Goal: Task Accomplishment & Management: Manage account settings

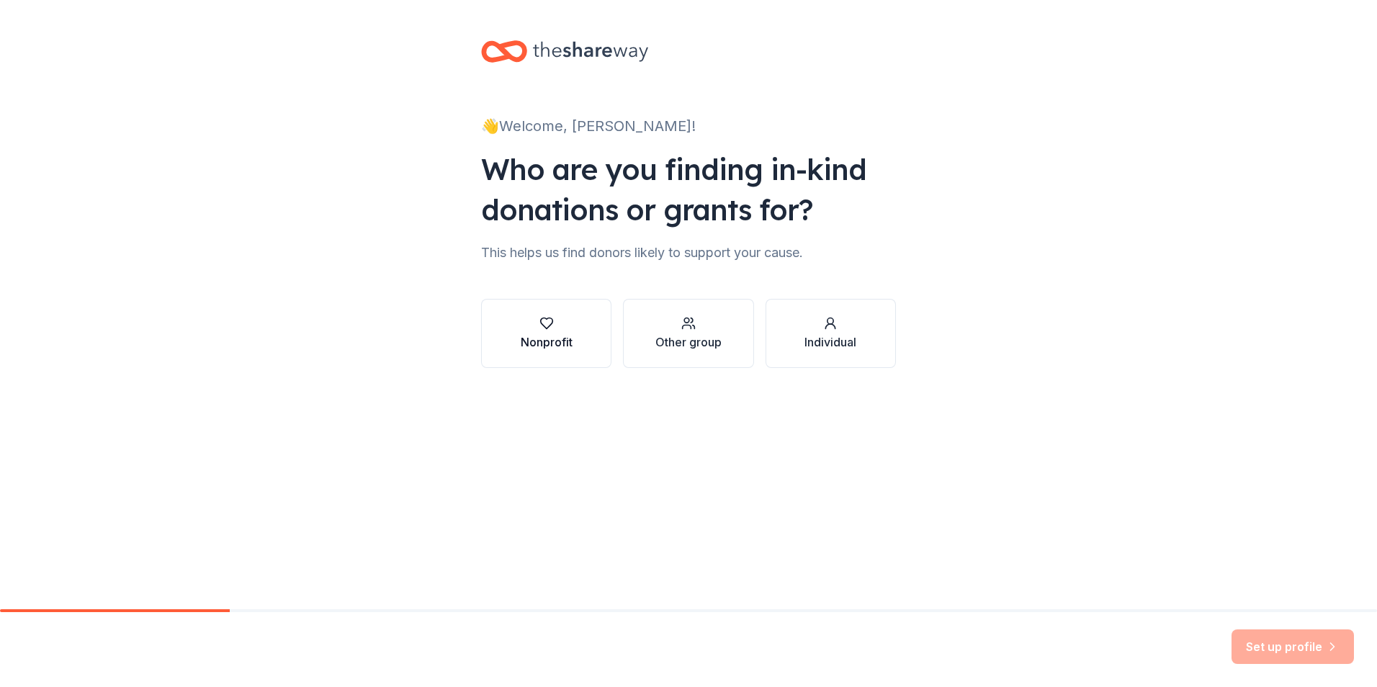
click at [534, 334] on div "Nonprofit" at bounding box center [547, 341] width 52 height 17
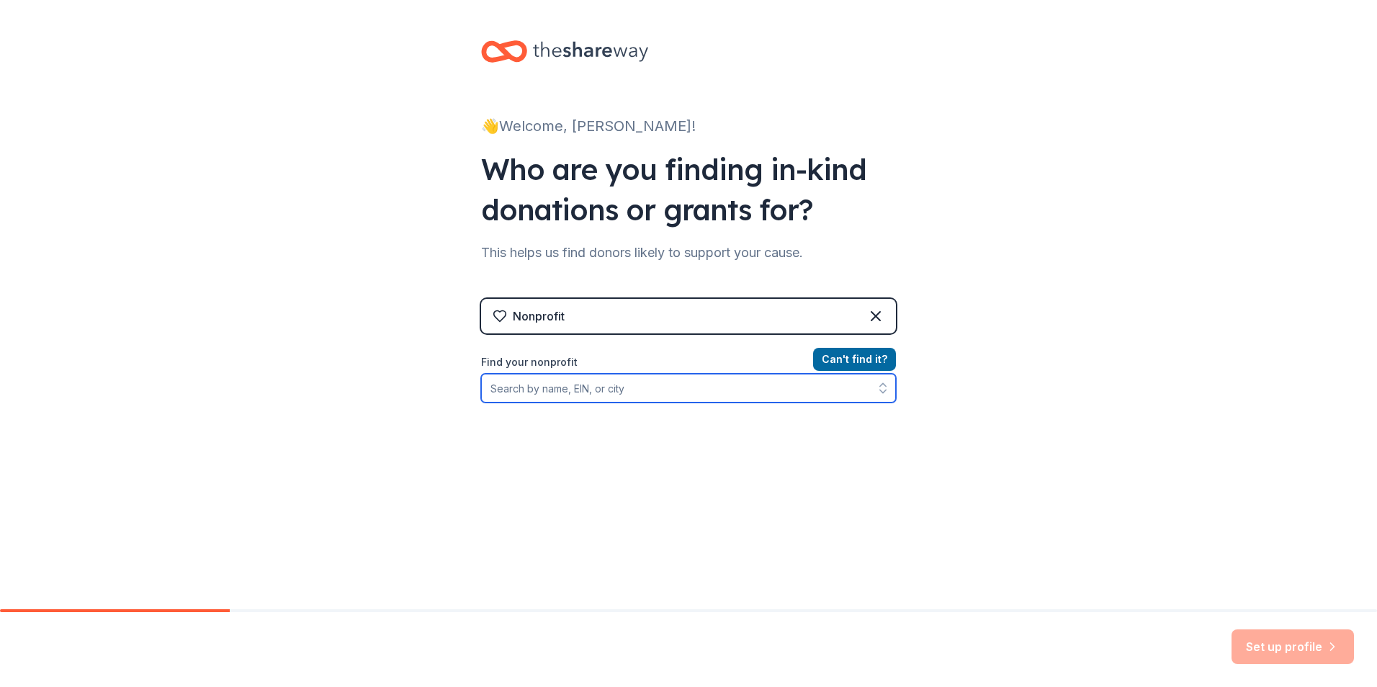
click at [637, 387] on input "Find your nonprofit" at bounding box center [688, 388] width 415 height 29
type input "[US_EMPLOYER_IDENTIFICATION_NUMBER]"
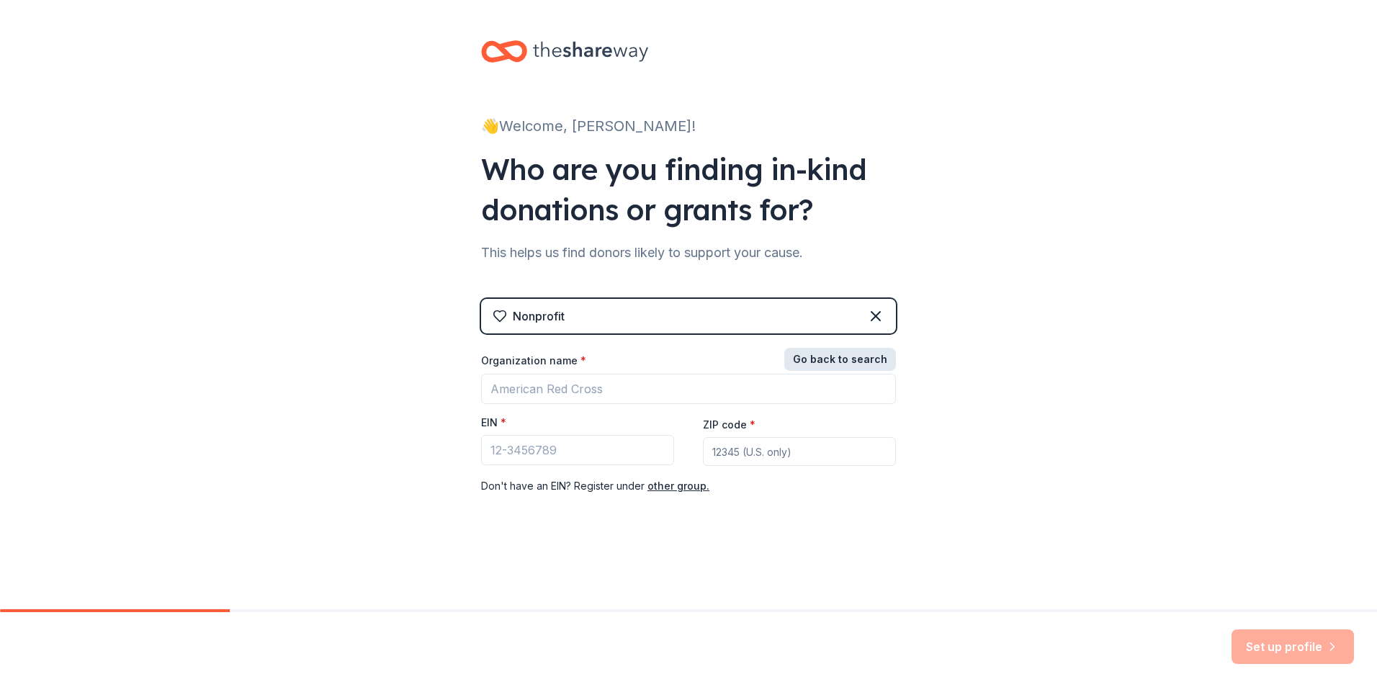
click at [804, 353] on button "Go back to search" at bounding box center [840, 359] width 112 height 23
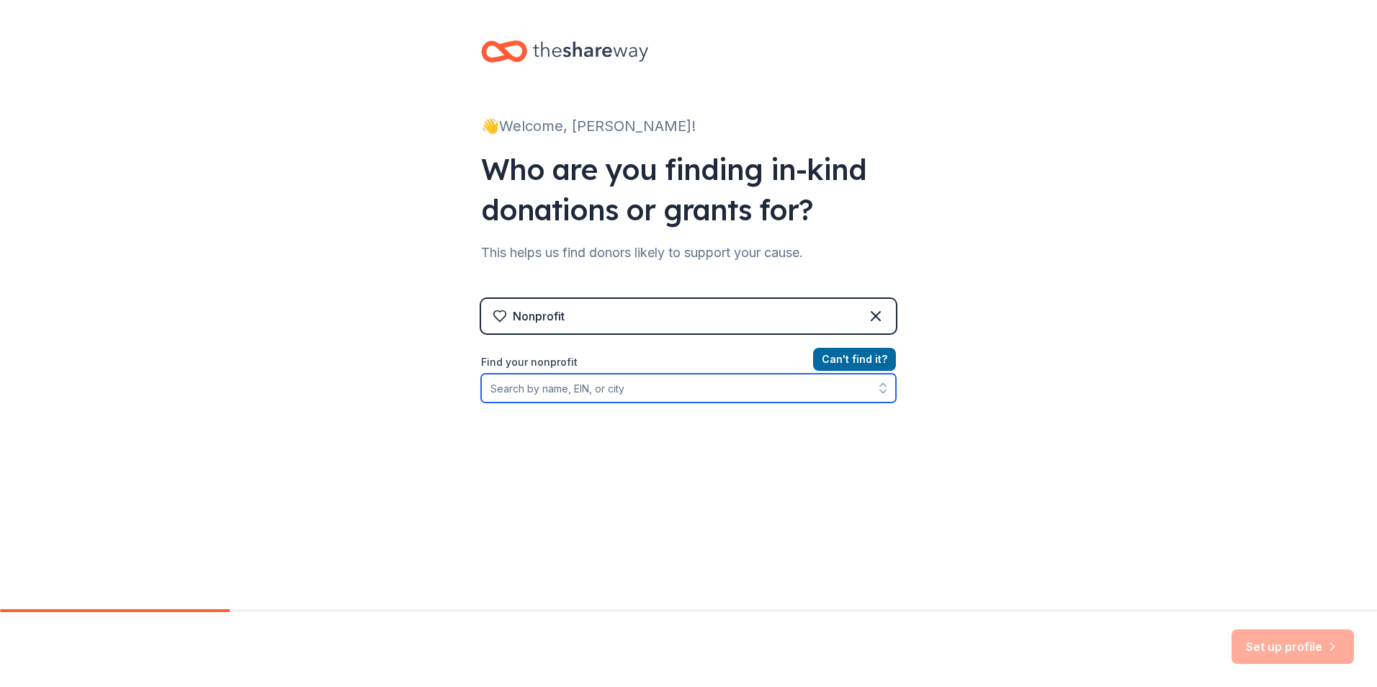
click at [611, 388] on input "Find your nonprofit" at bounding box center [688, 388] width 415 height 29
type input "[US_EMPLOYER_IDENTIFICATION_NUMBER]"
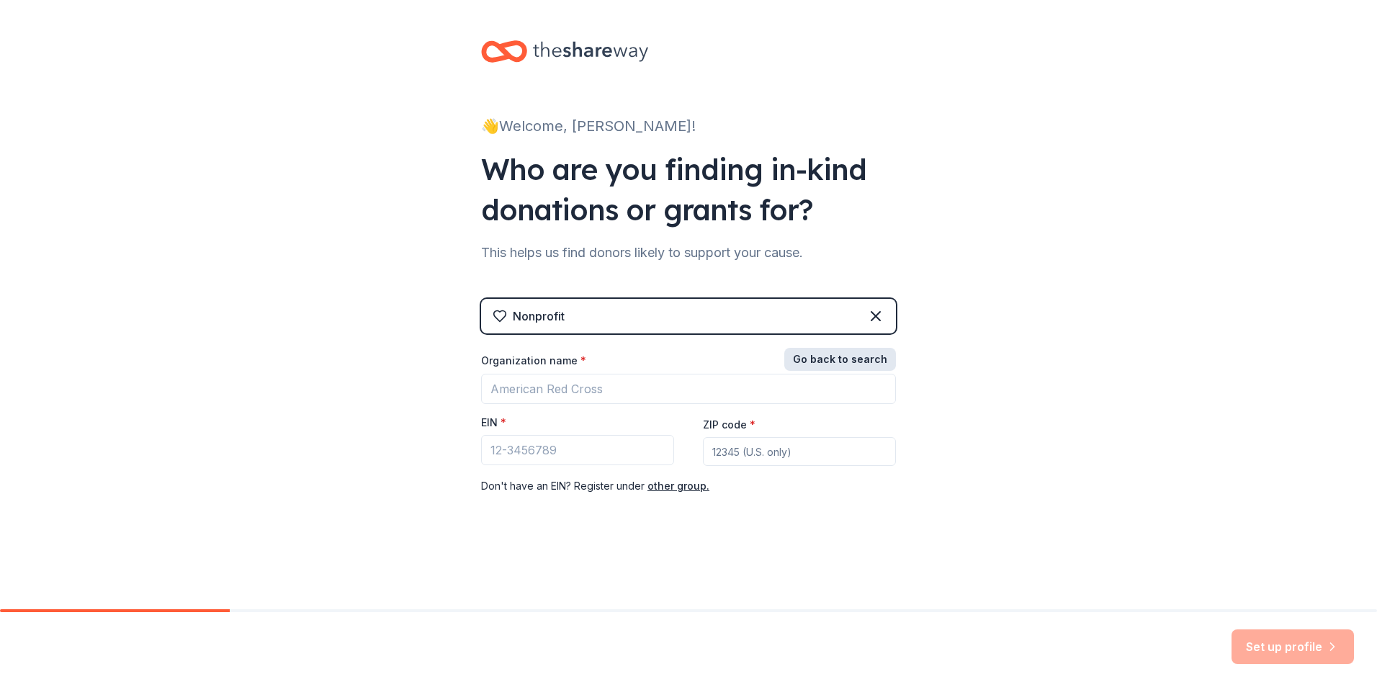
click at [850, 355] on button "Go back to search" at bounding box center [840, 359] width 112 height 23
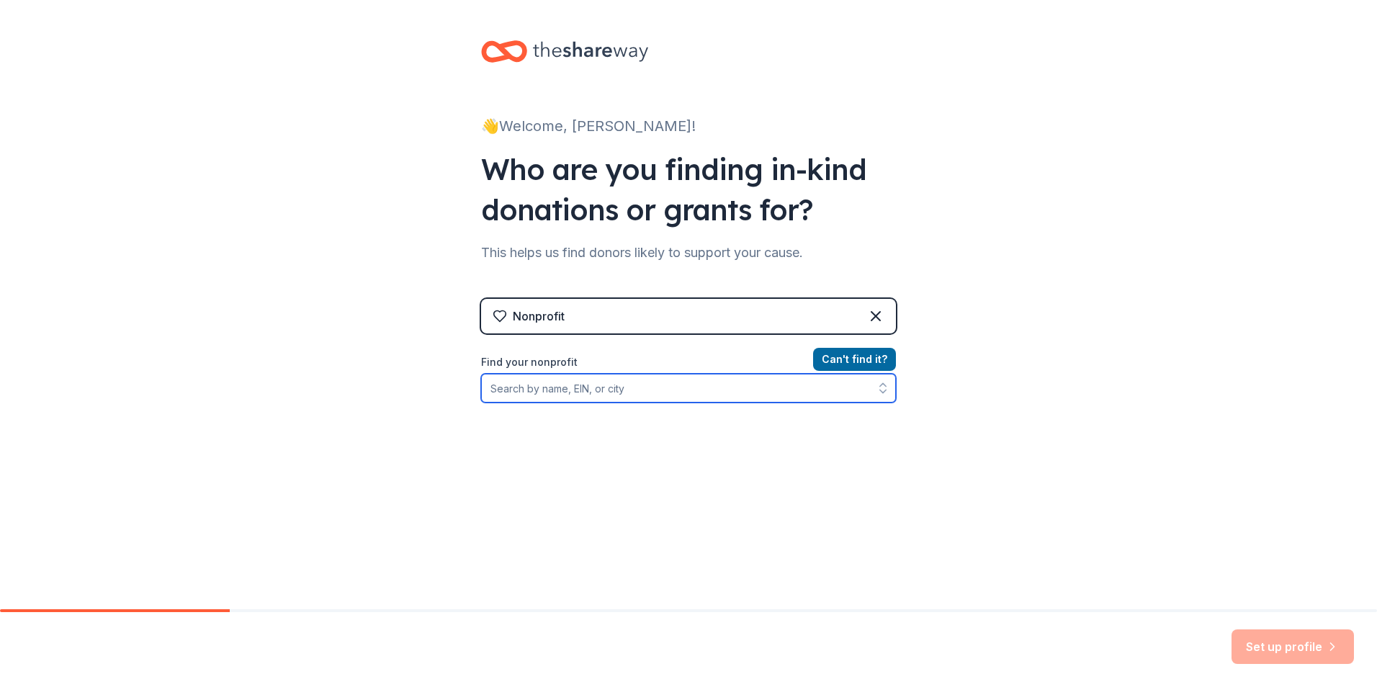
click at [595, 390] on input "Find your nonprofit" at bounding box center [688, 388] width 415 height 29
type input "[US_EMPLOYER_IDENTIFICATION_NUMBER]"
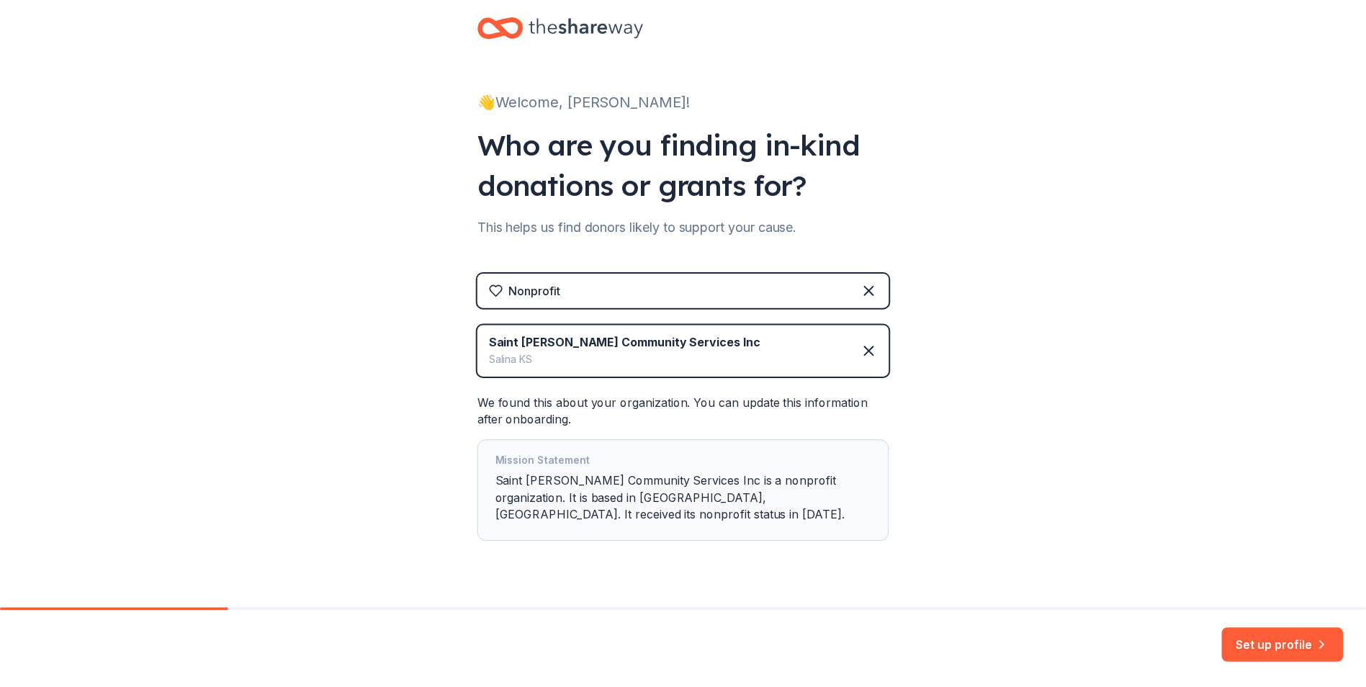
scroll to position [40, 0]
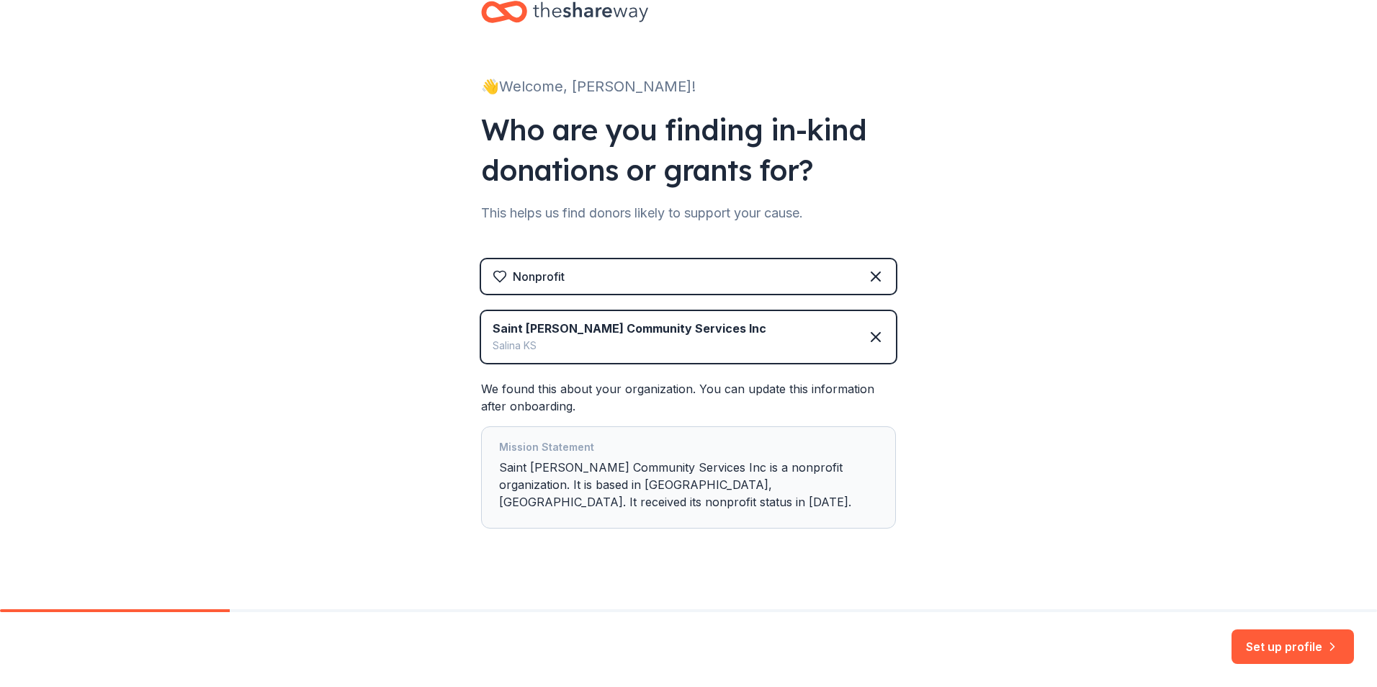
click at [1293, 643] on button "Set up profile" at bounding box center [1292, 646] width 122 height 35
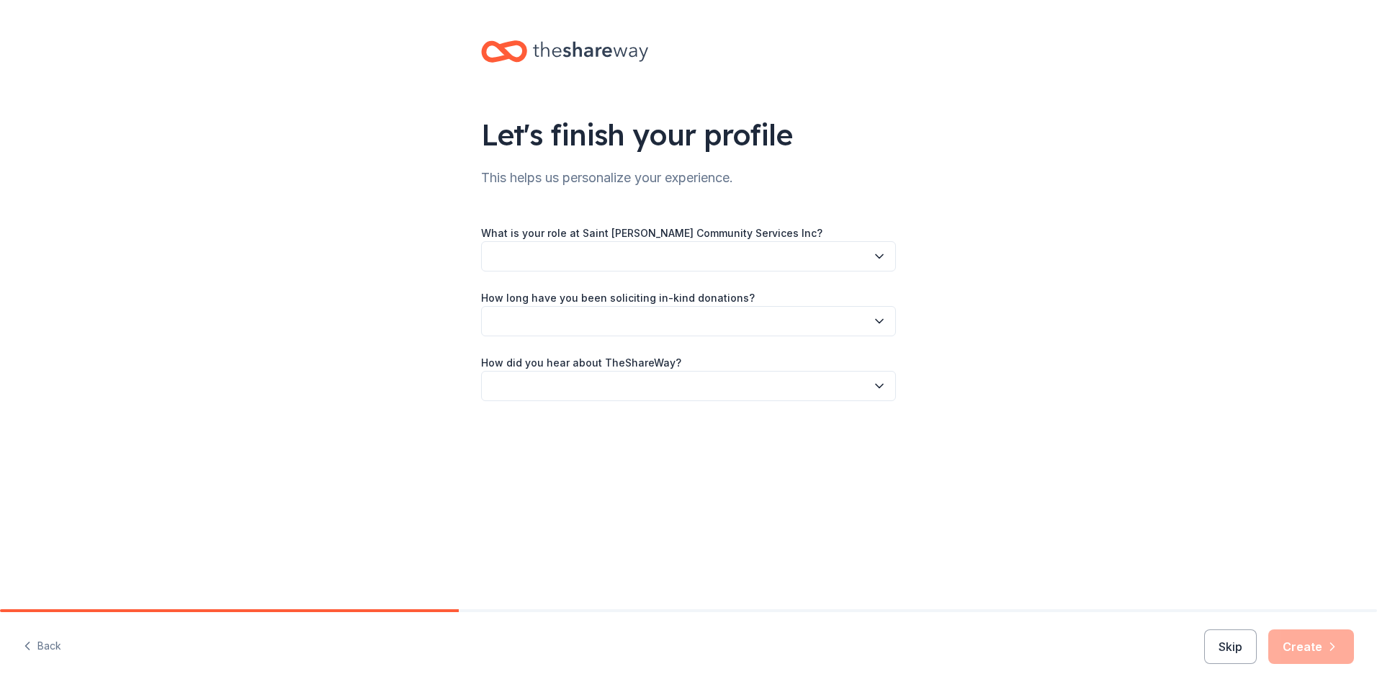
click at [879, 258] on icon "button" at bounding box center [879, 257] width 7 height 4
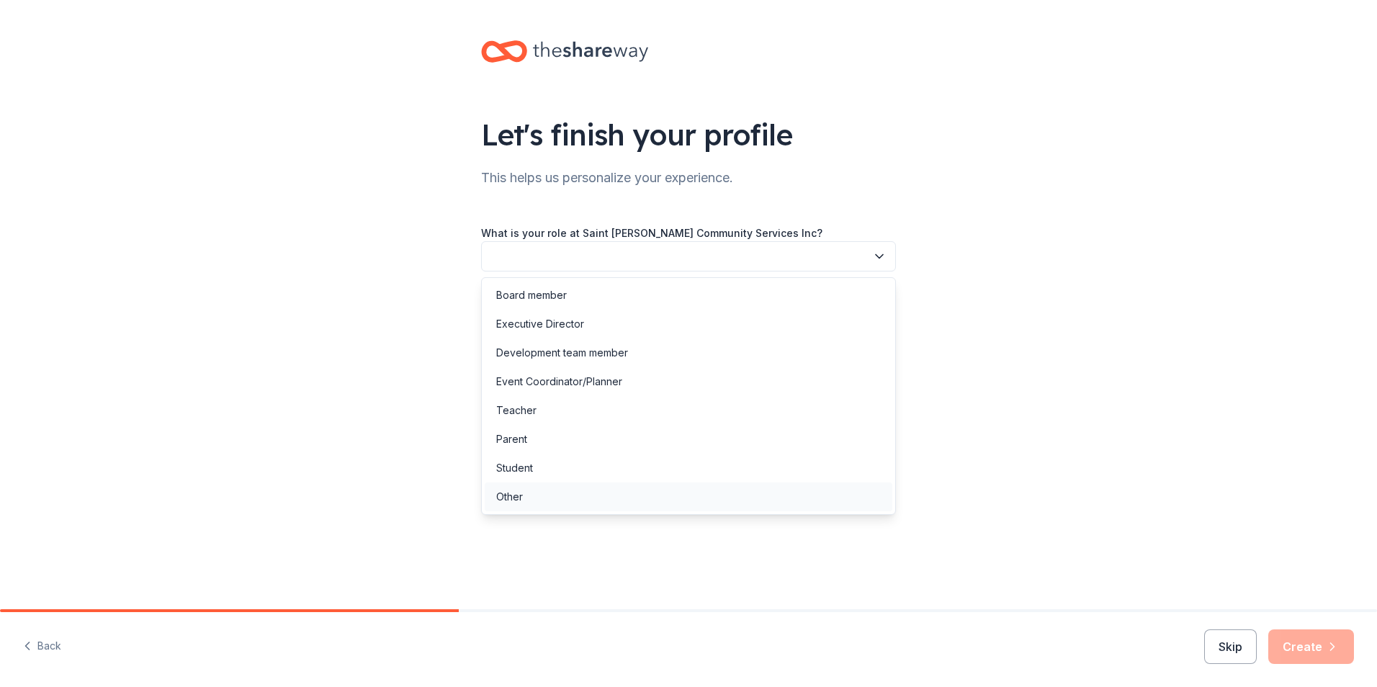
click at [517, 494] on div "Other" at bounding box center [509, 496] width 27 height 17
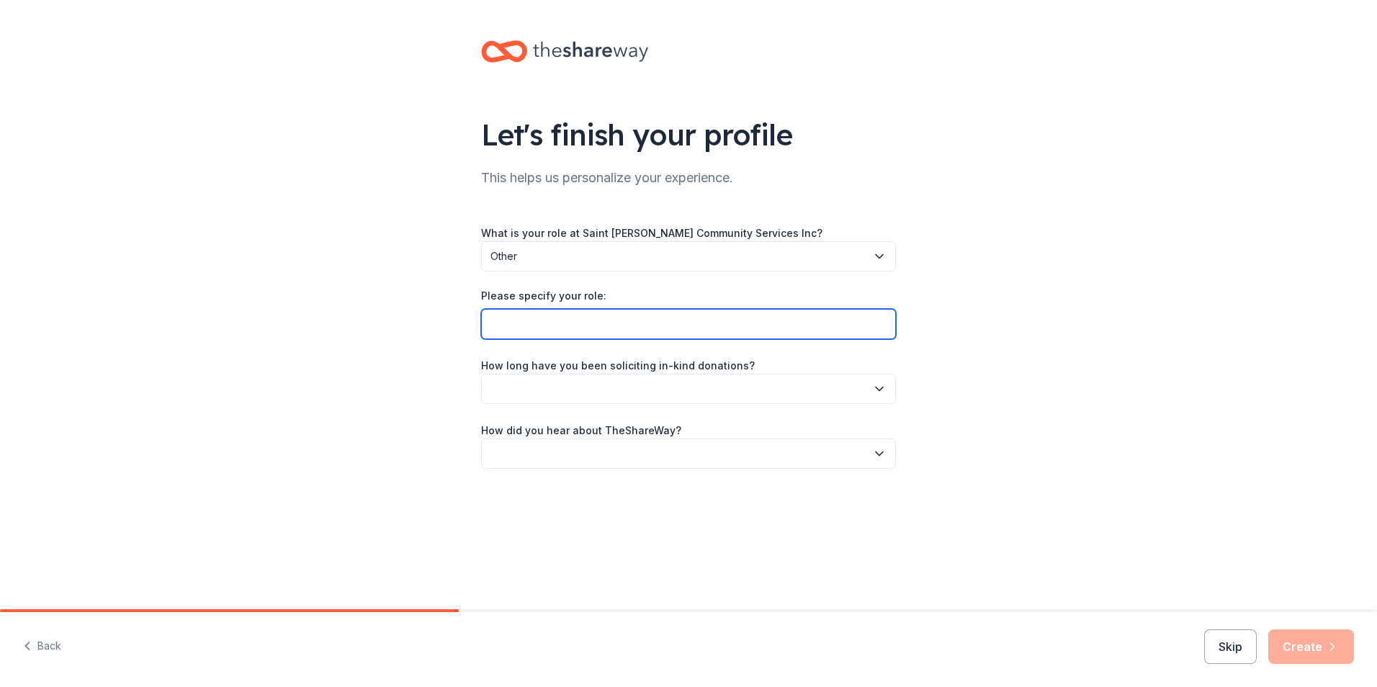
click at [612, 316] on input "Please specify your role:" at bounding box center [688, 324] width 415 height 30
type input "Grant Writer"
click at [656, 388] on button "button" at bounding box center [688, 389] width 415 height 30
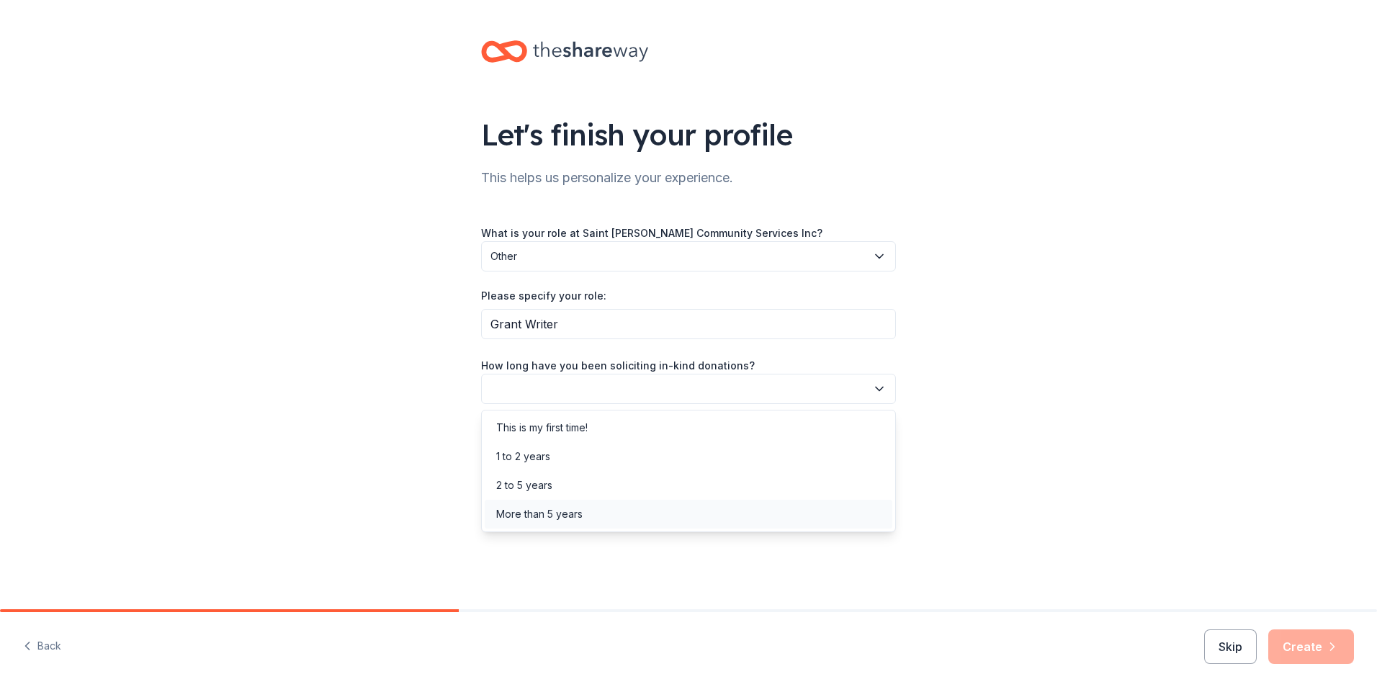
click at [554, 515] on div "More than 5 years" at bounding box center [539, 513] width 86 height 17
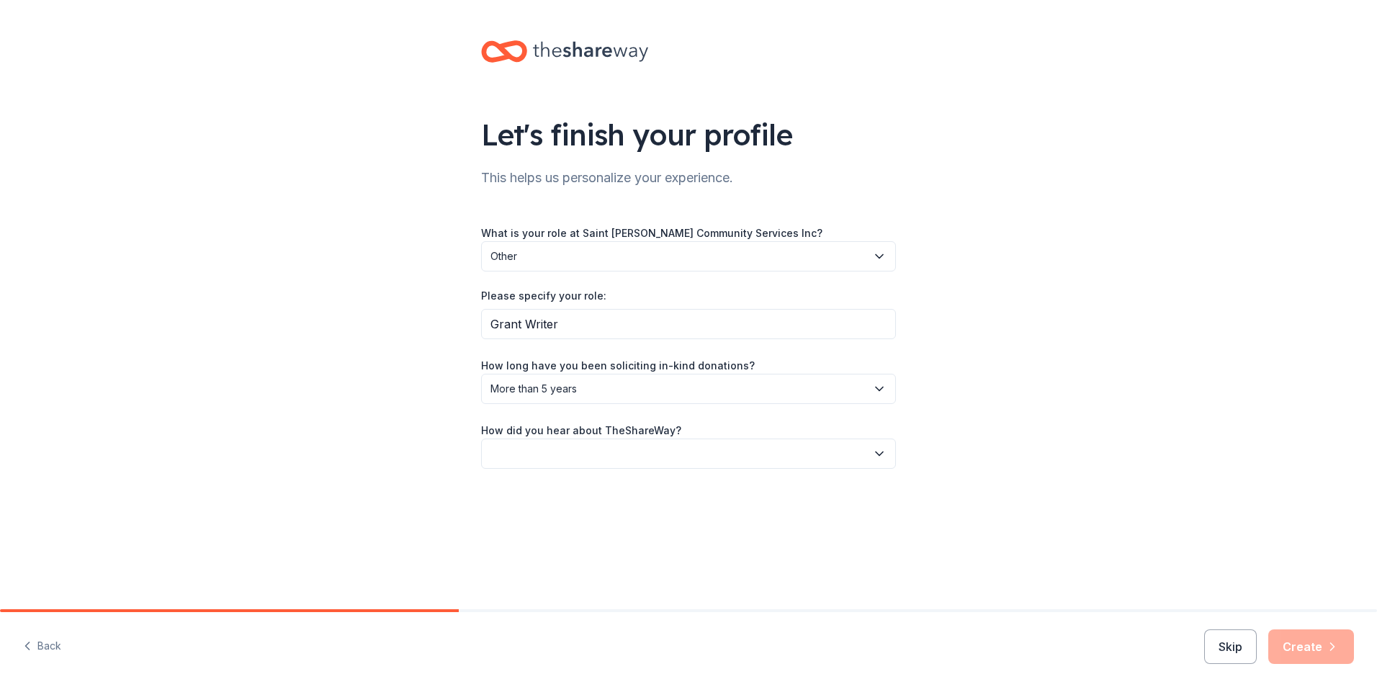
click at [590, 459] on button "button" at bounding box center [688, 453] width 415 height 30
click at [574, 485] on div "Friend or colleague" at bounding box center [543, 492] width 94 height 17
click at [1323, 640] on button "Create" at bounding box center [1311, 646] width 86 height 35
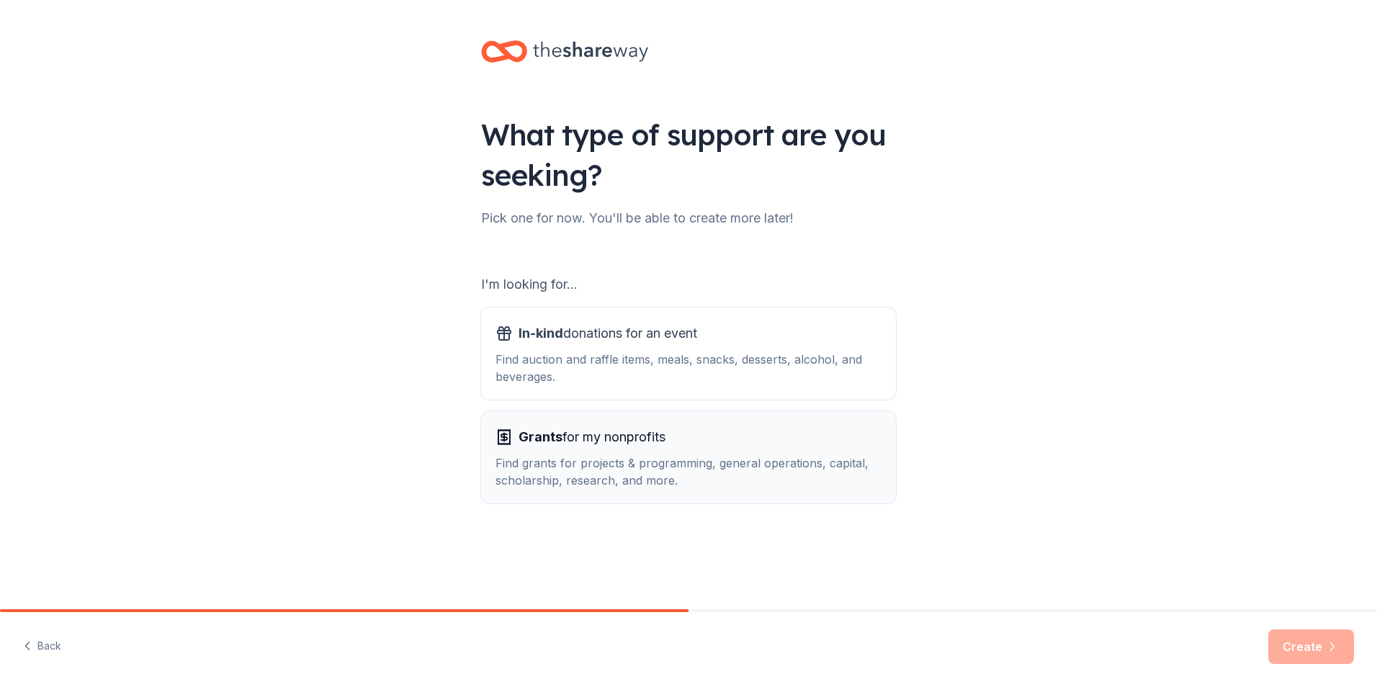
click at [698, 468] on div "Find grants for projects & programming, general operations, capital, scholarshi…" at bounding box center [688, 471] width 386 height 35
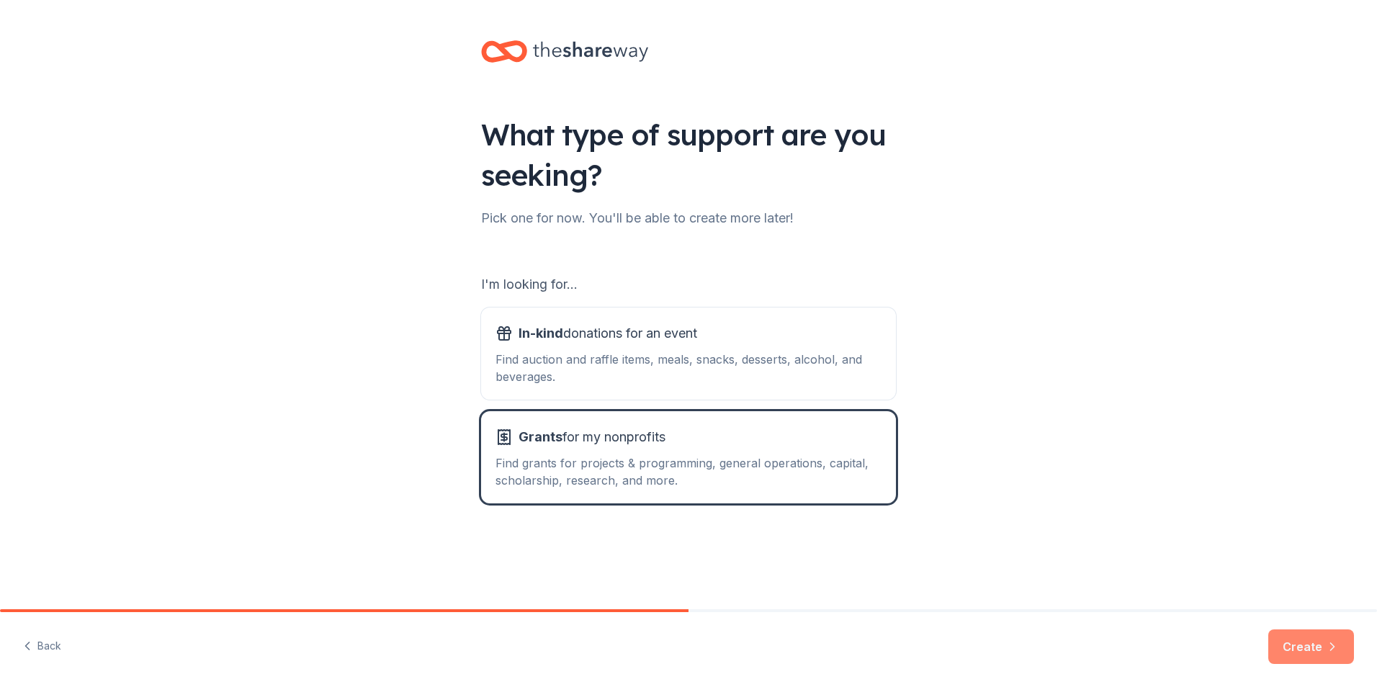
click at [1315, 642] on button "Create" at bounding box center [1311, 646] width 86 height 35
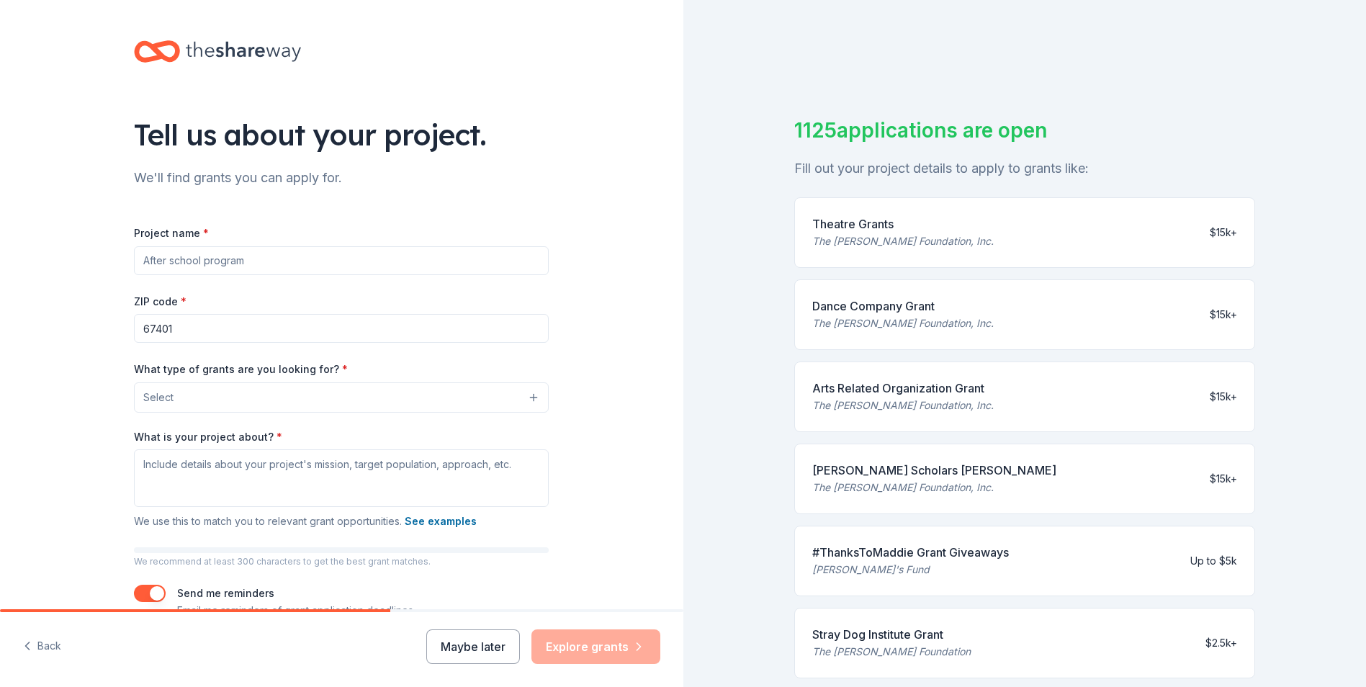
click at [440, 256] on input "Project name *" at bounding box center [341, 260] width 415 height 29
click at [272, 256] on input "Project name *" at bounding box center [341, 260] width 415 height 29
paste input "Therapeutic Playgrounds for [US_STATE] Children in Psychiatric Residential Care"
type input "Therapeutic Playgrounds for [US_STATE] Children in Psychiatric Residential Care"
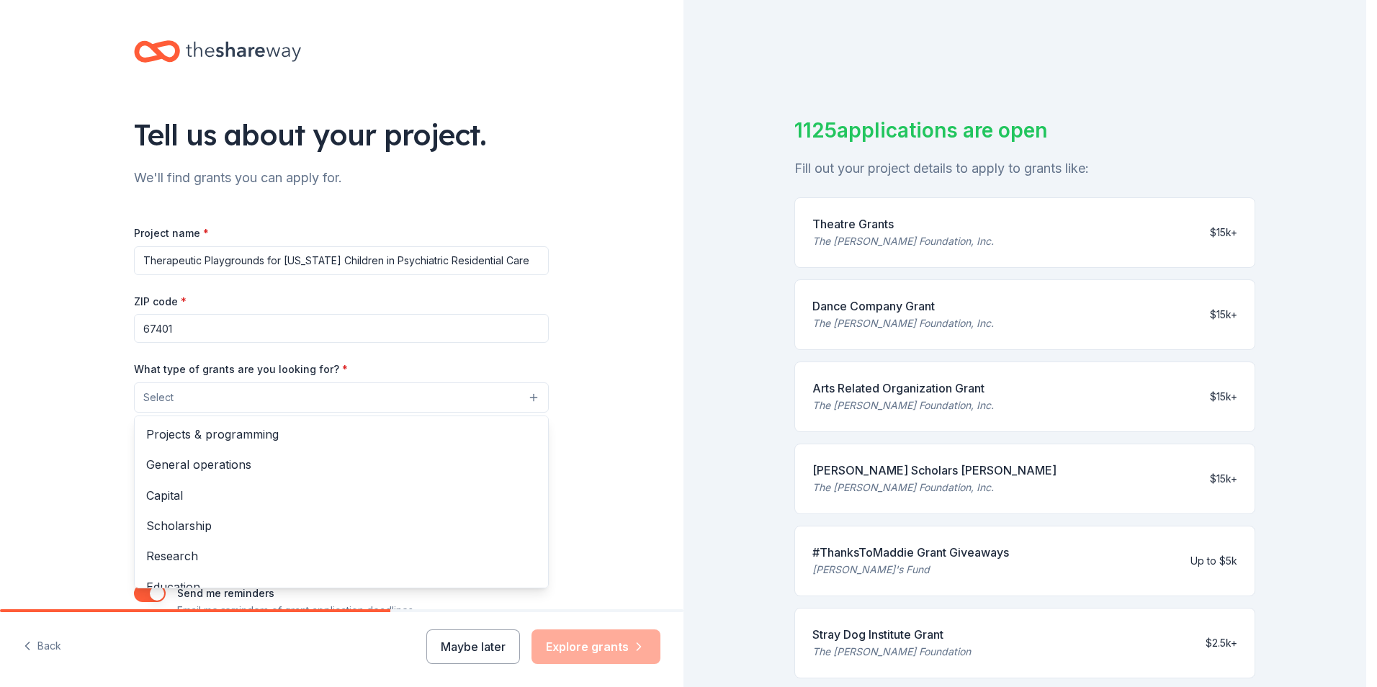
click at [297, 391] on button "Select" at bounding box center [341, 397] width 415 height 30
click at [212, 437] on span "Projects & programming" at bounding box center [341, 434] width 390 height 19
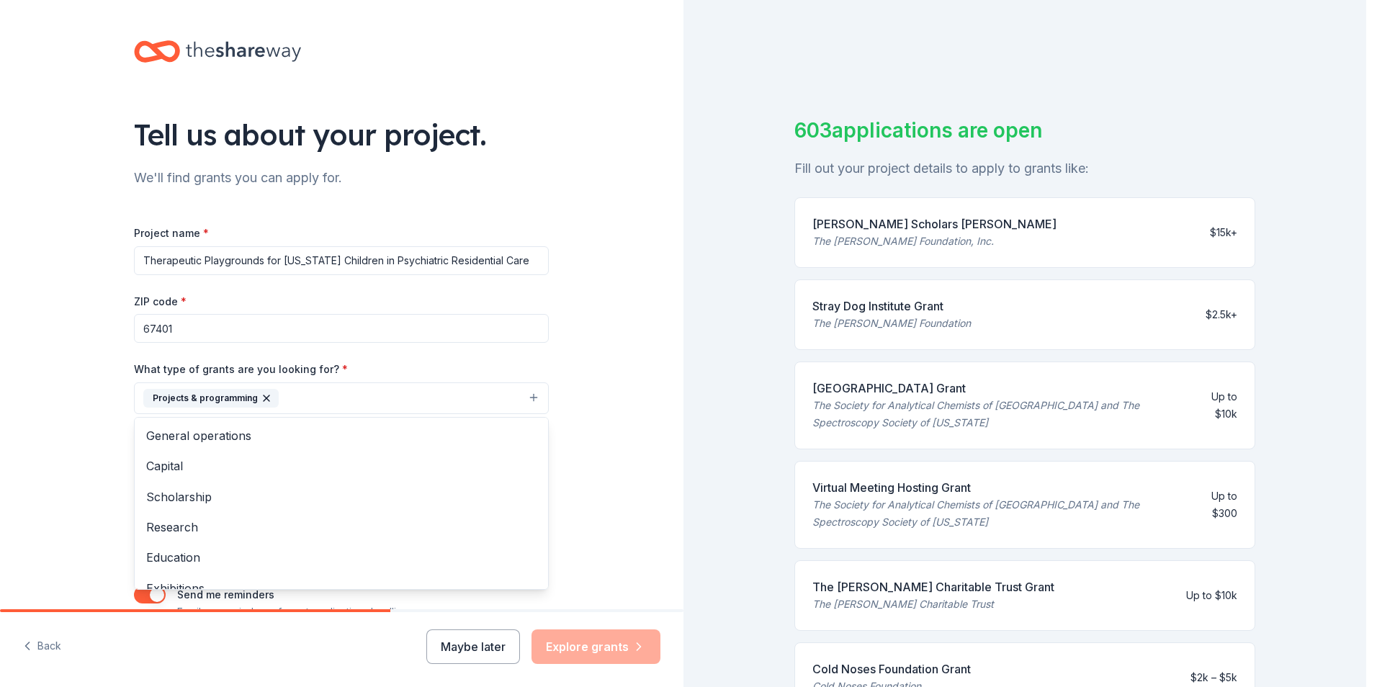
click at [575, 396] on div "Tell us about your project. We'll find grants you can apply for. Project name *…" at bounding box center [341, 345] width 683 height 690
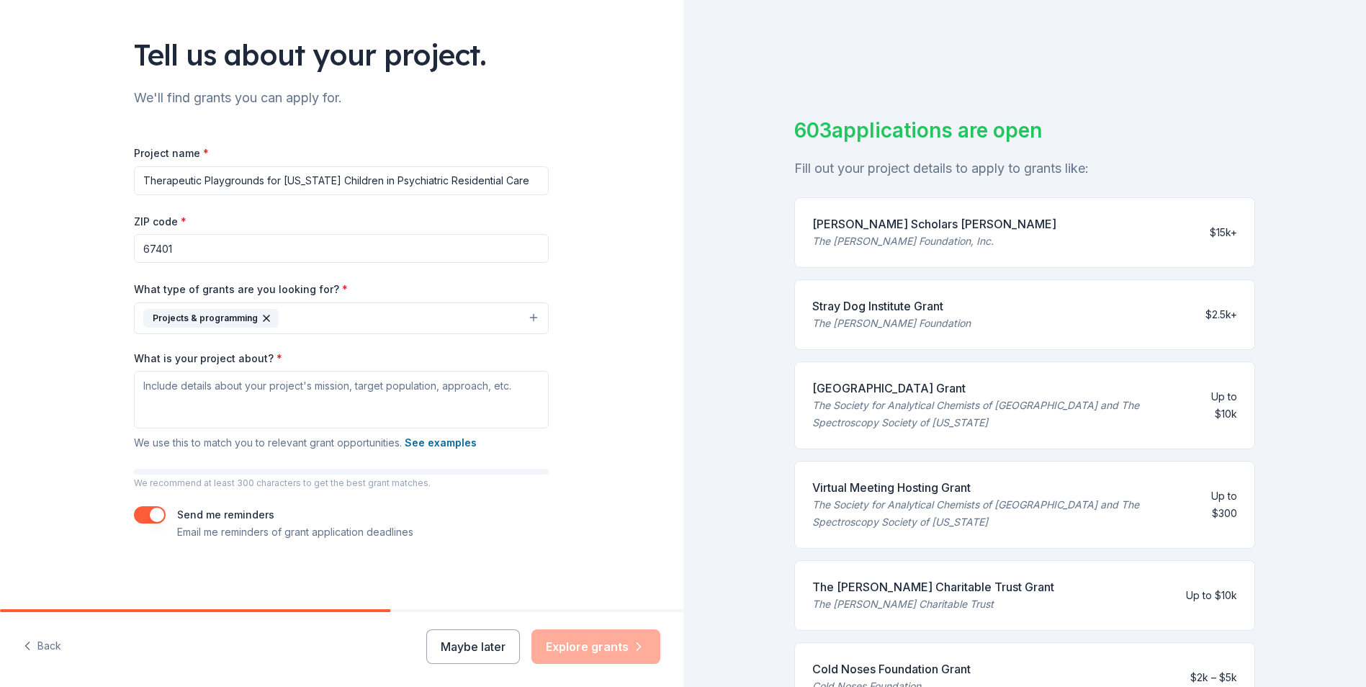
scroll to position [81, 0]
click at [233, 383] on textarea "What is your project about? *" at bounding box center [341, 399] width 415 height 58
paste textarea "Lor ipsumdo si am consec adipisc-elitsedd eiusmodtempo incid utlabore etd magna…"
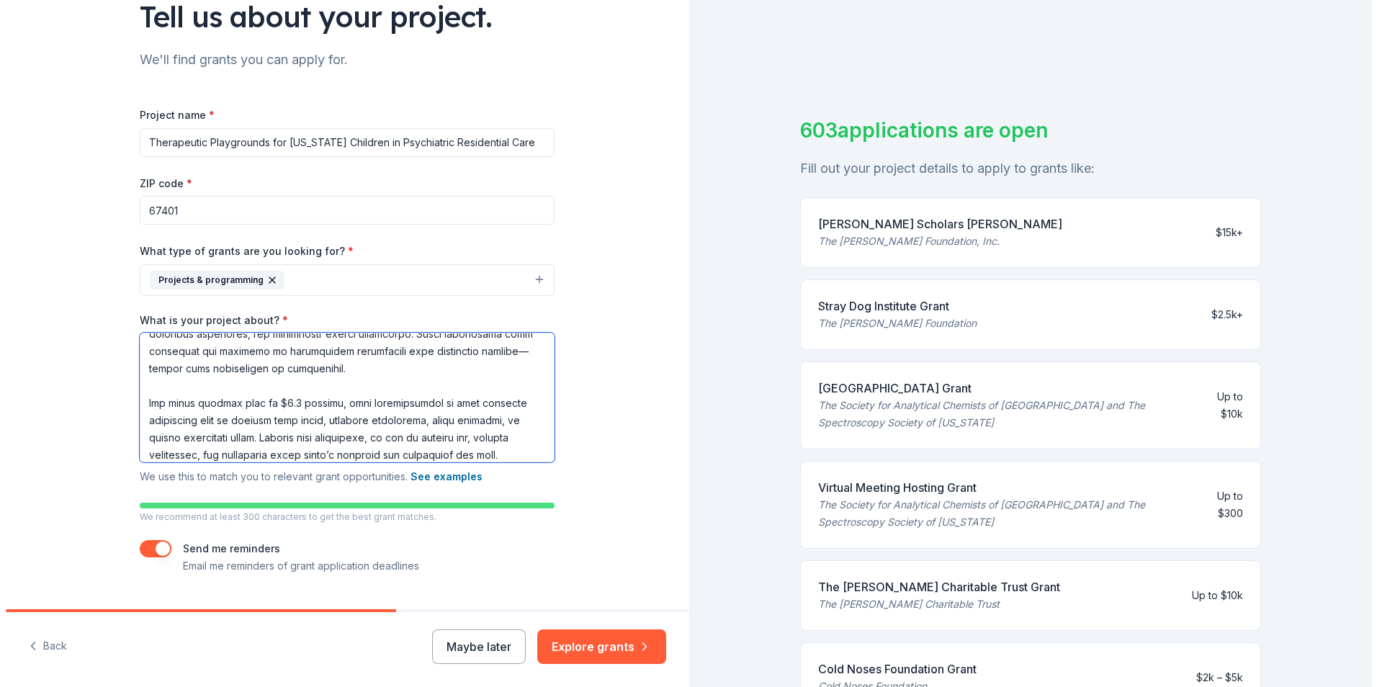
scroll to position [153, 0]
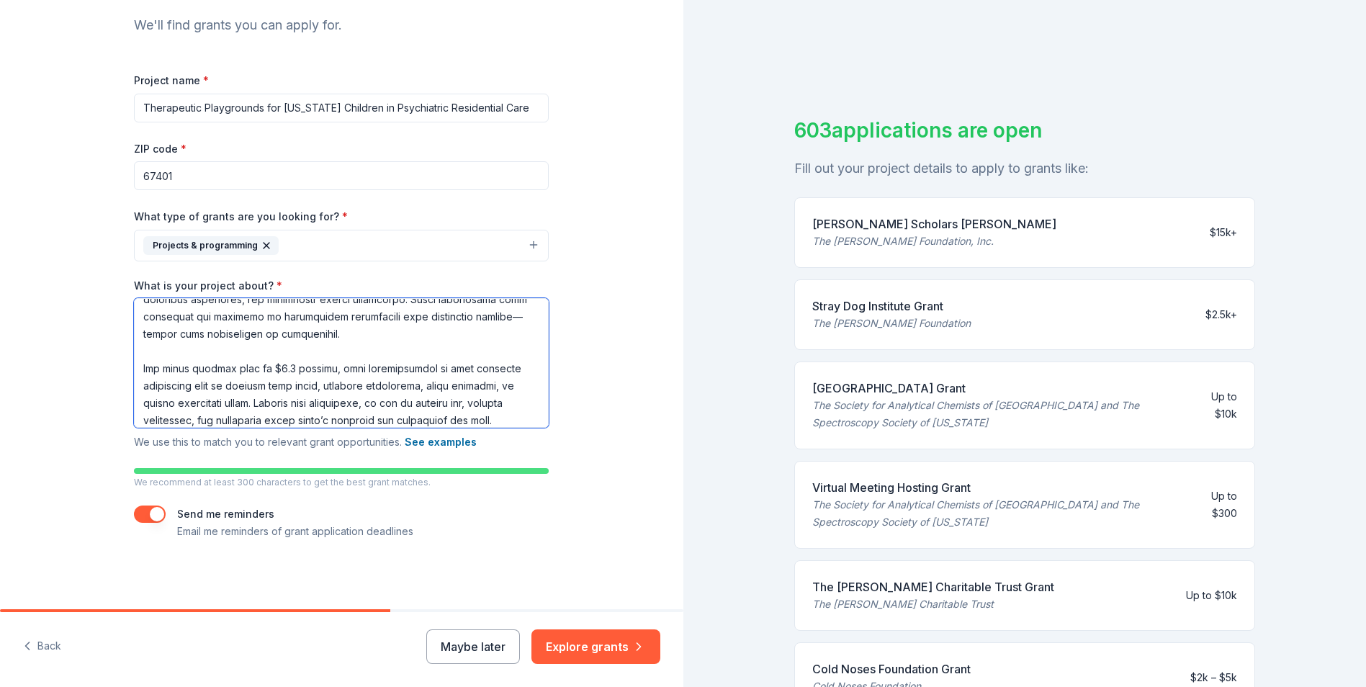
type textarea "Lor ipsumdo si am consec adipisc-elitsedd eiusmodtempo incid utlabore etd magna…"
click at [134, 514] on button "button" at bounding box center [150, 513] width 32 height 17
click at [150, 513] on button "button" at bounding box center [150, 513] width 32 height 17
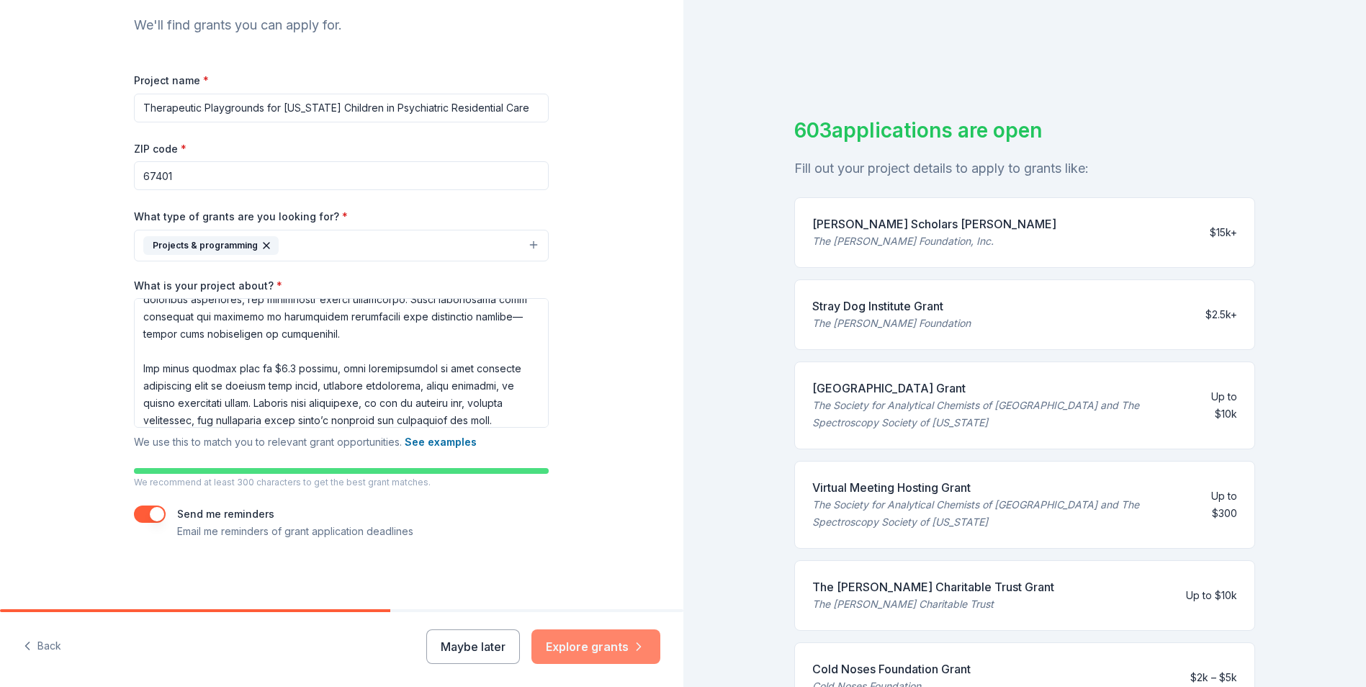
click at [601, 638] on button "Explore grants" at bounding box center [595, 646] width 129 height 35
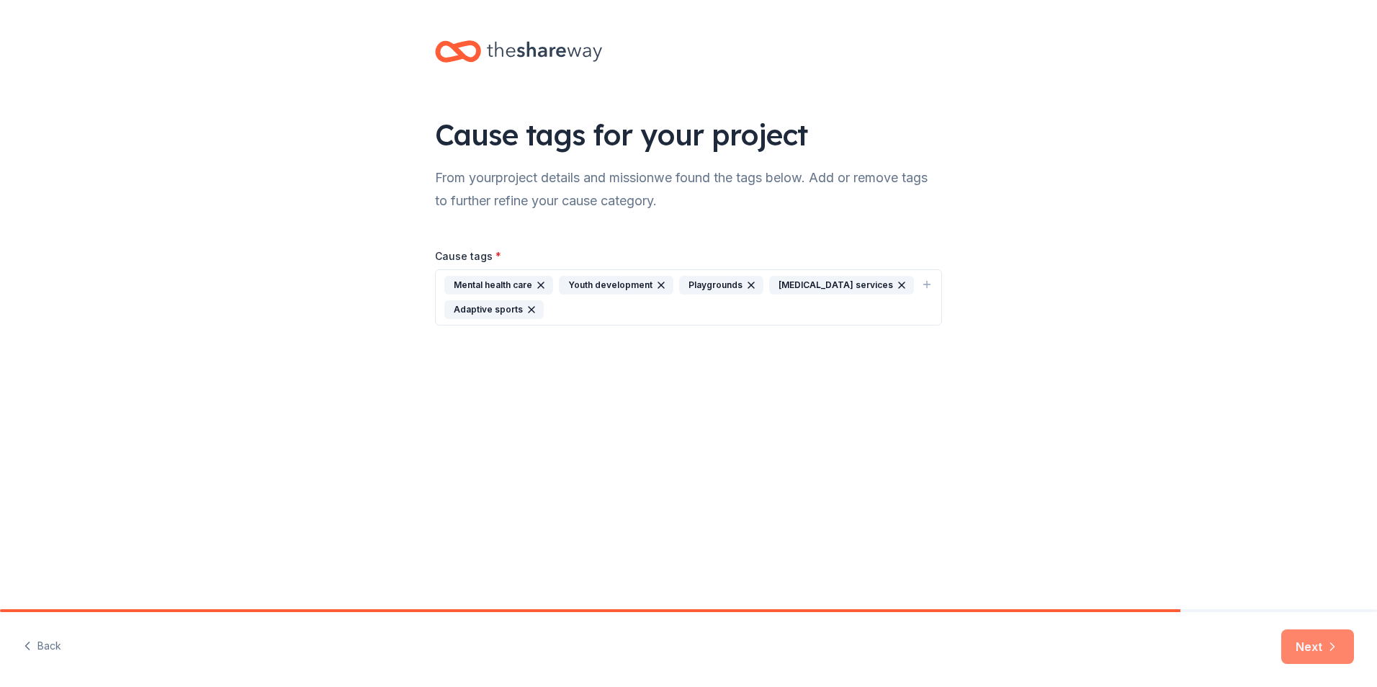
click at [1328, 652] on icon "button" at bounding box center [1332, 646] width 14 height 14
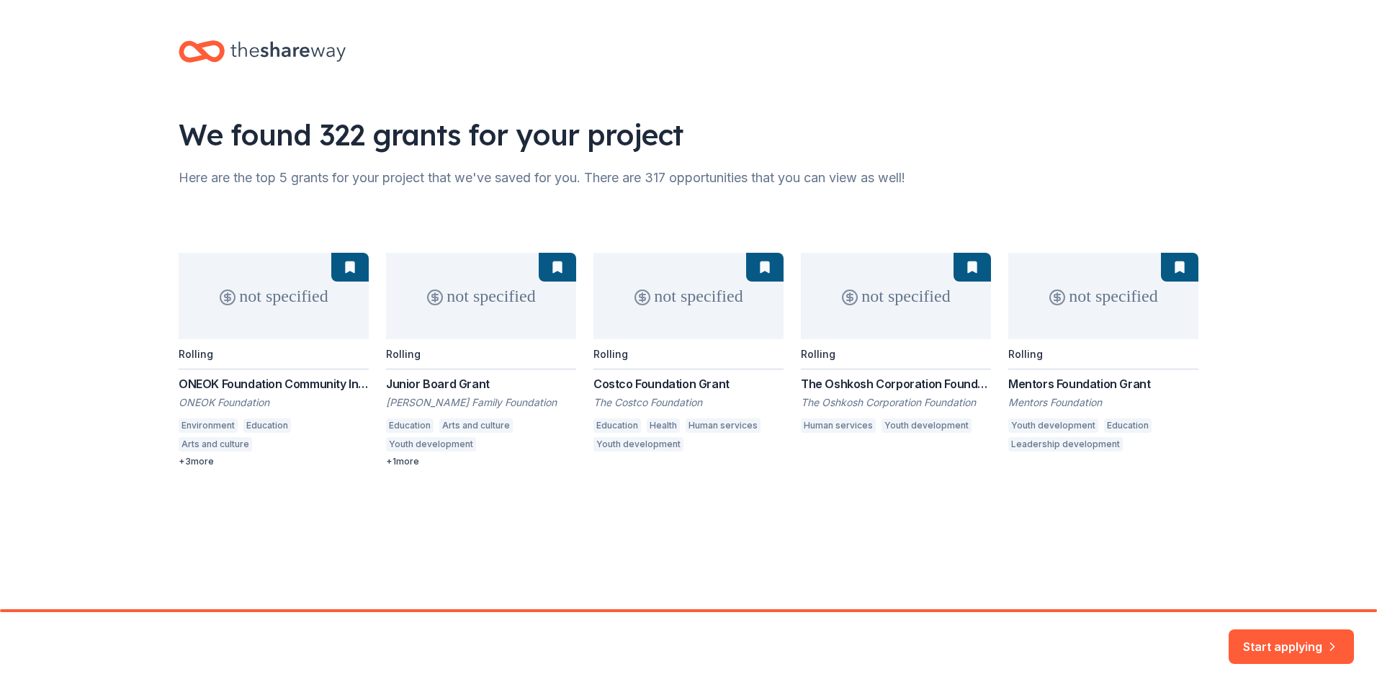
click at [1301, 130] on div "We found 322 grants for your project Here are the top 5 grants for your project…" at bounding box center [688, 268] width 1377 height 536
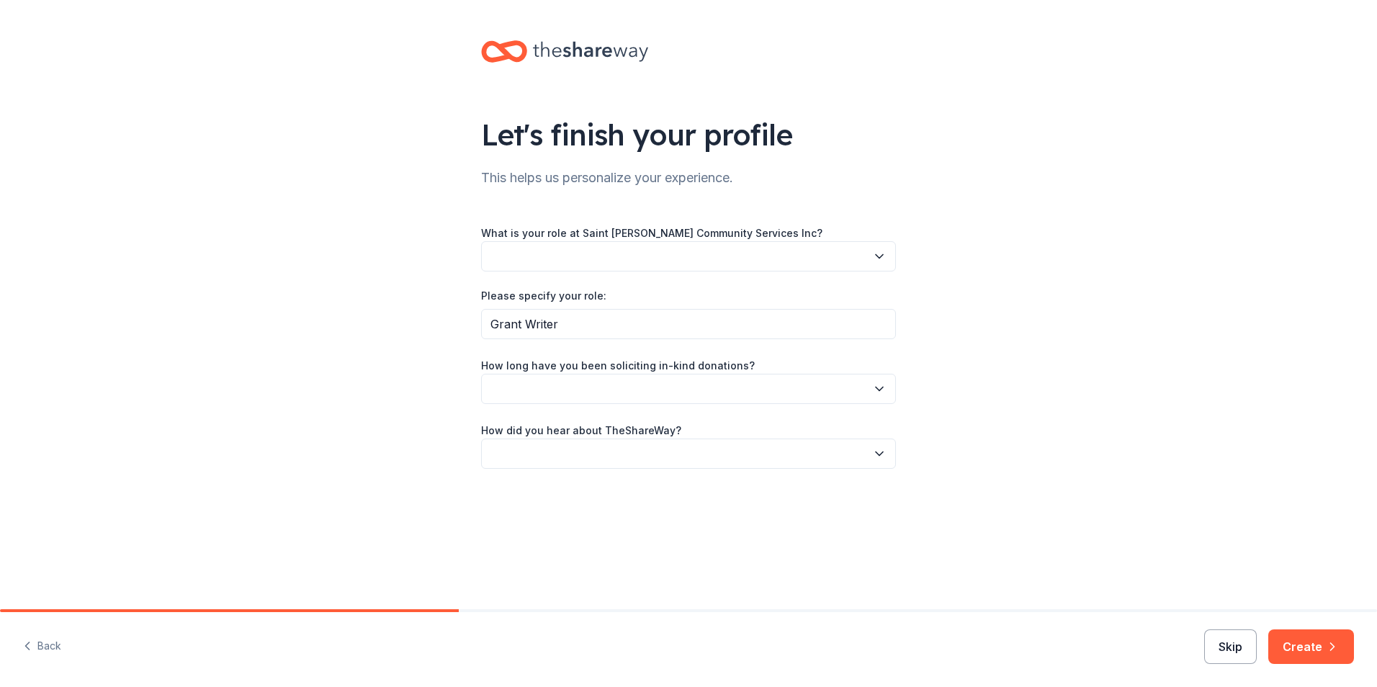
click at [1230, 649] on button "Skip" at bounding box center [1230, 646] width 53 height 35
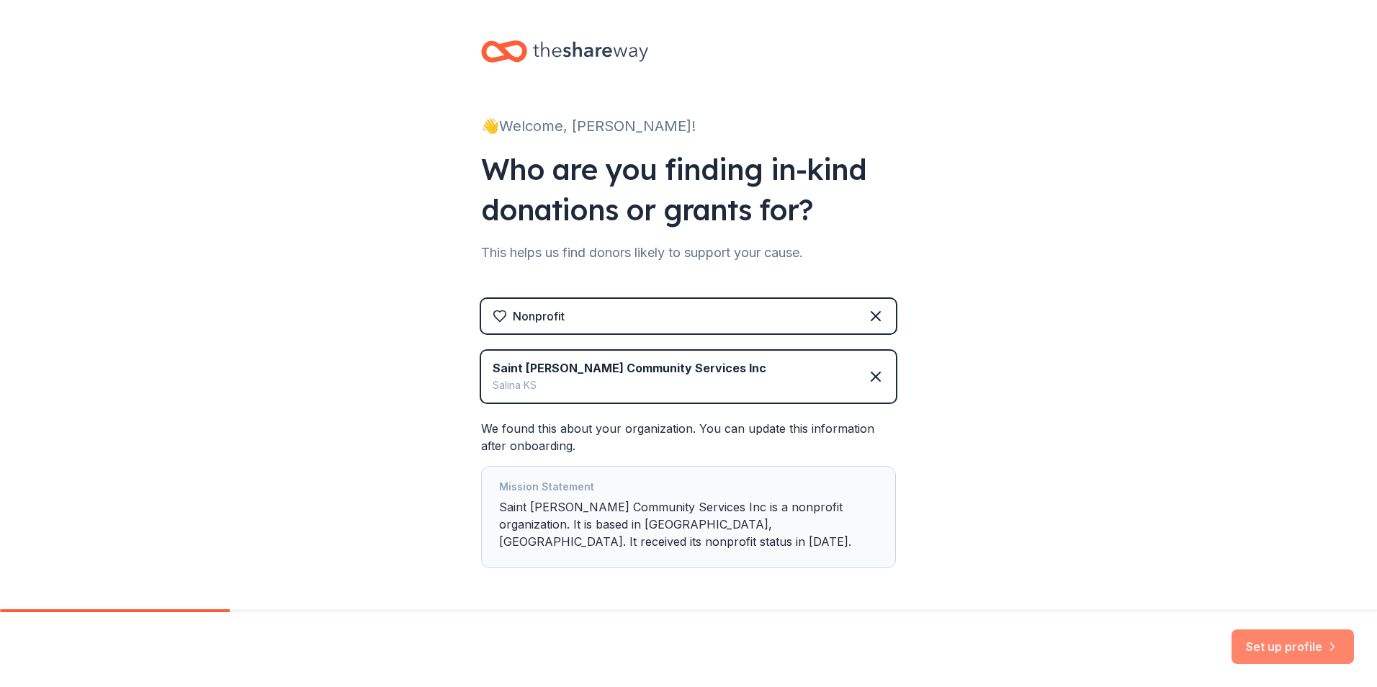
click at [1283, 647] on button "Set up profile" at bounding box center [1292, 646] width 122 height 35
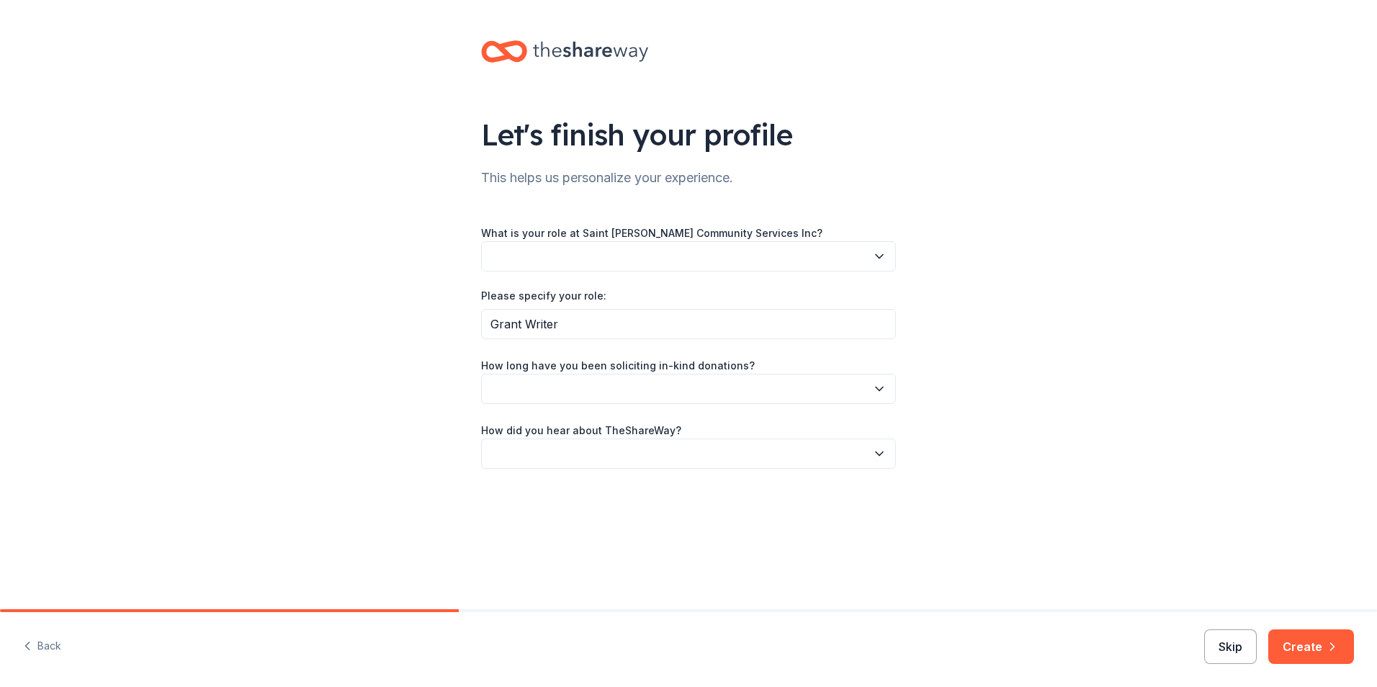
click at [1221, 644] on button "Skip" at bounding box center [1230, 646] width 53 height 35
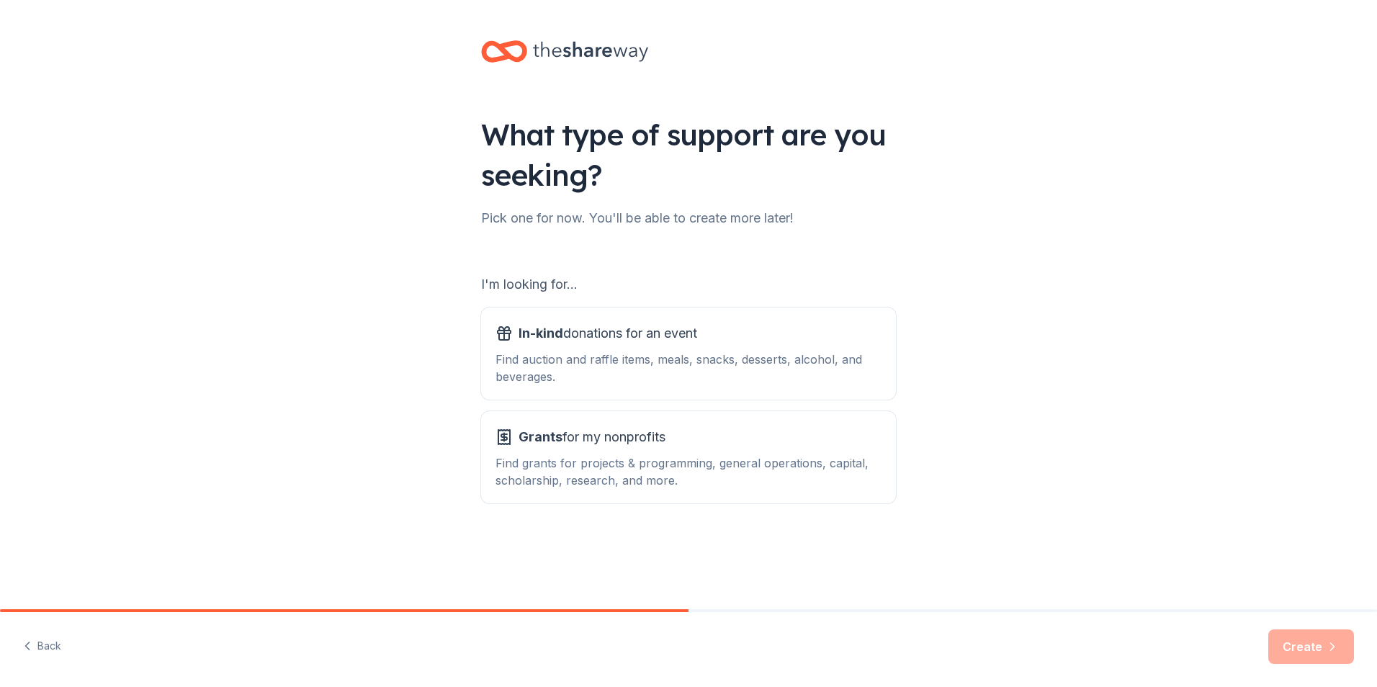
click at [277, 168] on div "What type of support are you seeking? Pick one for now. You'll be able to creat…" at bounding box center [688, 290] width 1377 height 581
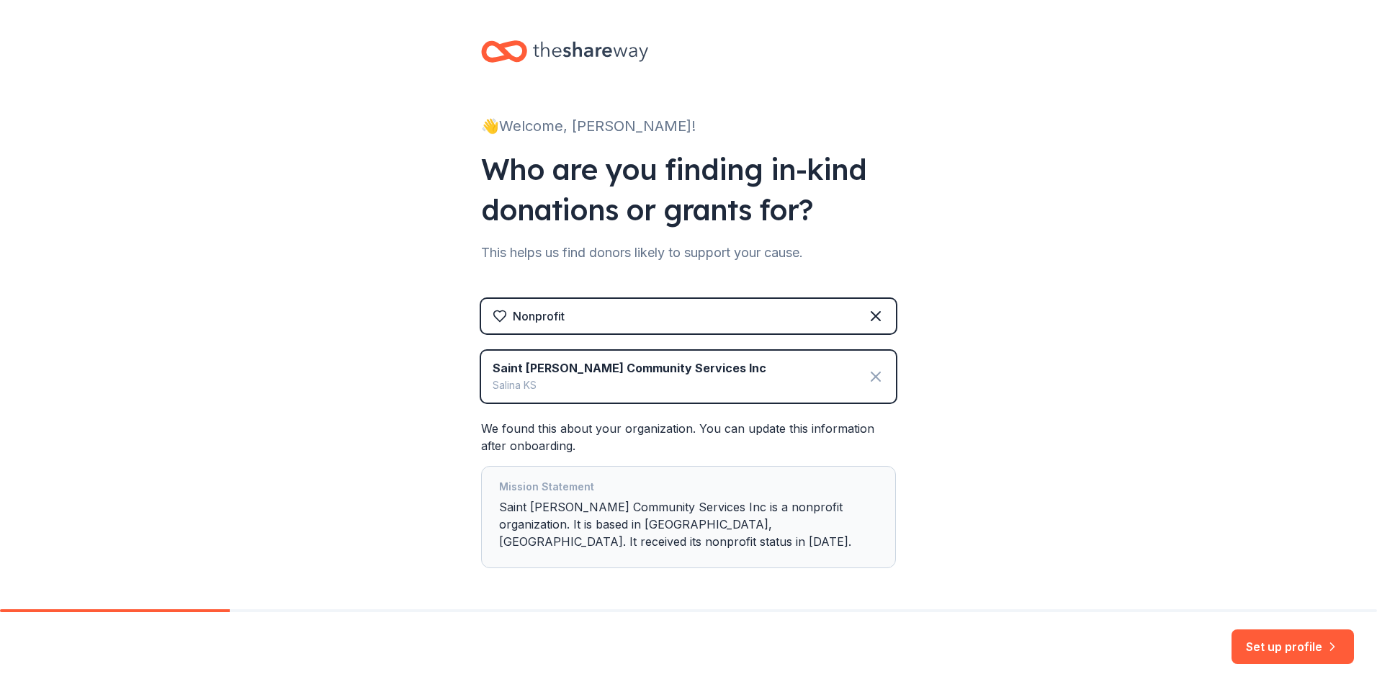
click at [868, 376] on icon at bounding box center [875, 376] width 17 height 17
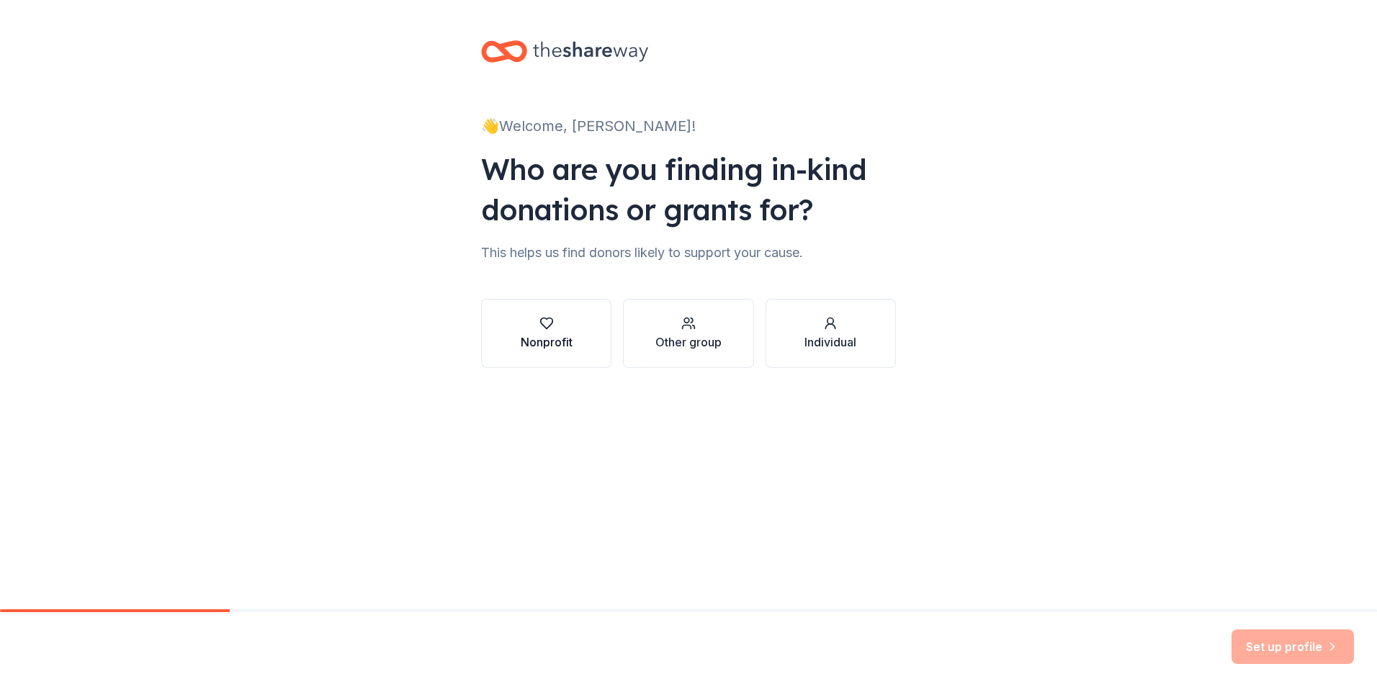
click at [537, 331] on div "Nonprofit" at bounding box center [547, 333] width 52 height 35
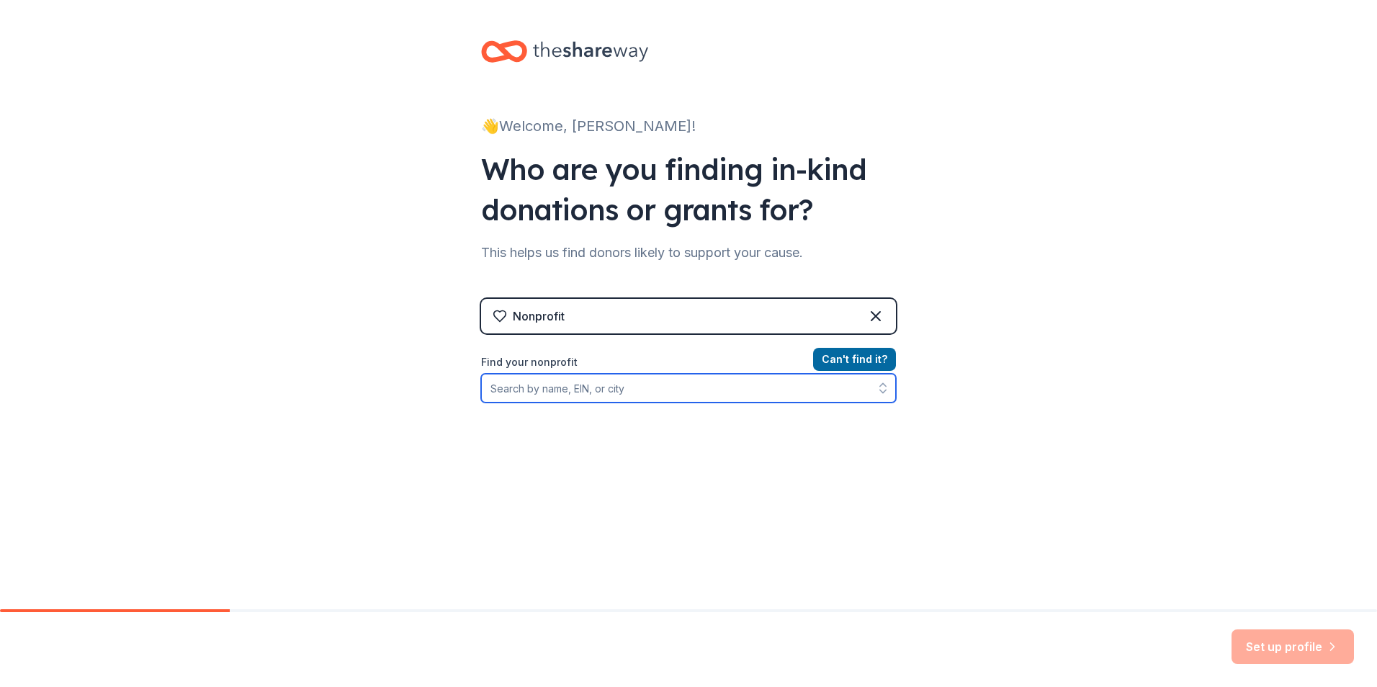
click at [777, 386] on input "Find your nonprofit" at bounding box center [688, 388] width 415 height 29
type input "Nashville Symphony"
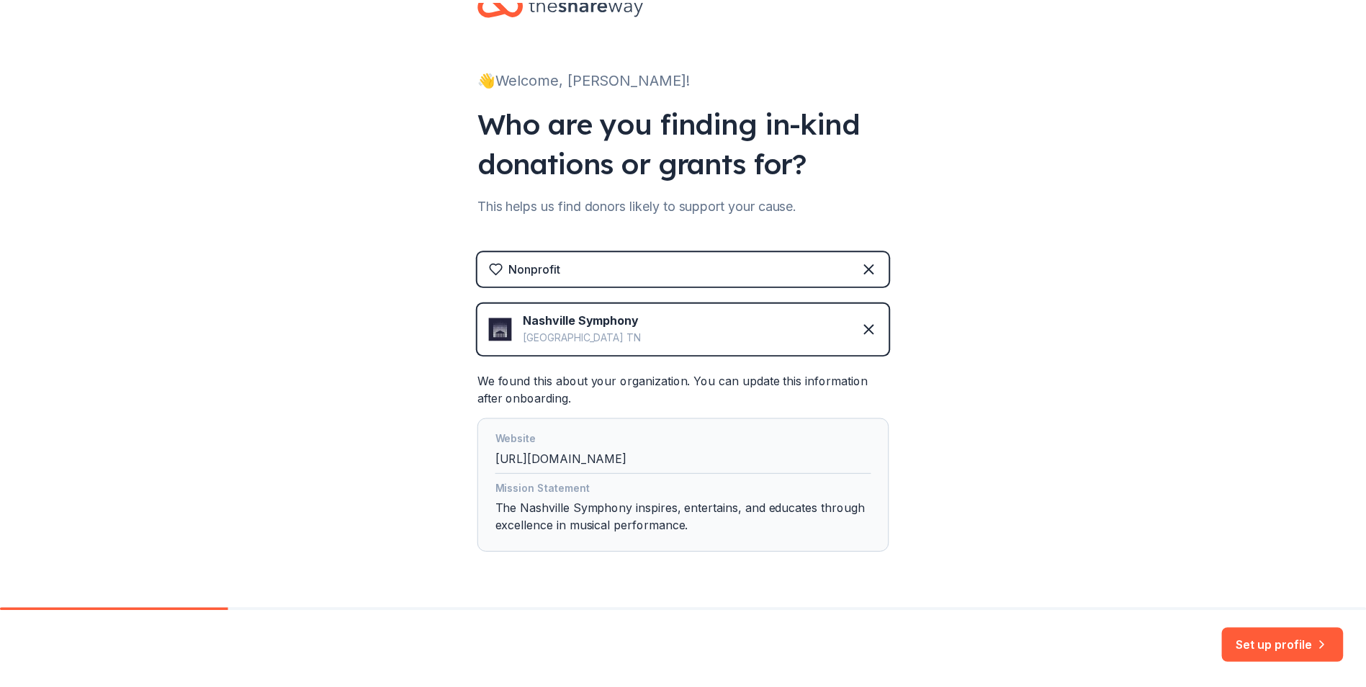
scroll to position [72, 0]
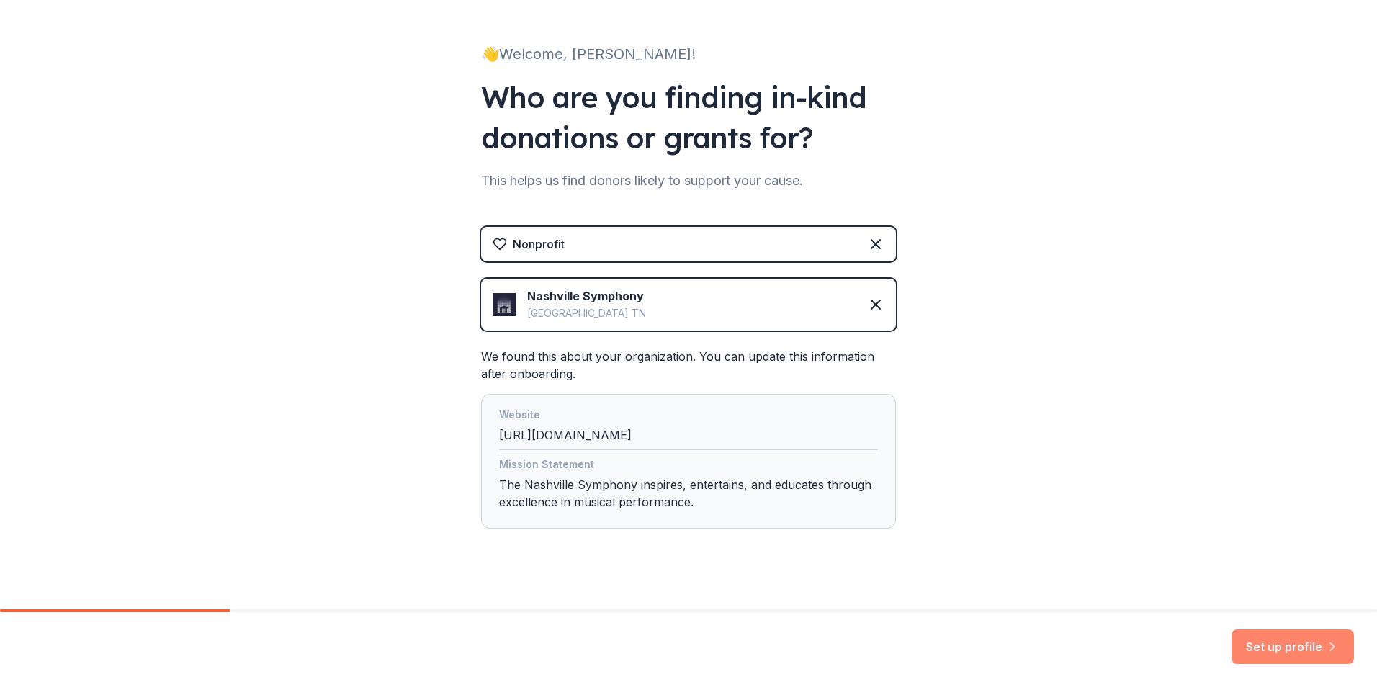
click at [1316, 644] on button "Set up profile" at bounding box center [1292, 646] width 122 height 35
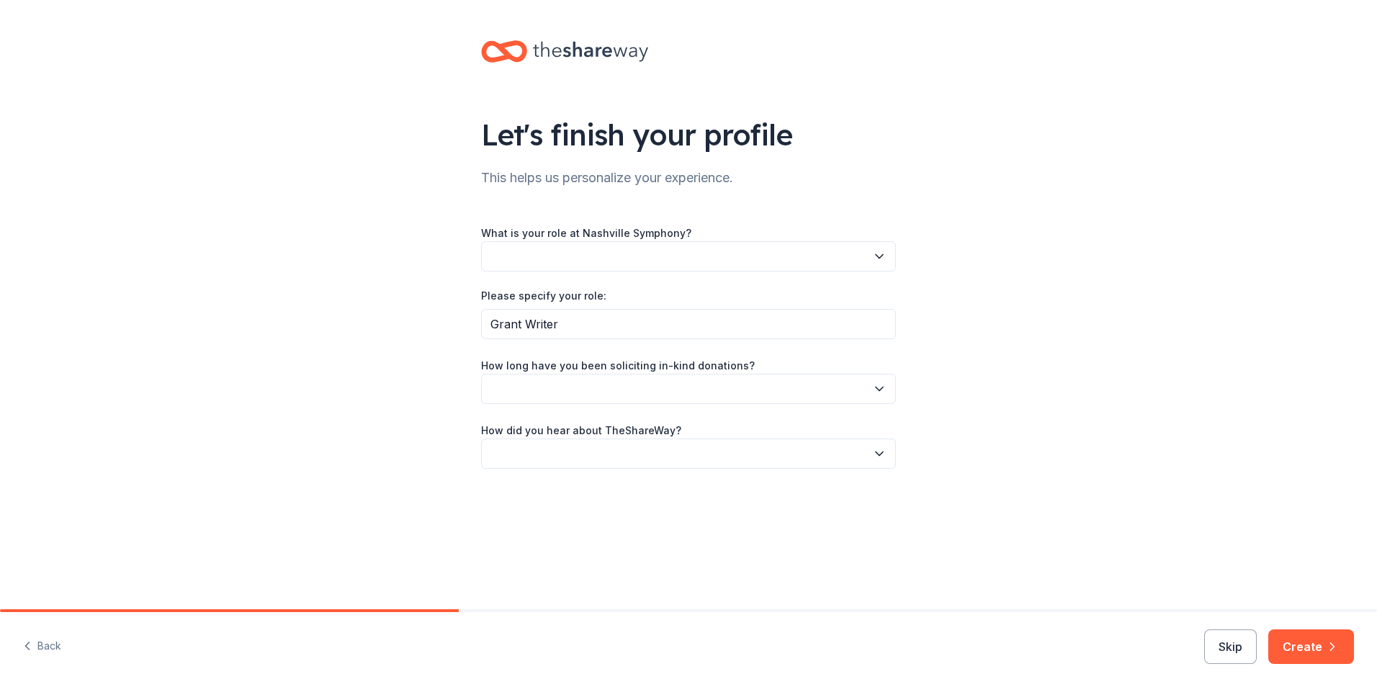
click at [878, 257] on icon "button" at bounding box center [879, 257] width 7 height 4
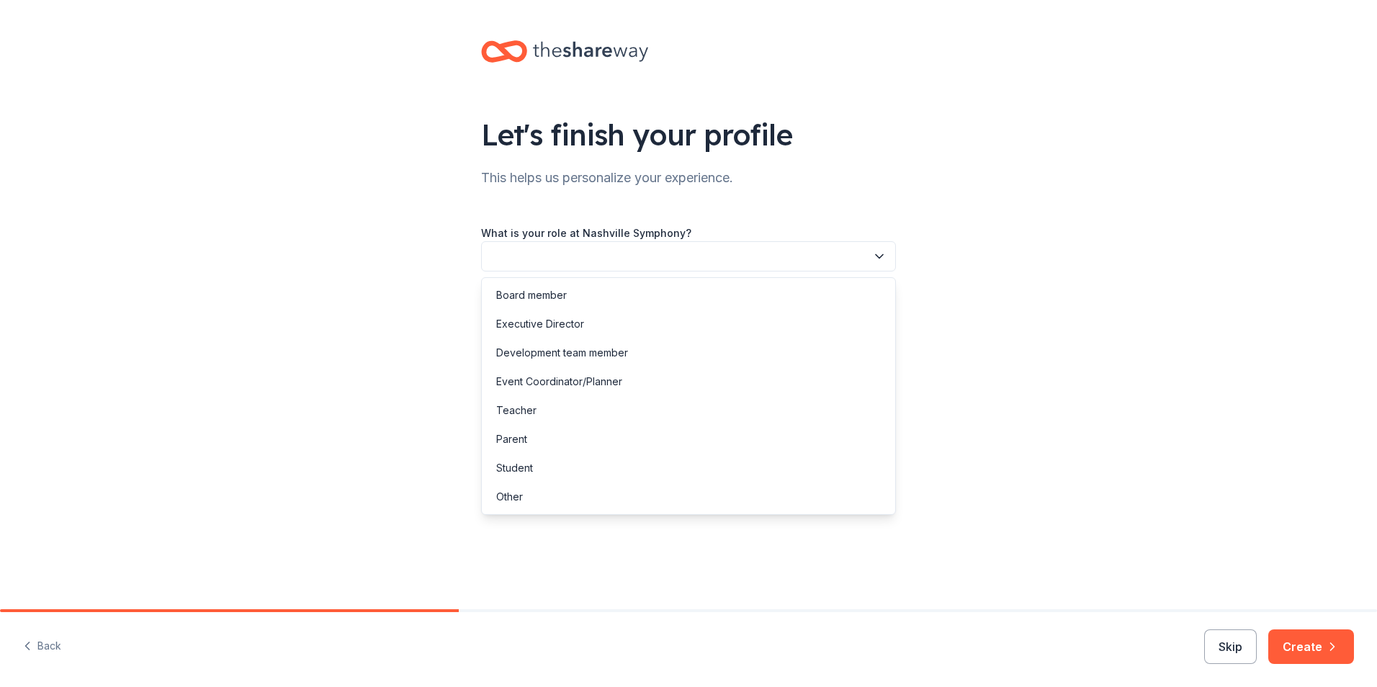
drag, startPoint x: 504, startPoint y: 505, endPoint x: 503, endPoint y: 512, distance: 7.3
click at [503, 505] on div "Other" at bounding box center [689, 496] width 408 height 29
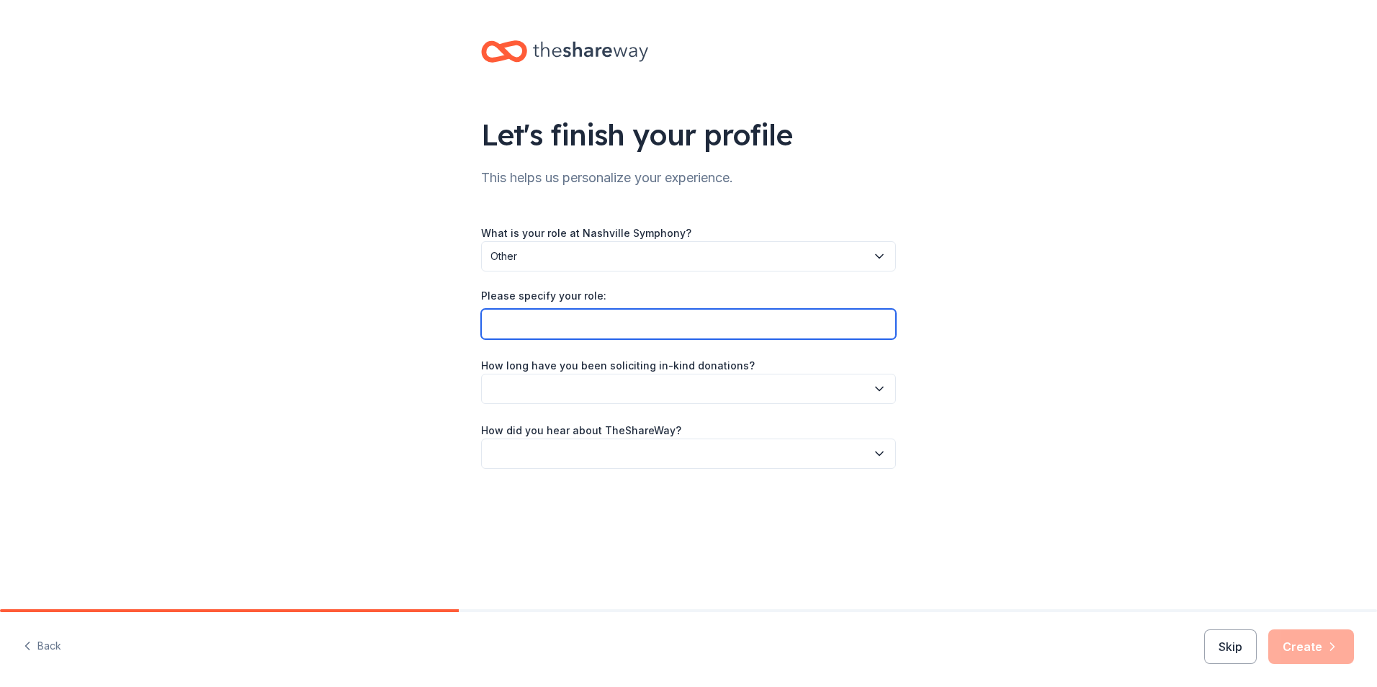
click at [864, 319] on input "Please specify your role:" at bounding box center [688, 324] width 415 height 30
type input "Grant Writer"
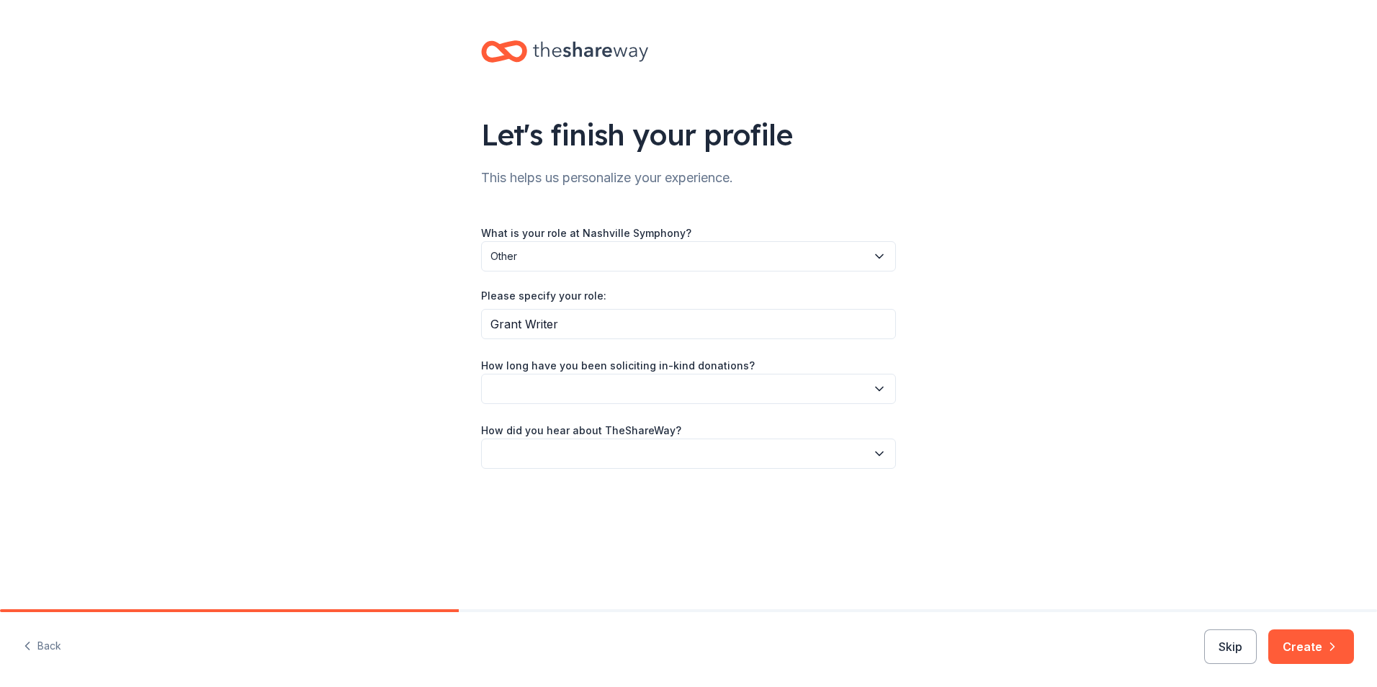
click at [876, 386] on icon "button" at bounding box center [879, 389] width 14 height 14
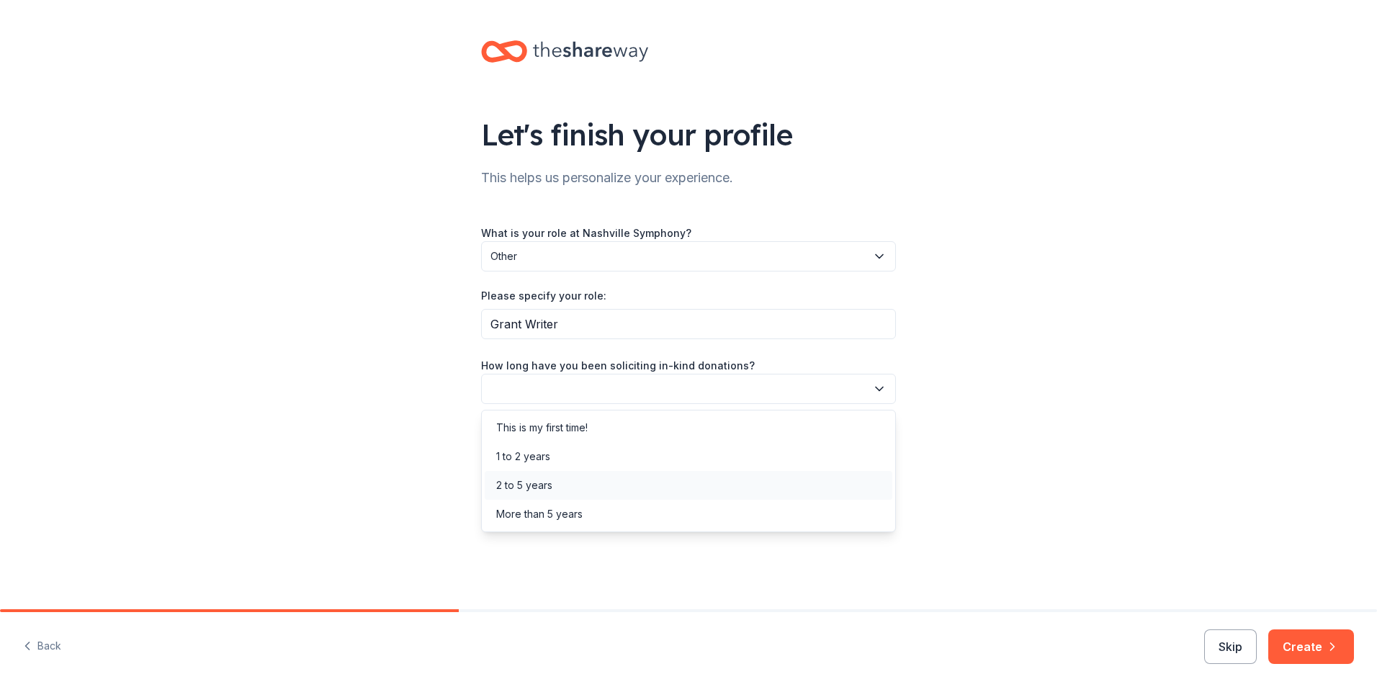
click at [542, 485] on div "2 to 5 years" at bounding box center [524, 485] width 56 height 17
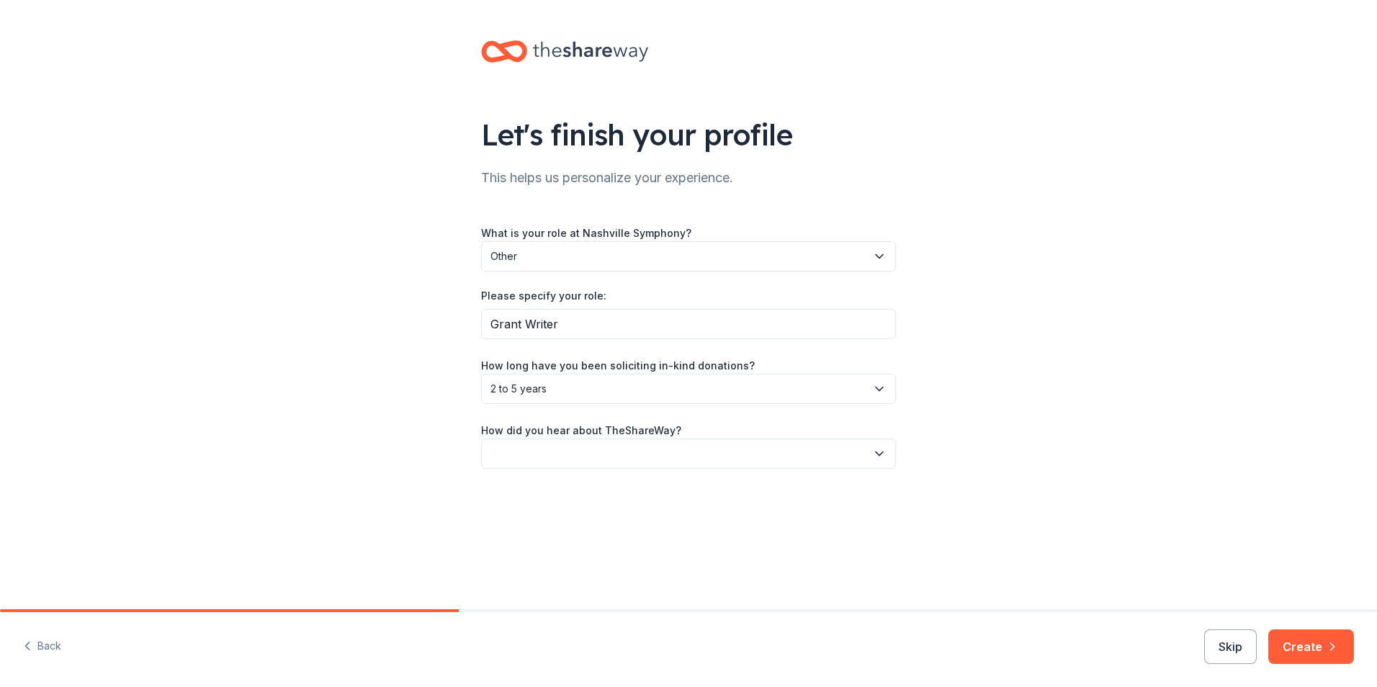
click at [883, 449] on icon "button" at bounding box center [879, 453] width 14 height 14
click at [580, 493] on div "Friend or colleague" at bounding box center [543, 492] width 94 height 17
click at [881, 392] on icon "button" at bounding box center [879, 389] width 14 height 14
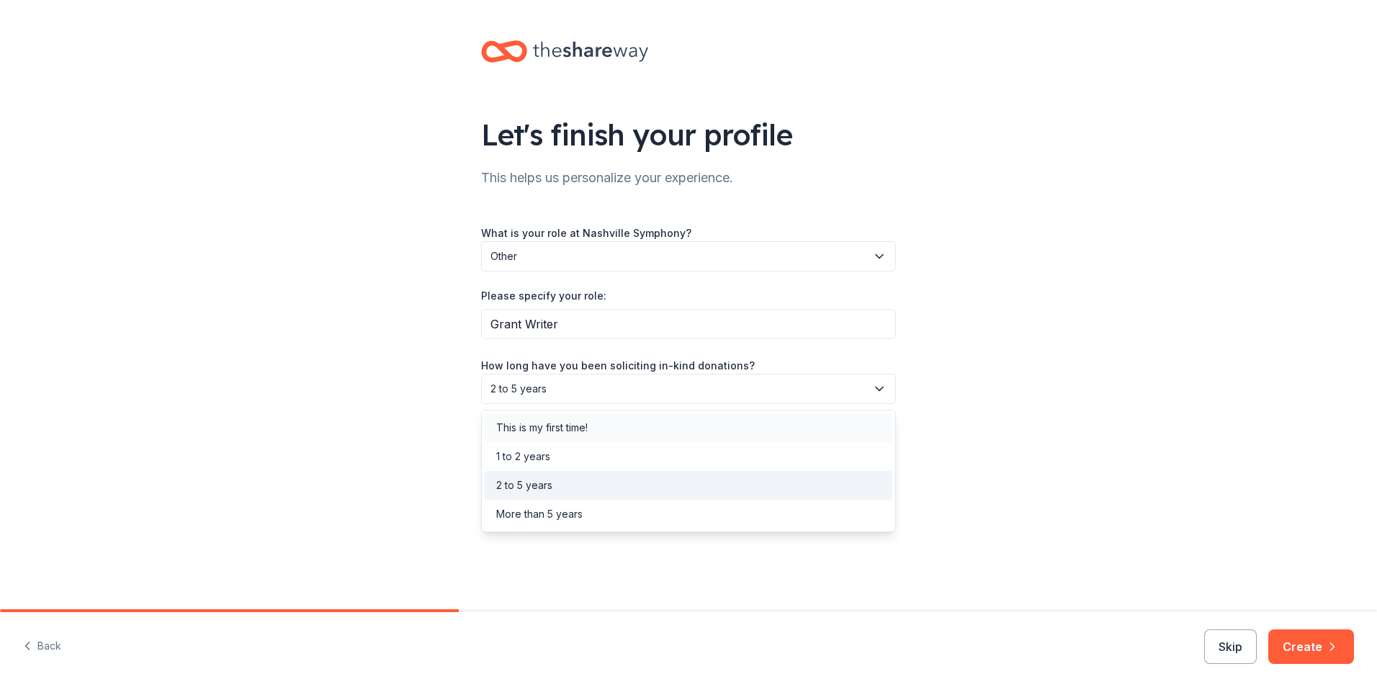
click at [588, 423] on div "This is my first time!" at bounding box center [541, 427] width 91 height 17
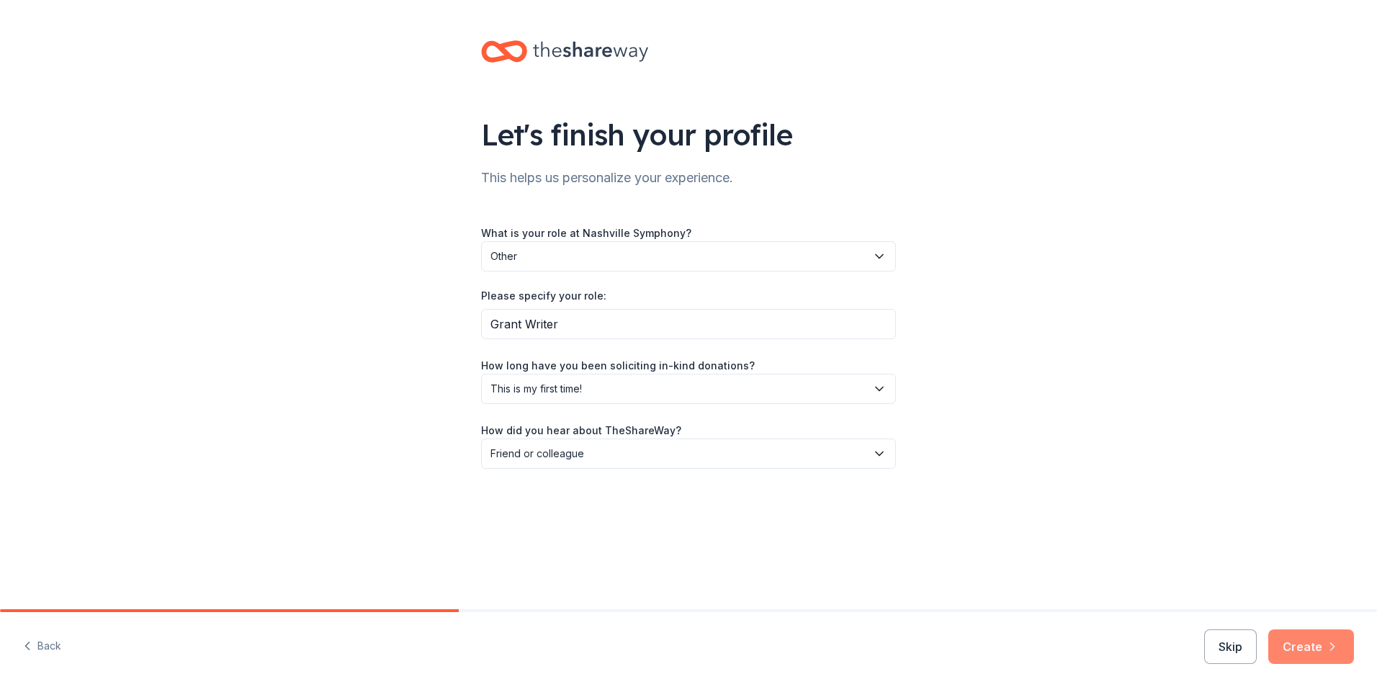
click at [1311, 642] on button "Create" at bounding box center [1311, 646] width 86 height 35
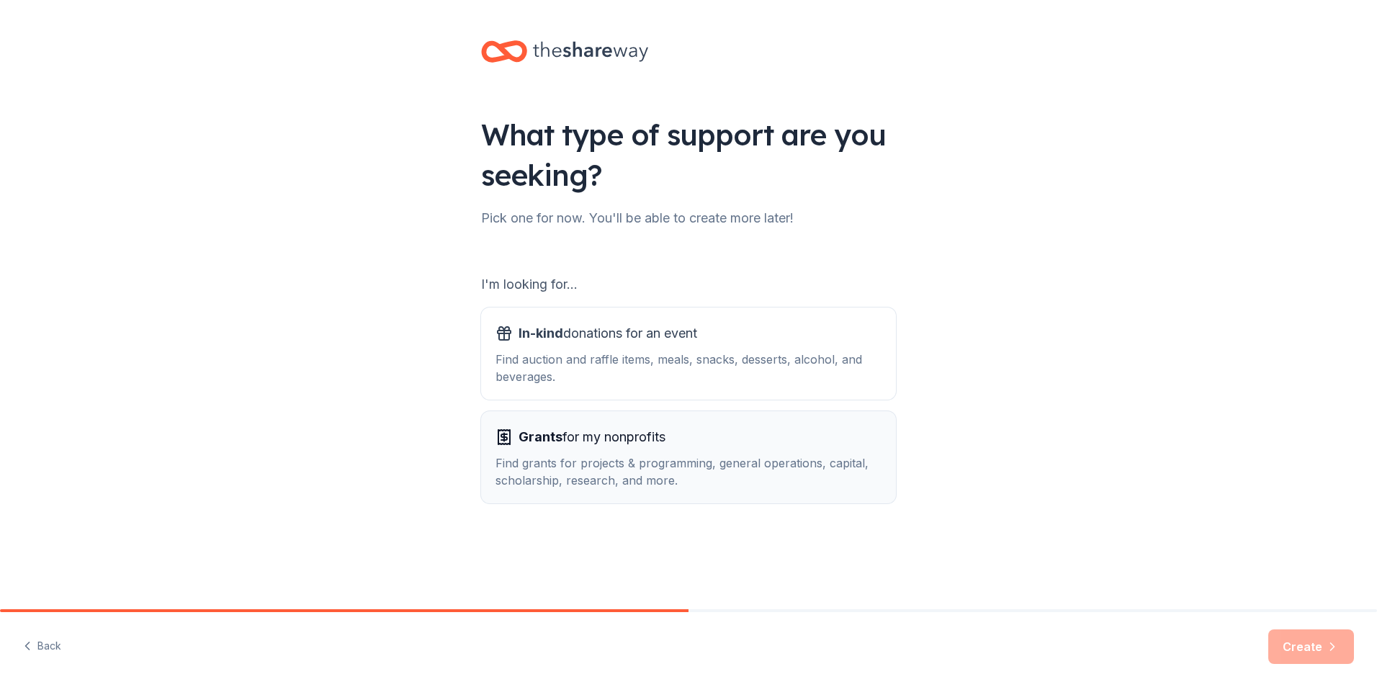
click at [652, 446] on span "Grants for my nonprofits" at bounding box center [591, 437] width 147 height 23
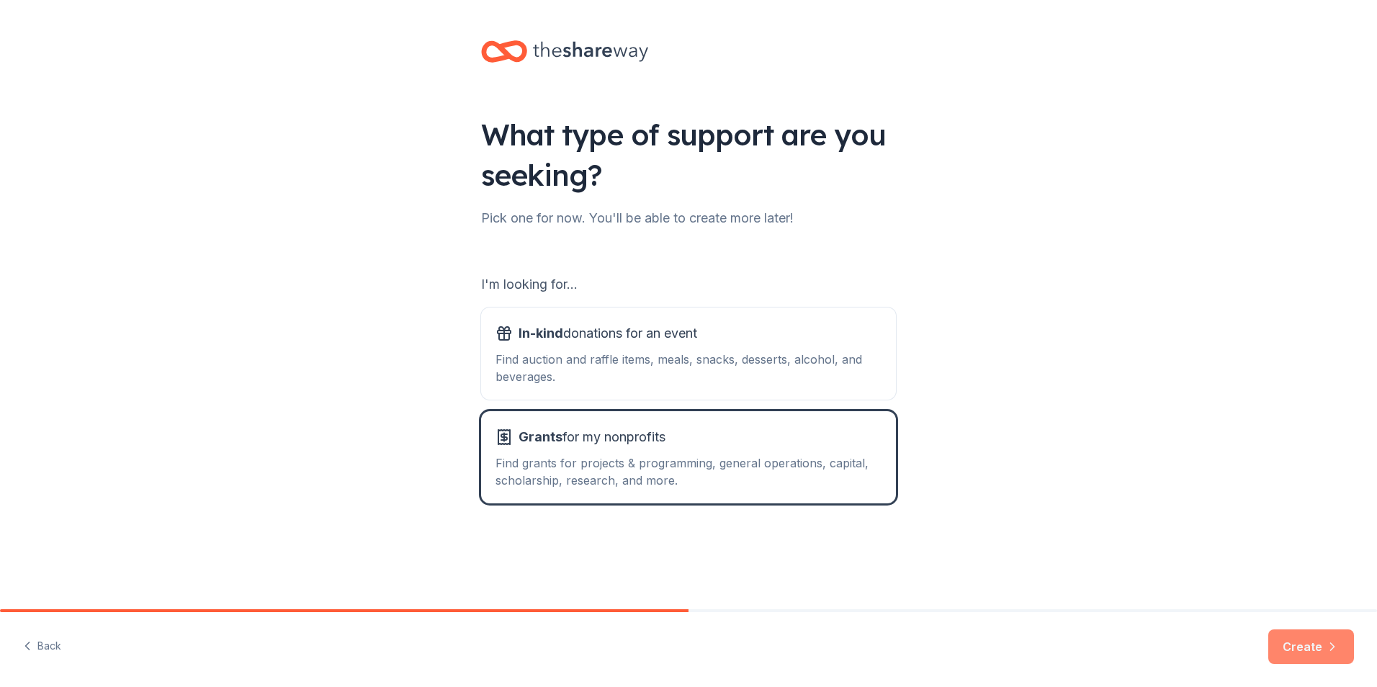
click at [1310, 655] on button "Create" at bounding box center [1311, 646] width 86 height 35
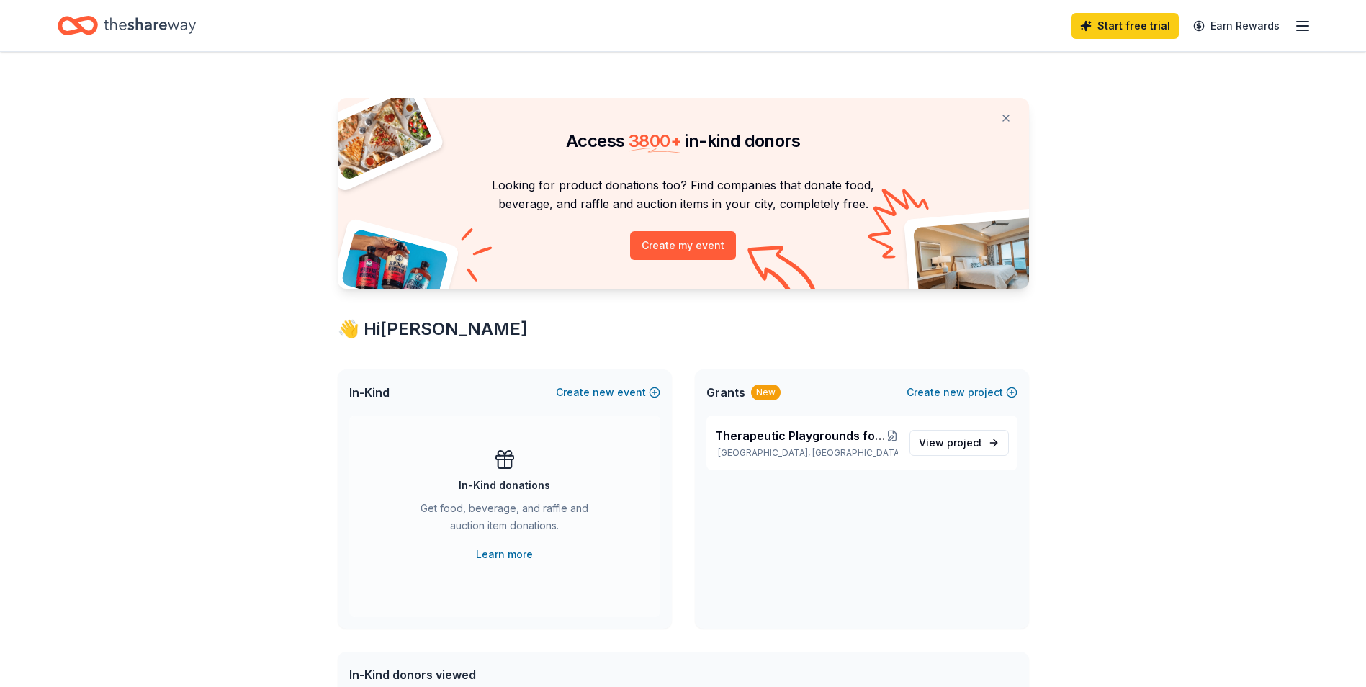
click at [1300, 27] on icon "button" at bounding box center [1302, 25] width 17 height 17
click at [979, 444] on span "project" at bounding box center [964, 442] width 35 height 12
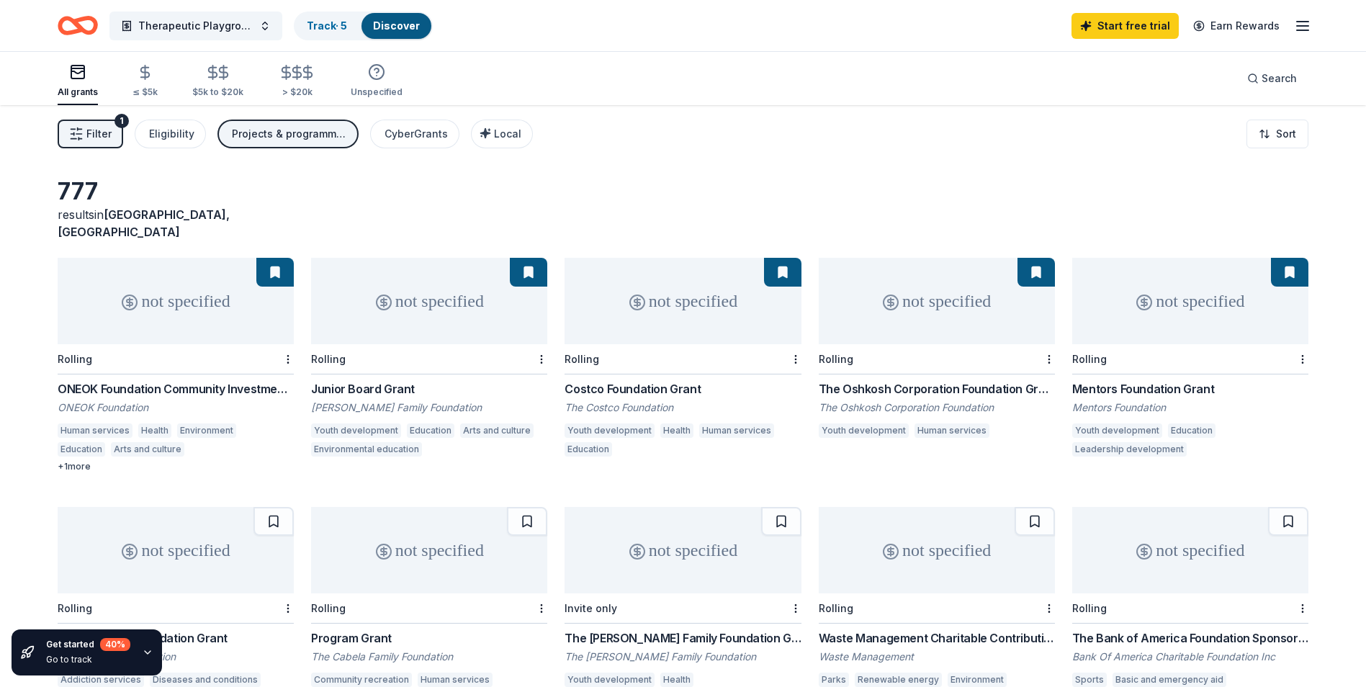
click at [1299, 26] on line "button" at bounding box center [1303, 26] width 12 height 0
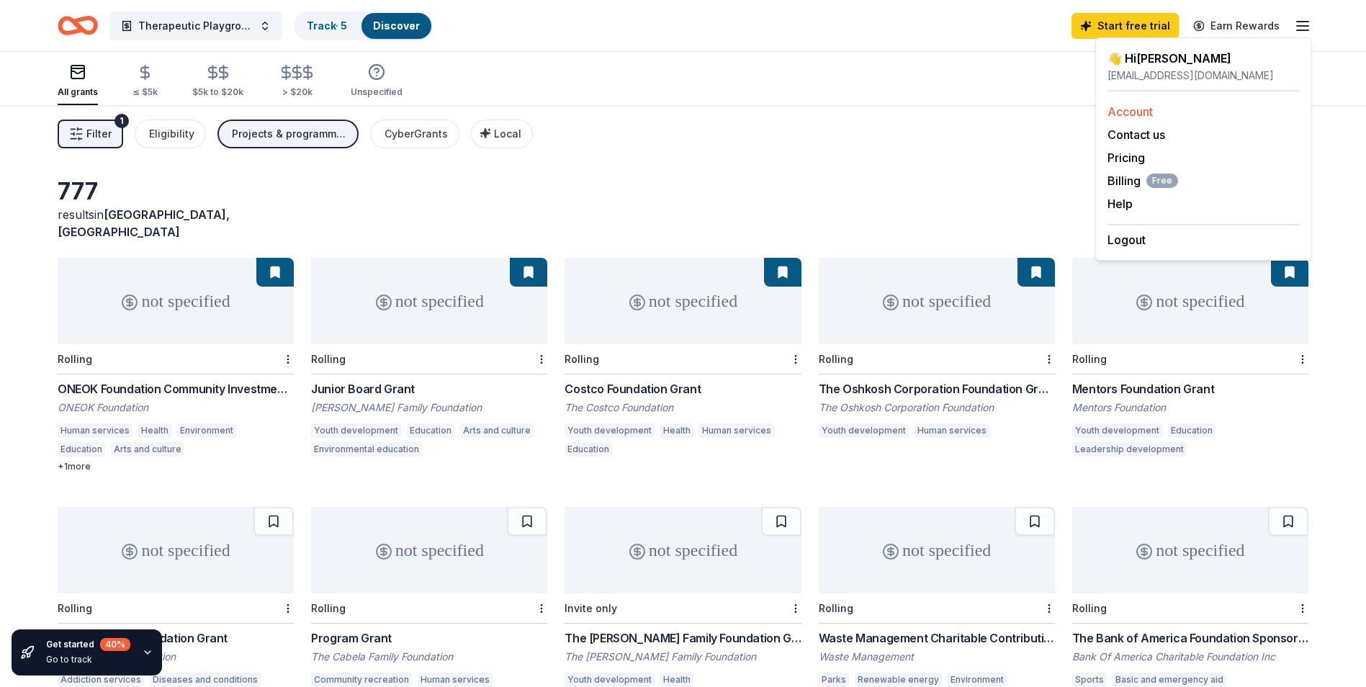
click at [1130, 109] on link "Account" at bounding box center [1129, 111] width 45 height 14
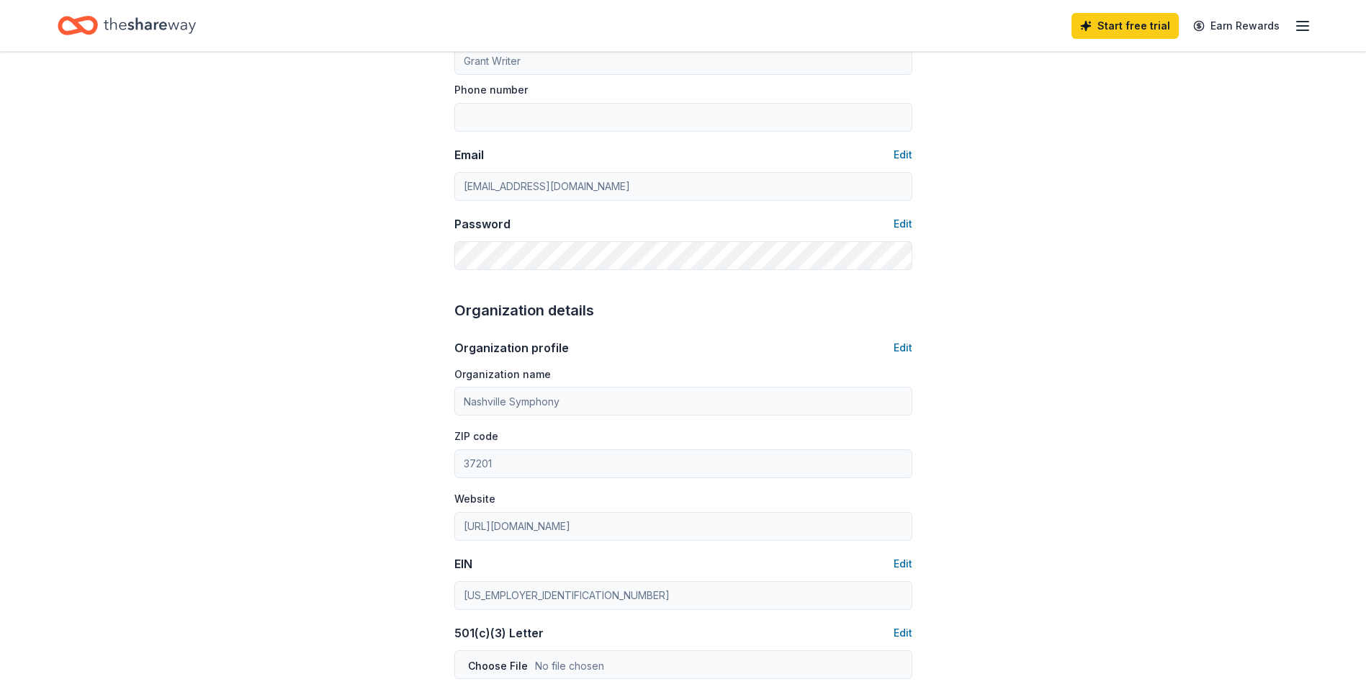
scroll to position [216, 0]
click at [894, 350] on button "Edit" at bounding box center [903, 348] width 19 height 17
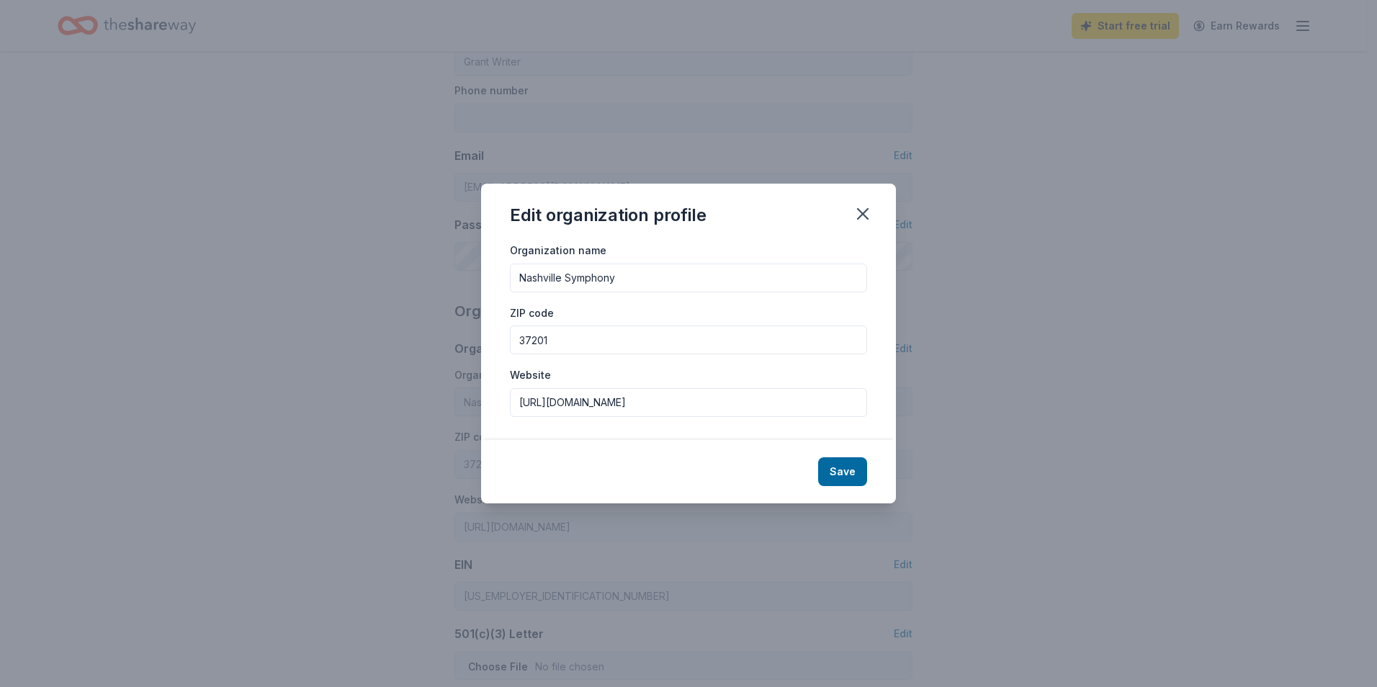
drag, startPoint x: 672, startPoint y: 272, endPoint x: 479, endPoint y: 274, distance: 193.0
click at [479, 274] on div "Edit organization profile Organization name Nashville Symphony ZIP code 37201 W…" at bounding box center [688, 343] width 1377 height 687
type input "Saint Francis Ministries, Inc."
drag, startPoint x: 613, startPoint y: 328, endPoint x: 482, endPoint y: 336, distance: 132.0
click at [482, 336] on div "Organization name Saint Francis Ministries, Inc. ZIP code 37201 Website http://…" at bounding box center [688, 340] width 415 height 199
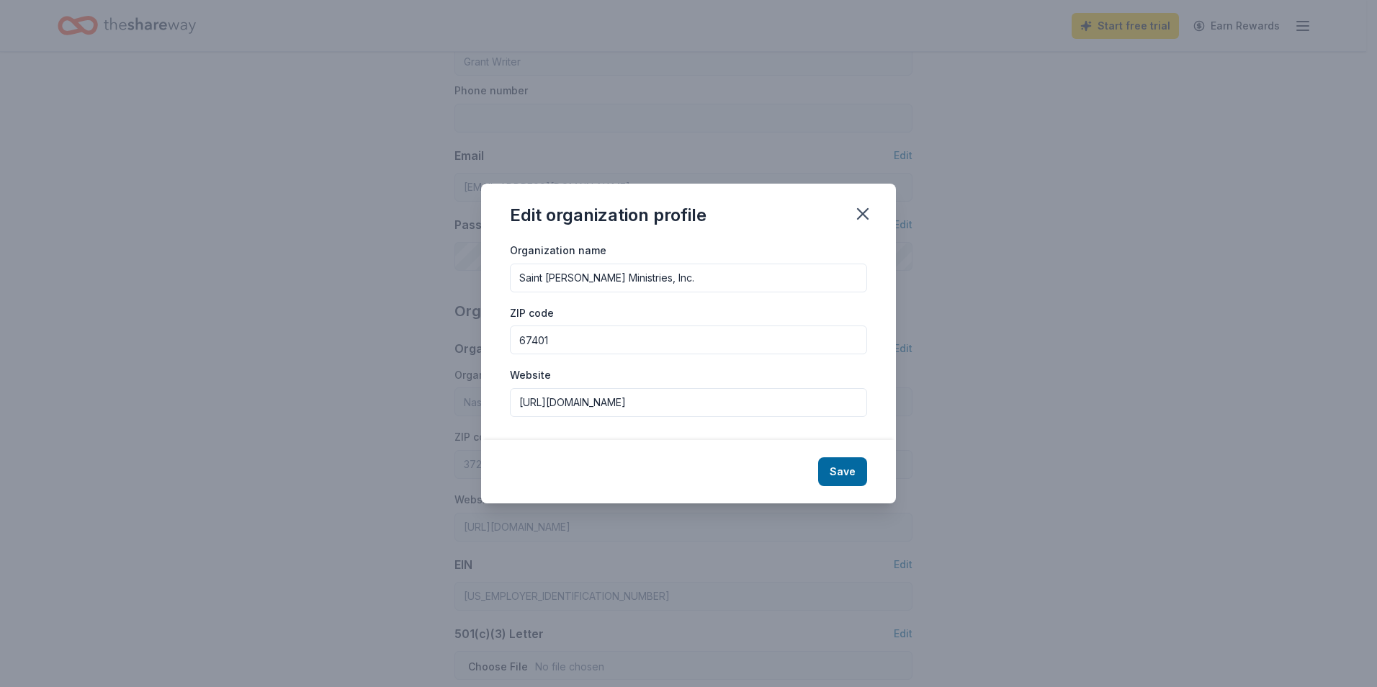
type input "67401"
click at [830, 471] on button "Save" at bounding box center [842, 471] width 49 height 29
type input "Saint Francis Ministries, Inc."
type input "67401"
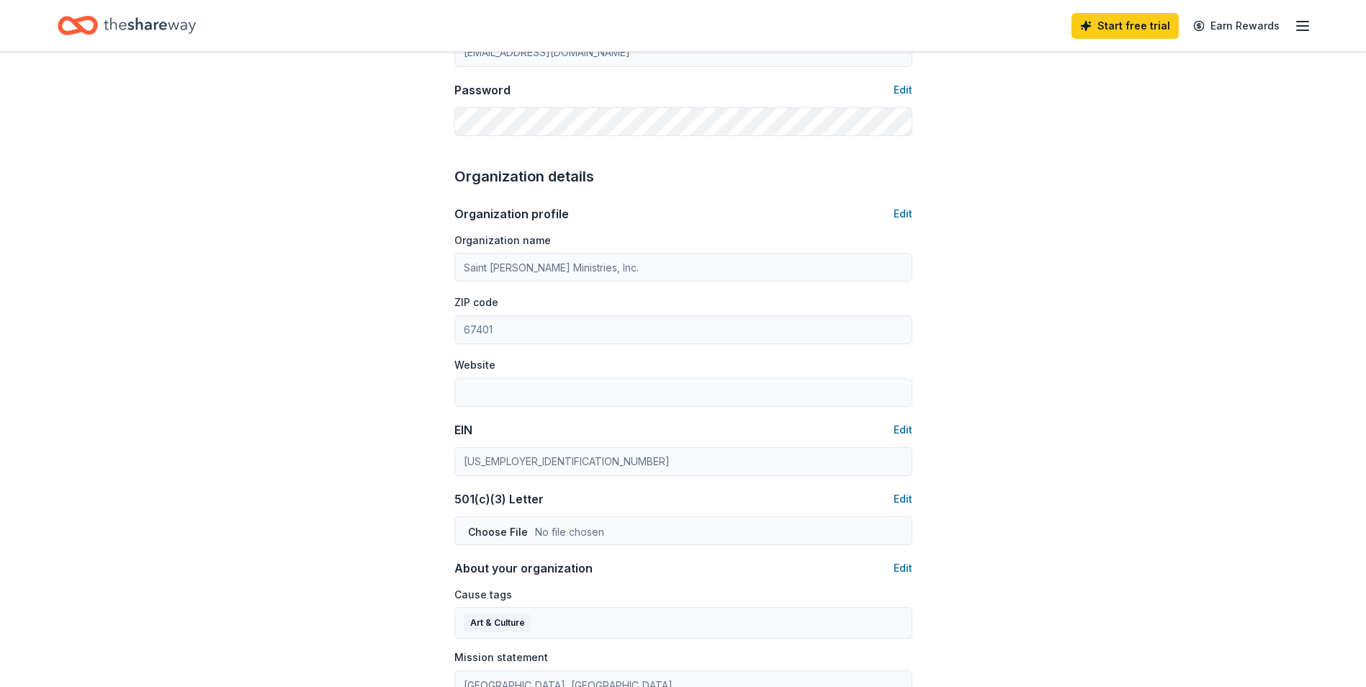
scroll to position [360, 0]
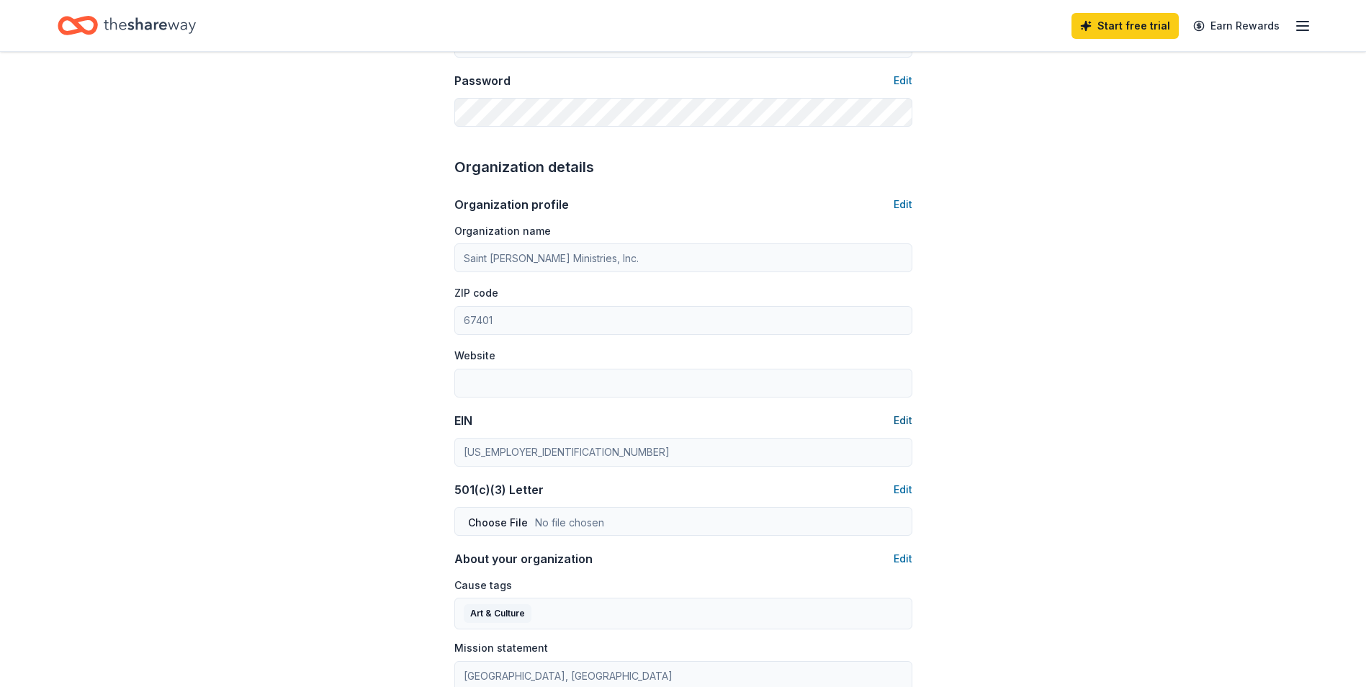
click at [904, 418] on button "Edit" at bounding box center [903, 420] width 19 height 17
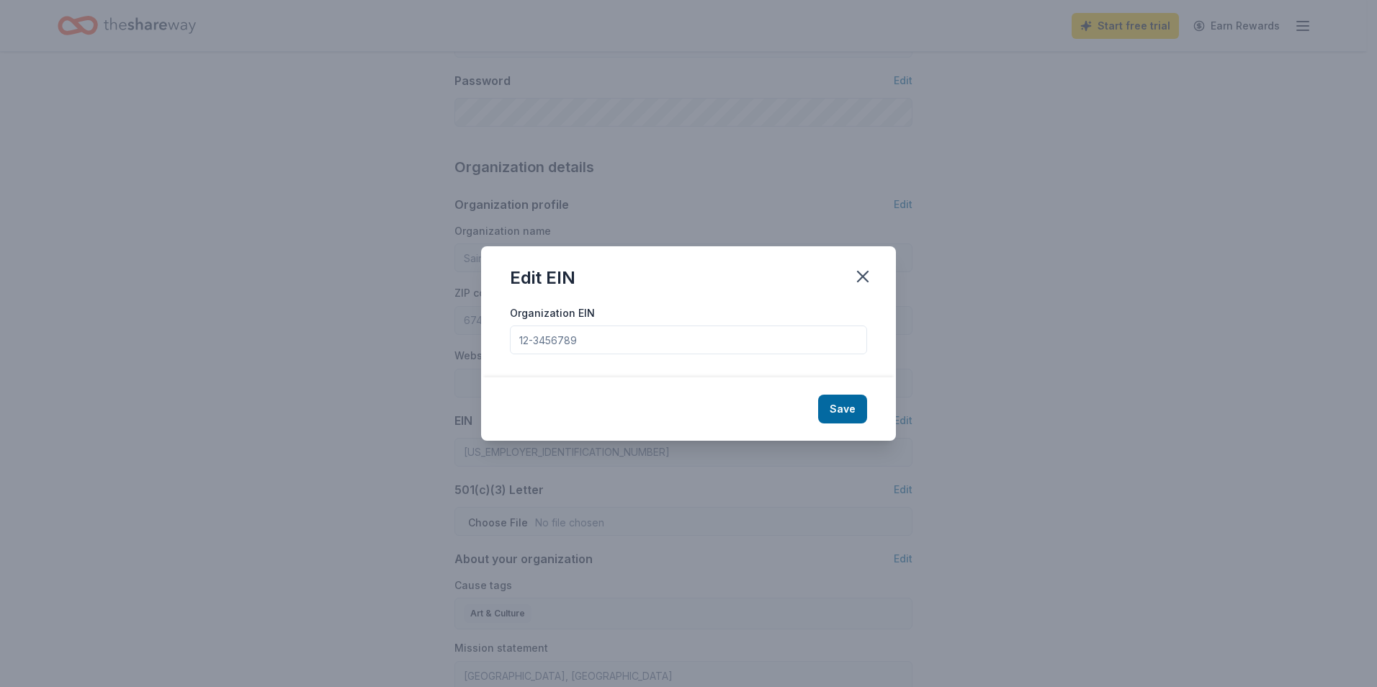
click at [513, 341] on input "Organization EIN" at bounding box center [688, 339] width 357 height 29
type input "[US_EMPLOYER_IDENTIFICATION_NUMBER]"
click at [845, 404] on button "Save" at bounding box center [842, 409] width 49 height 29
type input "[US_EMPLOYER_IDENTIFICATION_NUMBER]"
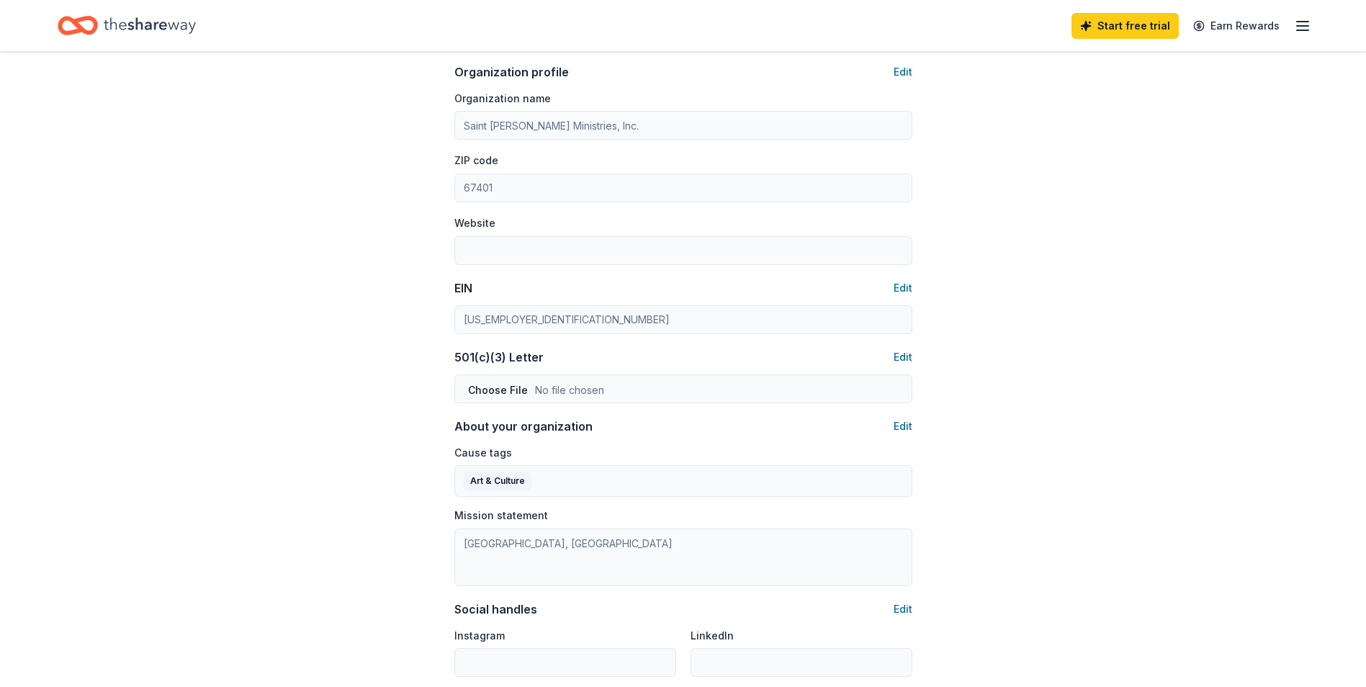
scroll to position [504, 0]
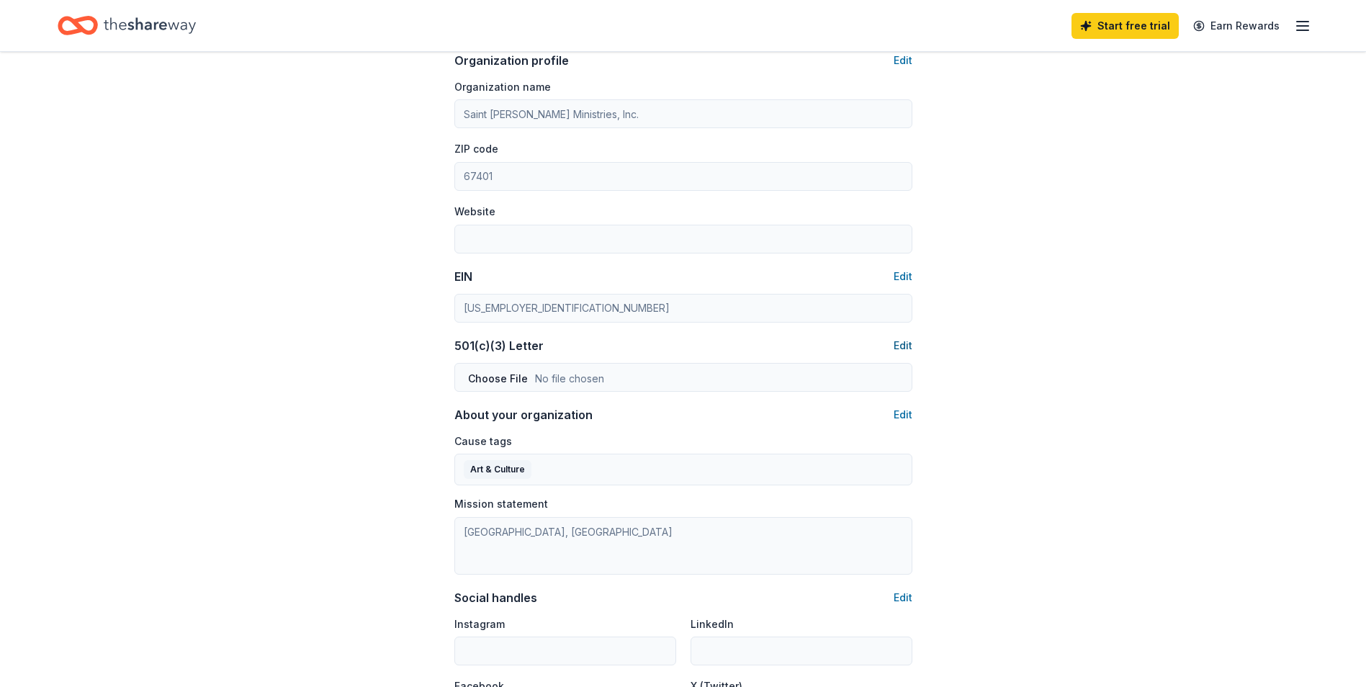
click at [907, 343] on button "Edit" at bounding box center [903, 345] width 19 height 17
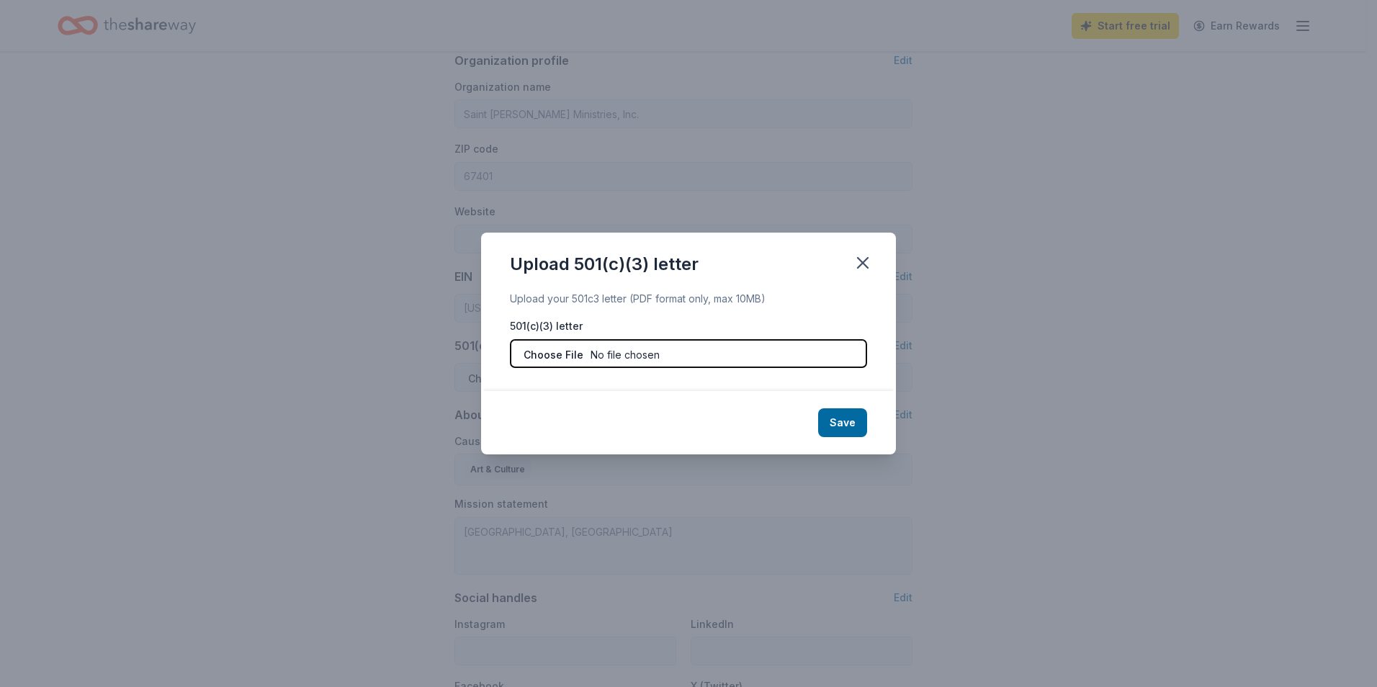
click at [691, 353] on input "file" at bounding box center [688, 353] width 357 height 29
click at [859, 263] on icon "button" at bounding box center [862, 263] width 20 height 20
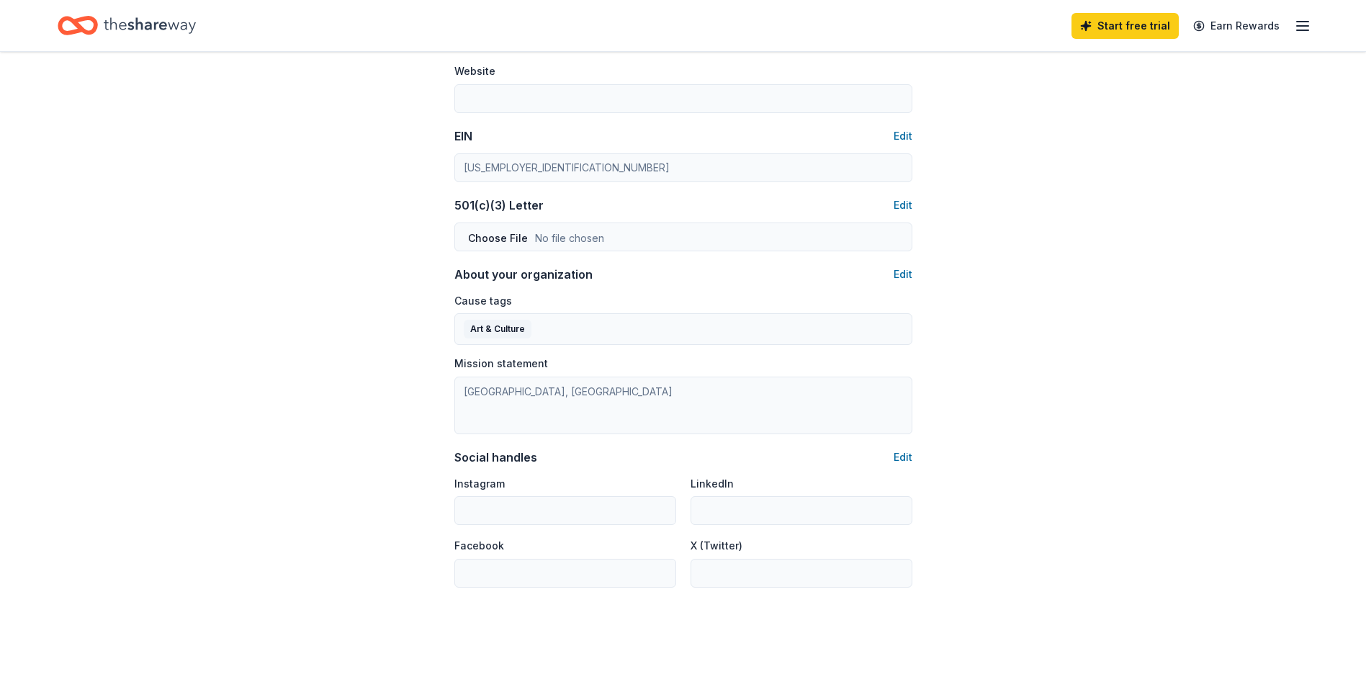
scroll to position [648, 0]
click at [897, 266] on button "Edit" at bounding box center [903, 270] width 19 height 17
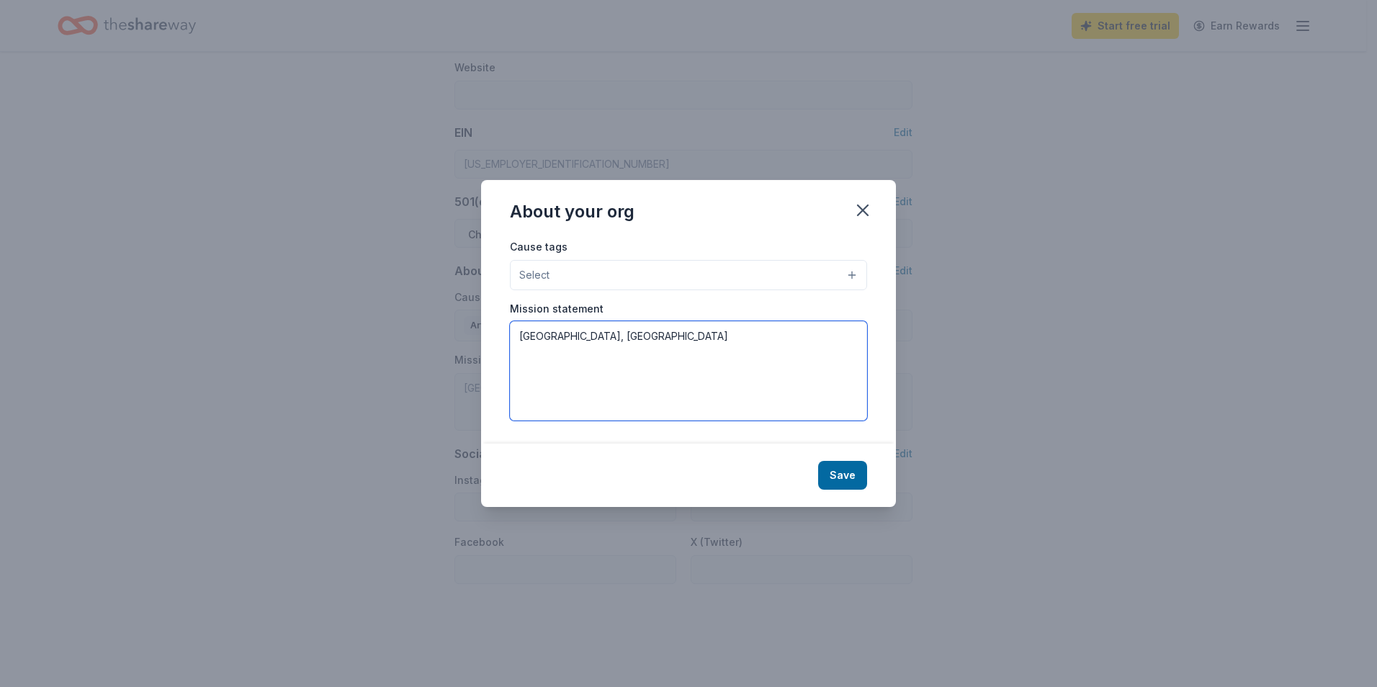
drag, startPoint x: 607, startPoint y: 338, endPoint x: 484, endPoint y: 336, distance: 123.1
click at [484, 336] on div "Cause tags Select Mission statement Nashville, TN" at bounding box center [688, 341] width 415 height 206
click at [616, 364] on textarea at bounding box center [688, 370] width 357 height 99
paste textarea "Saint Francis, providing healing and hope to children and families."
type textarea "Saint Francis, providing healing and hope to children and families."
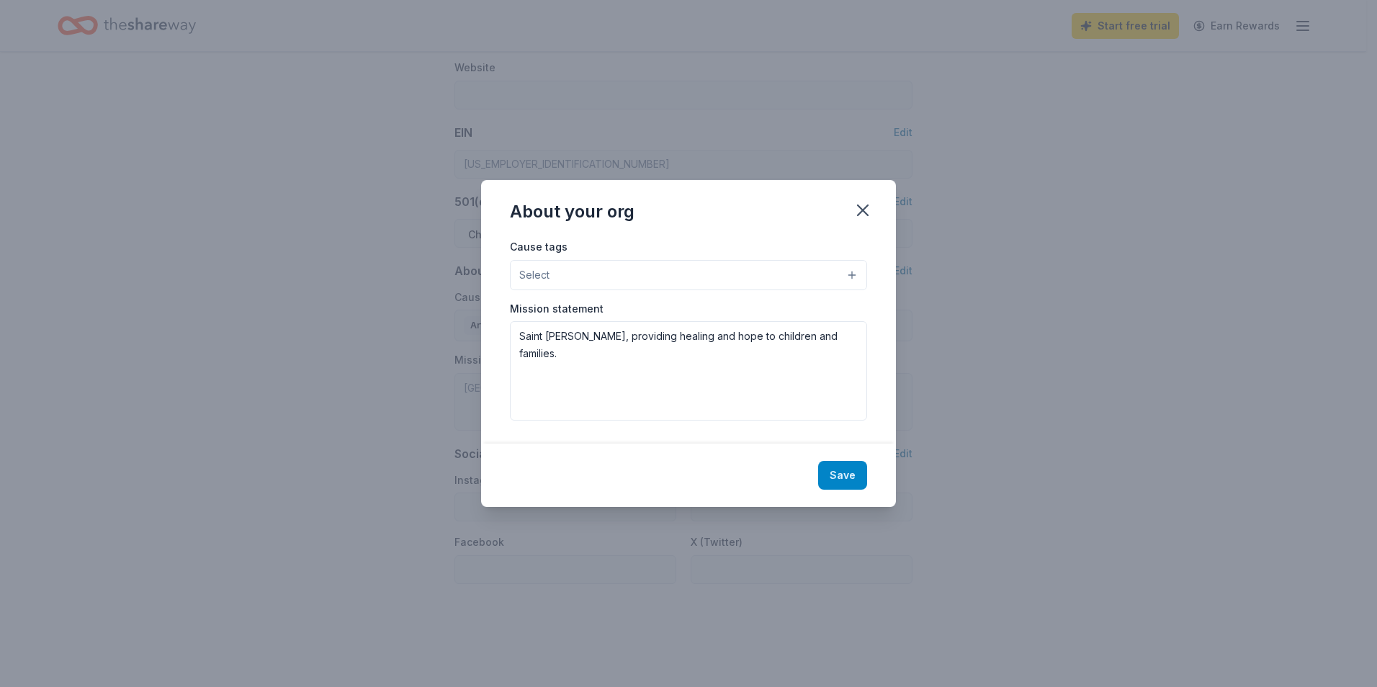
click at [847, 472] on button "Save" at bounding box center [842, 475] width 49 height 29
type textarea "Saint Francis, providing healing and hope to children and families."
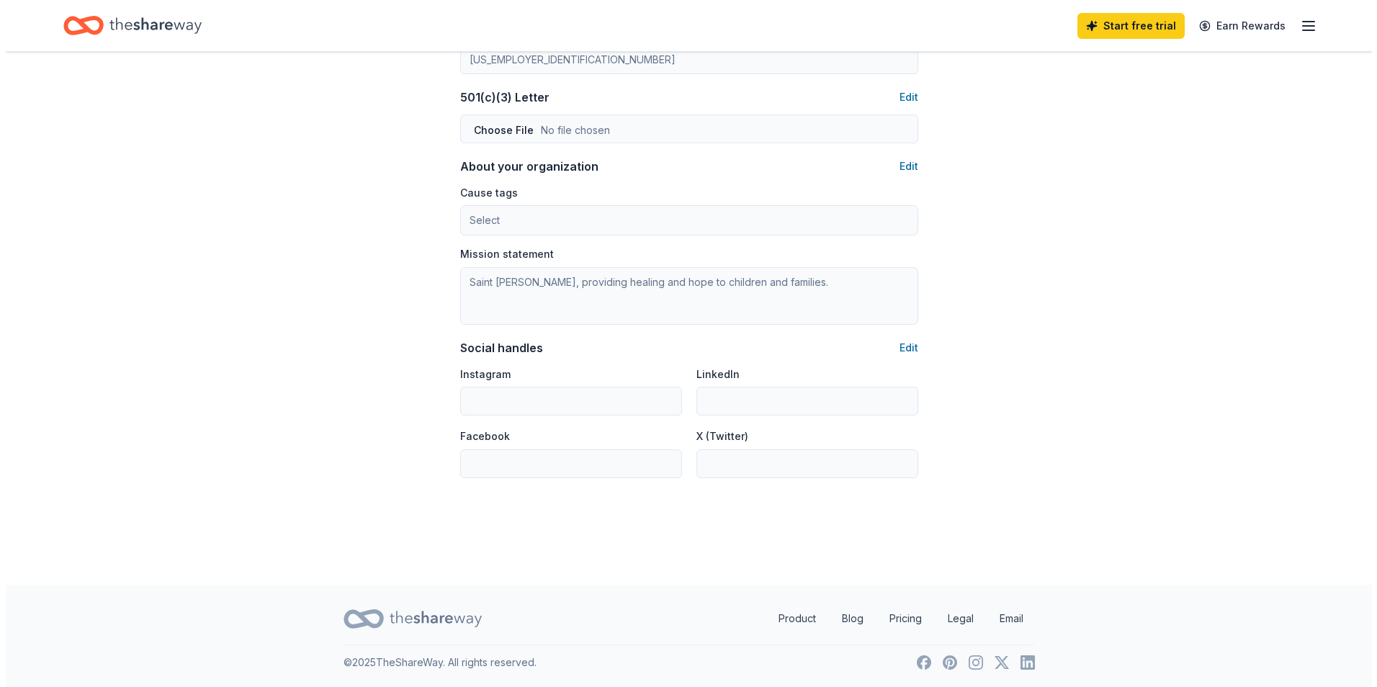
scroll to position [754, 0]
click at [906, 345] on button "Edit" at bounding box center [903, 346] width 19 height 17
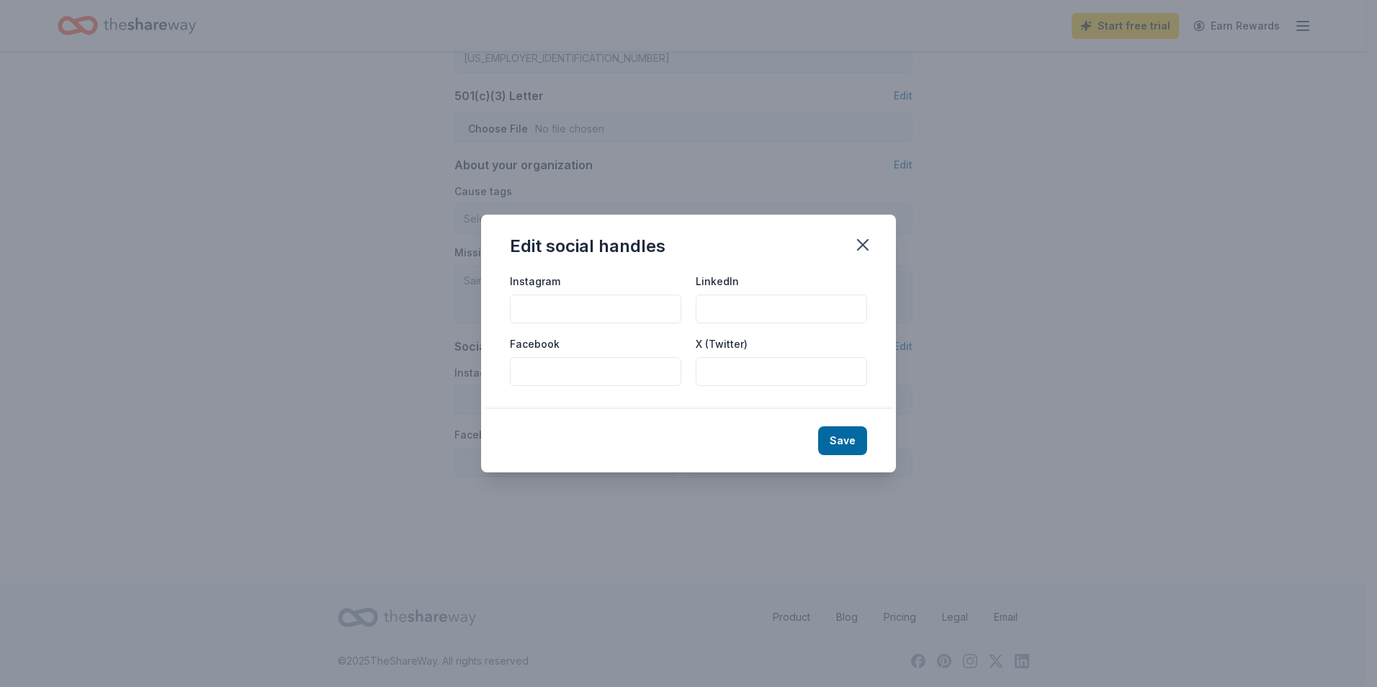
click at [633, 369] on input "Facebook" at bounding box center [595, 371] width 171 height 29
paste input "https://www.facebook.com/SaintFrancisMinistries"
type input "https://www.facebook.com/SaintFrancisMinistries"
click at [592, 309] on input "Instagram" at bounding box center [595, 308] width 171 height 29
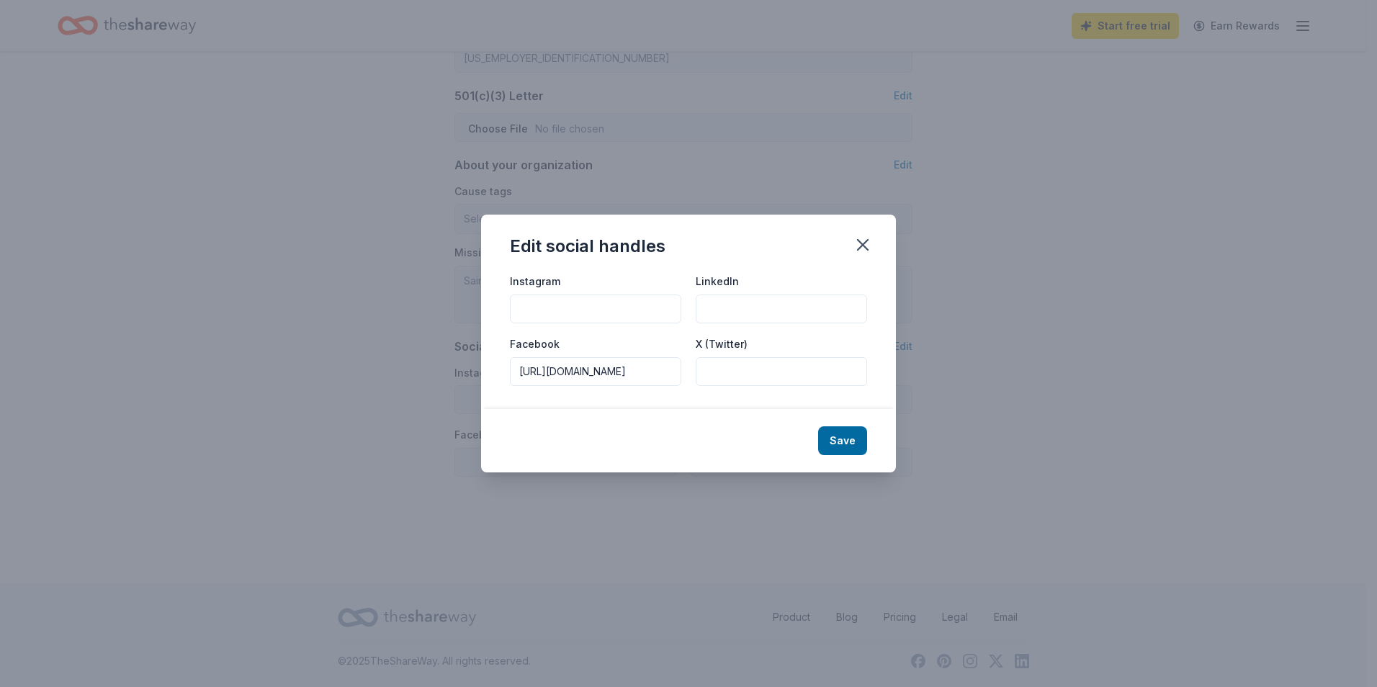
scroll to position [0, 0]
paste input "https://www.instagram.com/stfrancisministries"
type input "https://www.instagram.com/stfrancisministries"
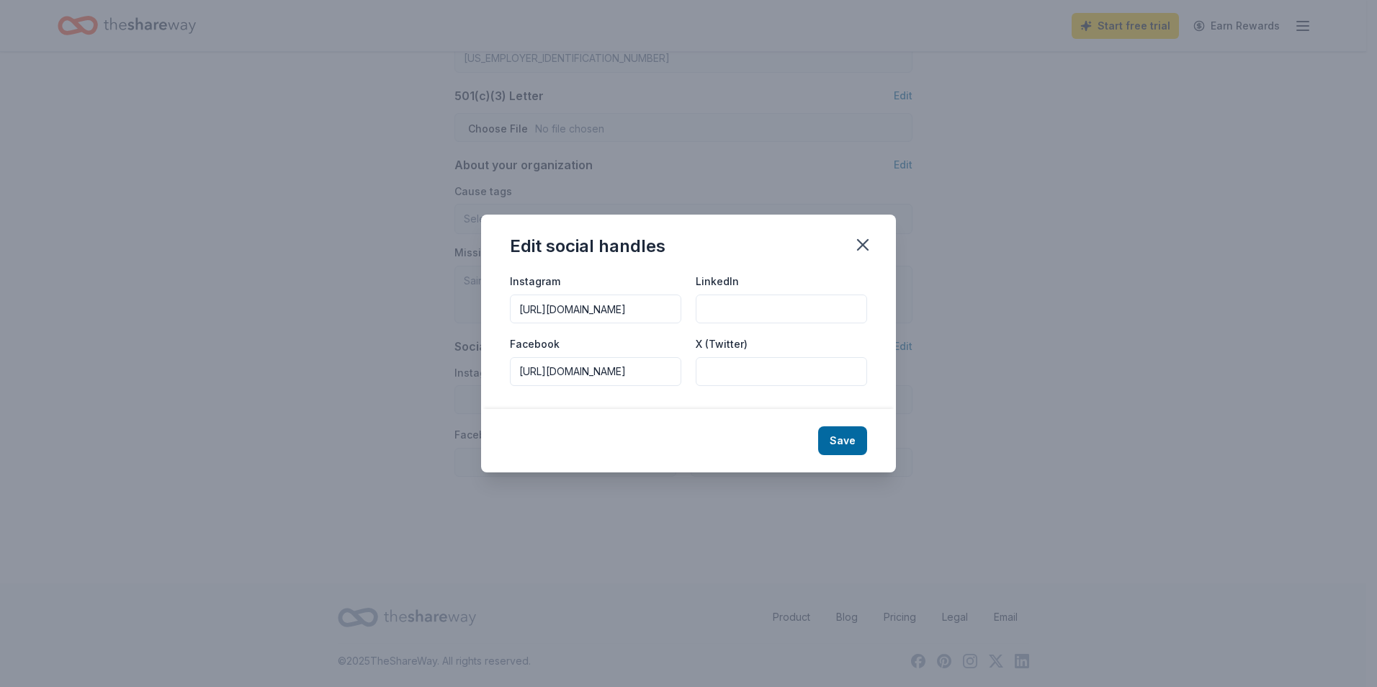
click at [759, 367] on input "X (Twitter)" at bounding box center [781, 371] width 171 height 29
paste input "https://x.com/SaintFrancisMin"
type input "https://x.com/SaintFrancisMin"
click at [788, 307] on input "LinkedIn" at bounding box center [781, 308] width 171 height 29
paste input "https://www.linkedin.com/company/saintfrancisministries/"
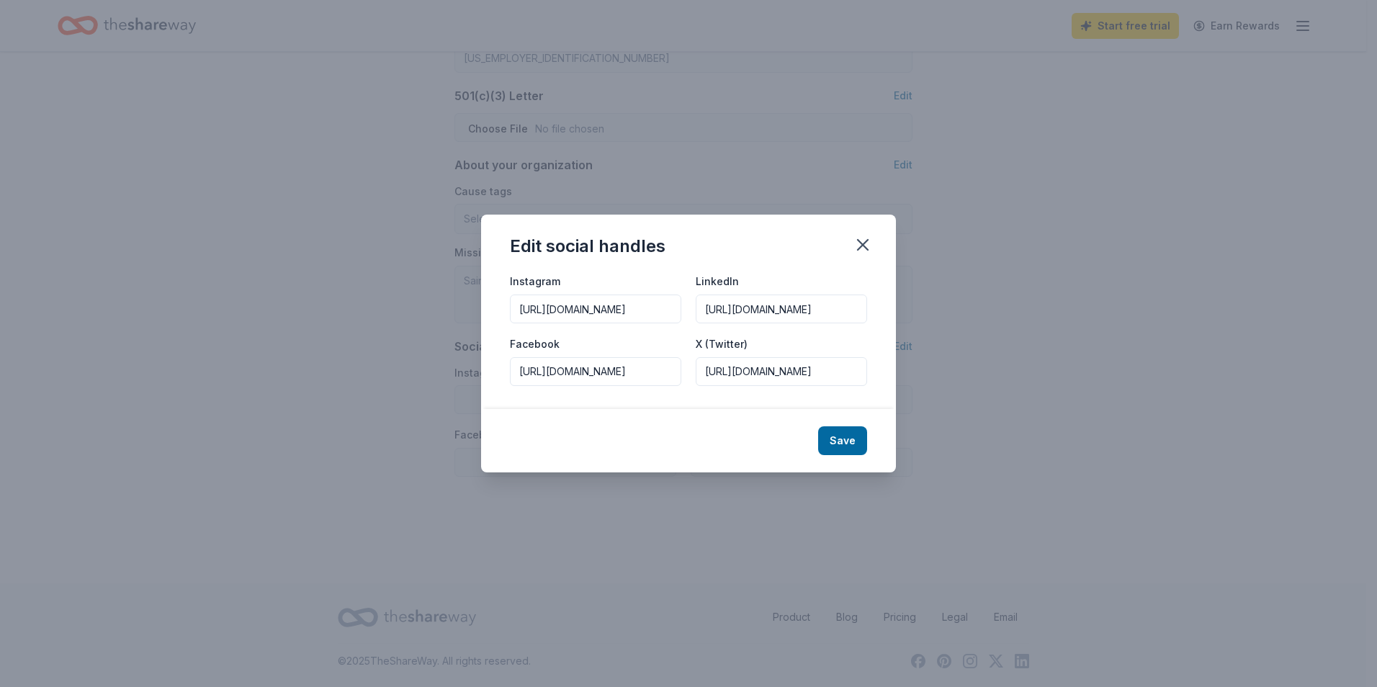
scroll to position [0, 124]
type input "https://www.linkedin.com/company/saintfrancisministries/"
click at [841, 444] on button "Save" at bounding box center [842, 440] width 49 height 29
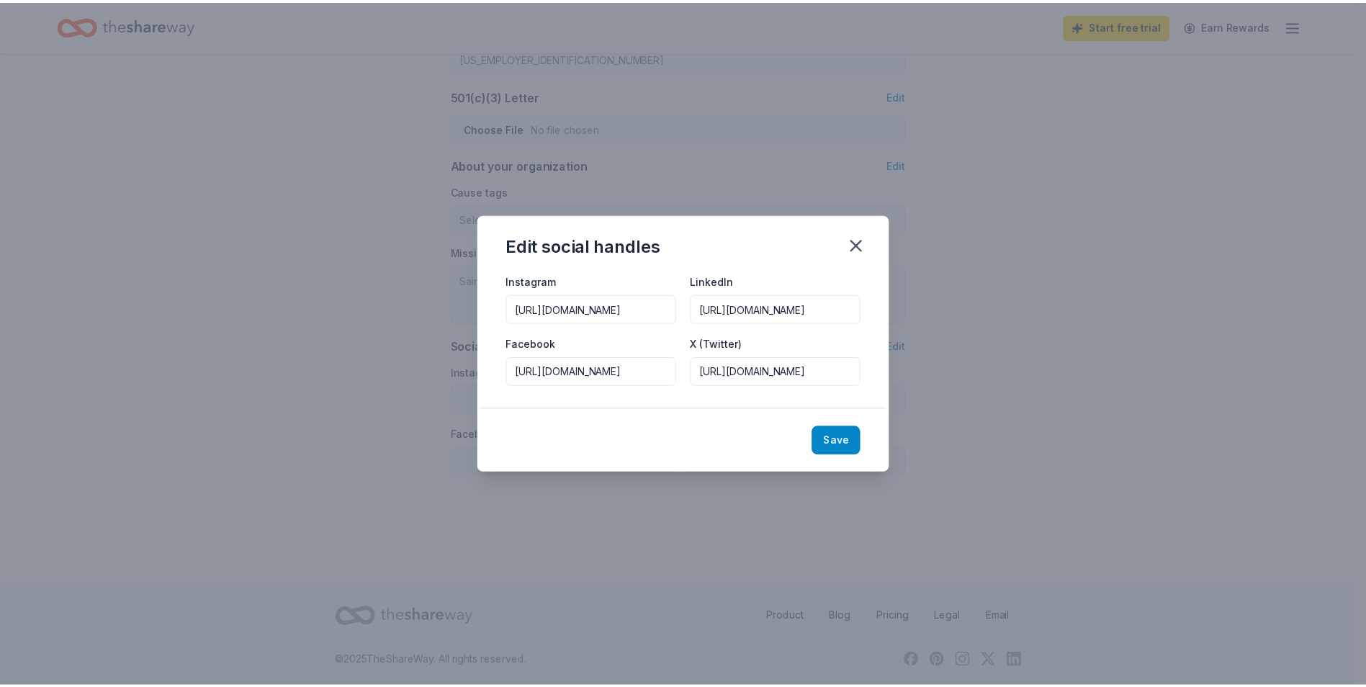
scroll to position [0, 0]
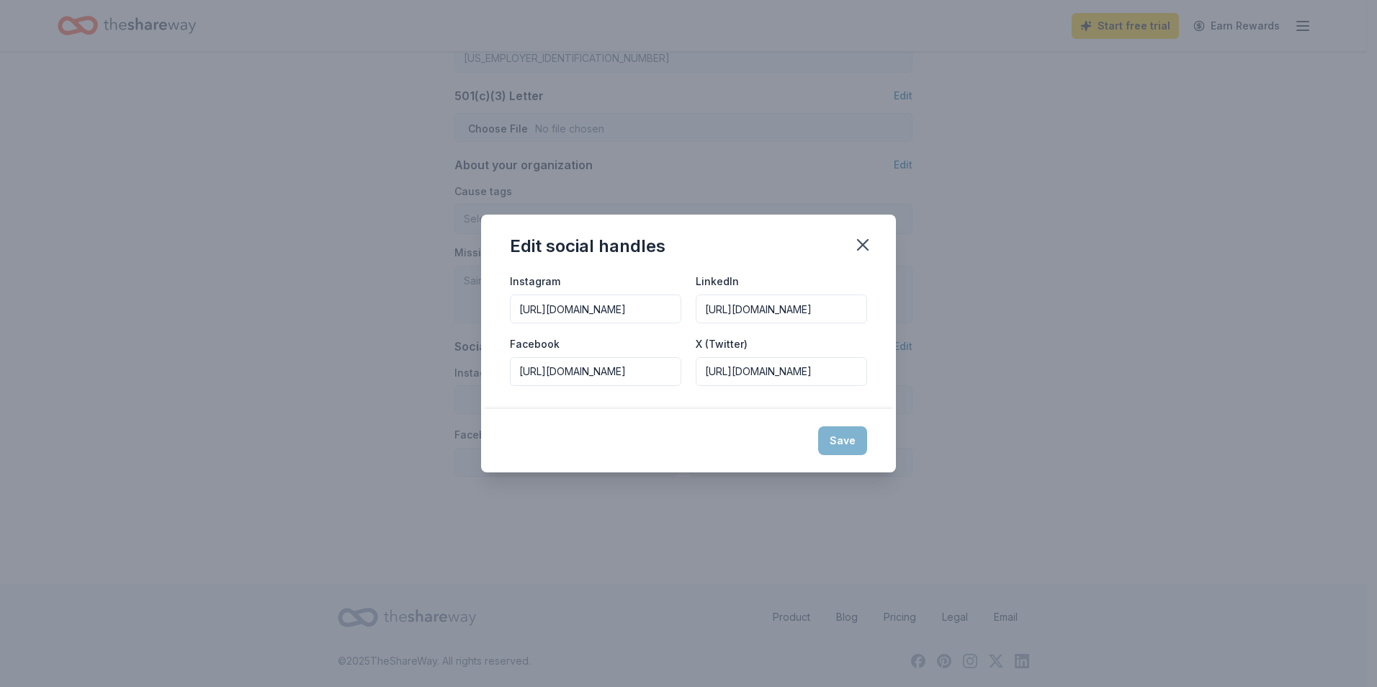
type input "https://www.instagram.com/stfrancisministries"
type input "https://www.linkedin.com/company/saintfrancisministries/"
type input "https://www.facebook.com/SaintFrancisMinistries"
type input "https://x.com/SaintFrancisMin"
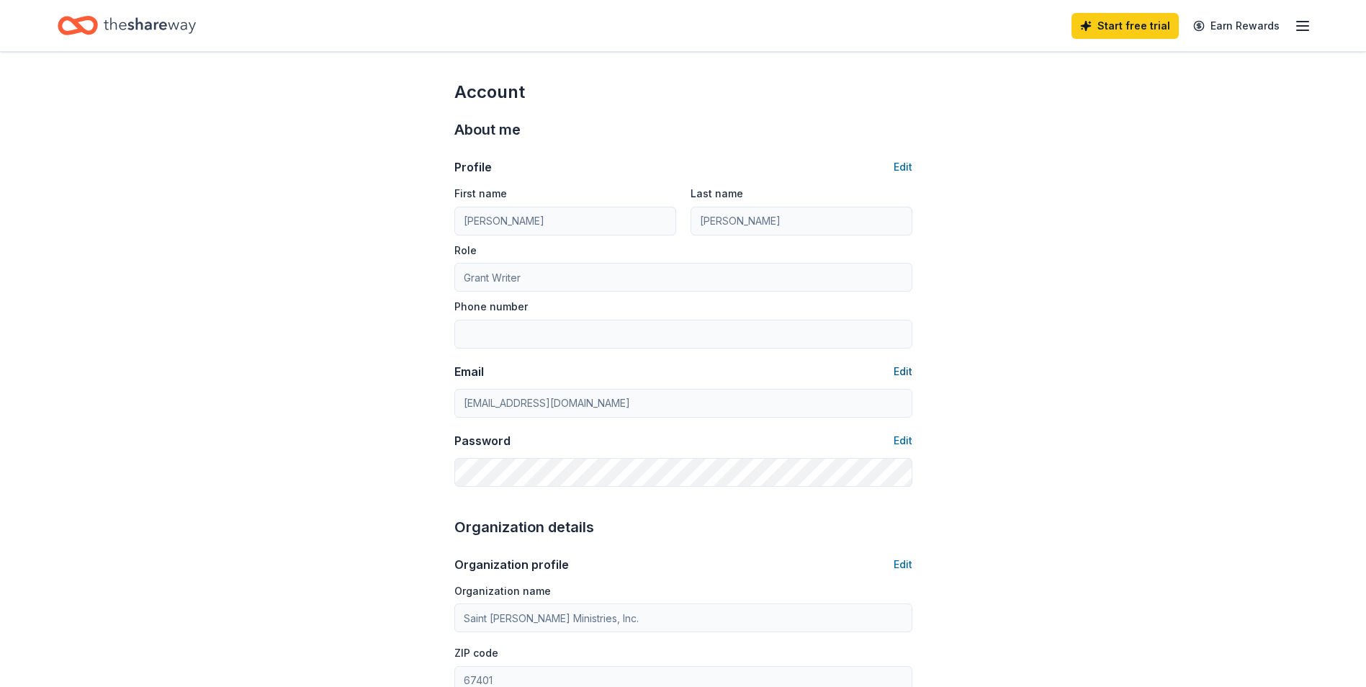
click at [897, 368] on button "Edit" at bounding box center [903, 371] width 19 height 17
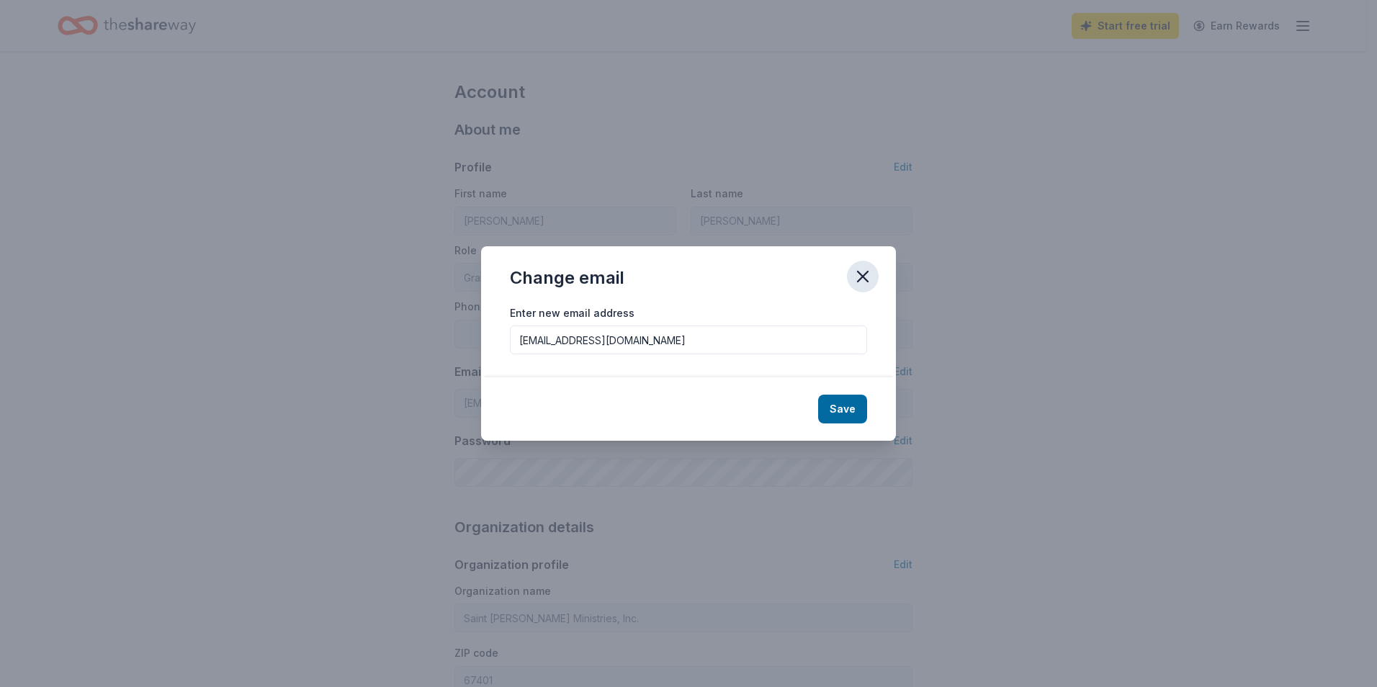
click at [858, 273] on icon "button" at bounding box center [863, 276] width 10 height 10
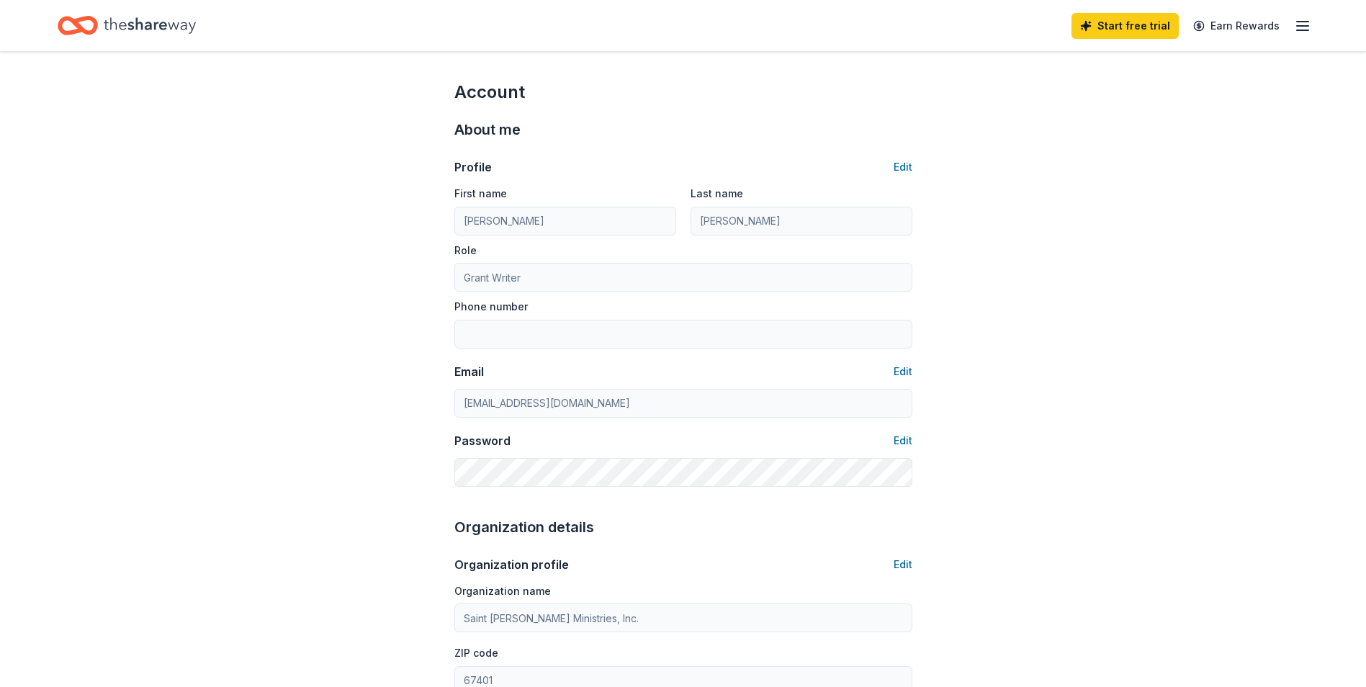
click at [1306, 27] on icon "button" at bounding box center [1302, 25] width 17 height 17
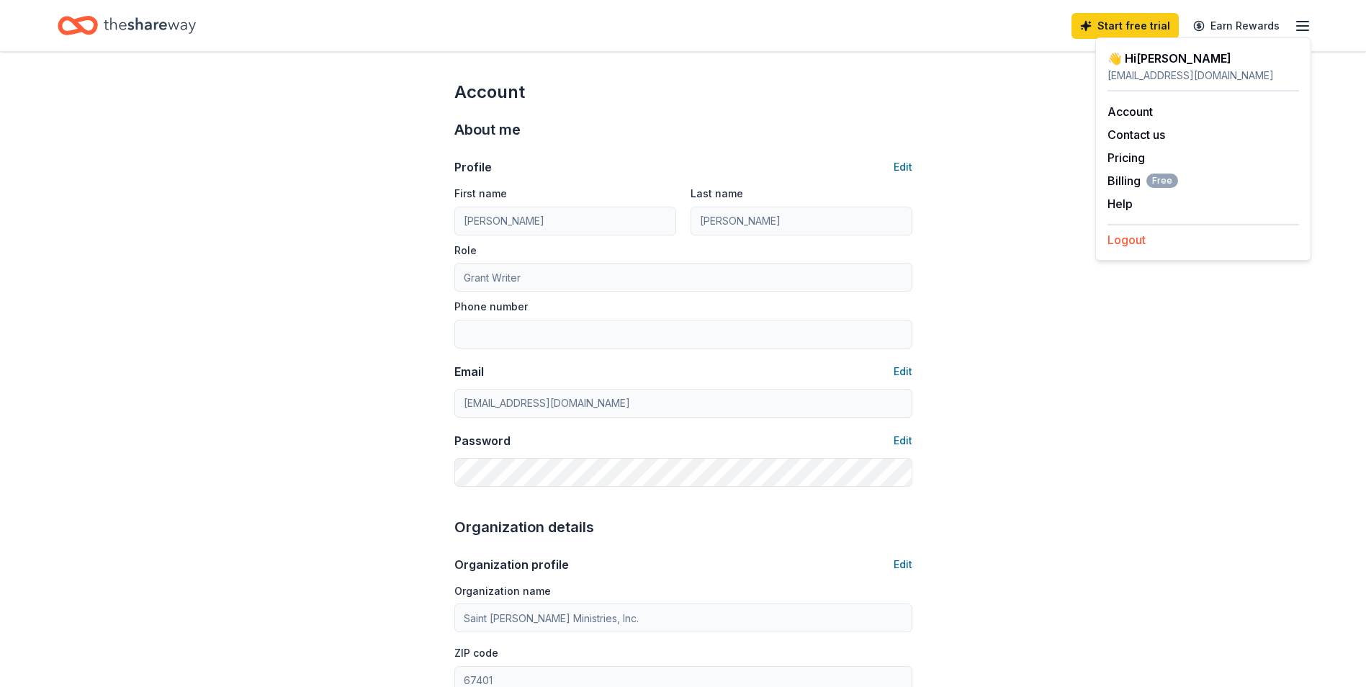
click at [1132, 238] on button "Logout" at bounding box center [1126, 239] width 38 height 17
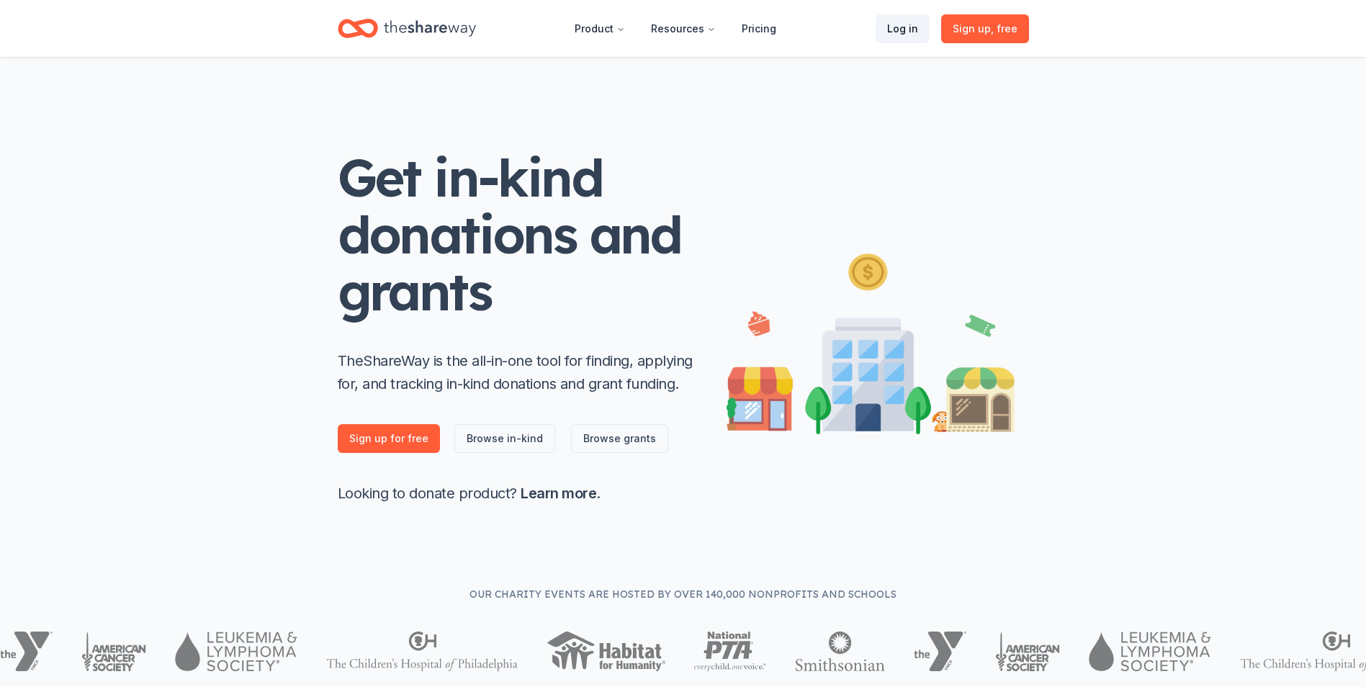
click at [908, 23] on link "Log in" at bounding box center [903, 28] width 54 height 29
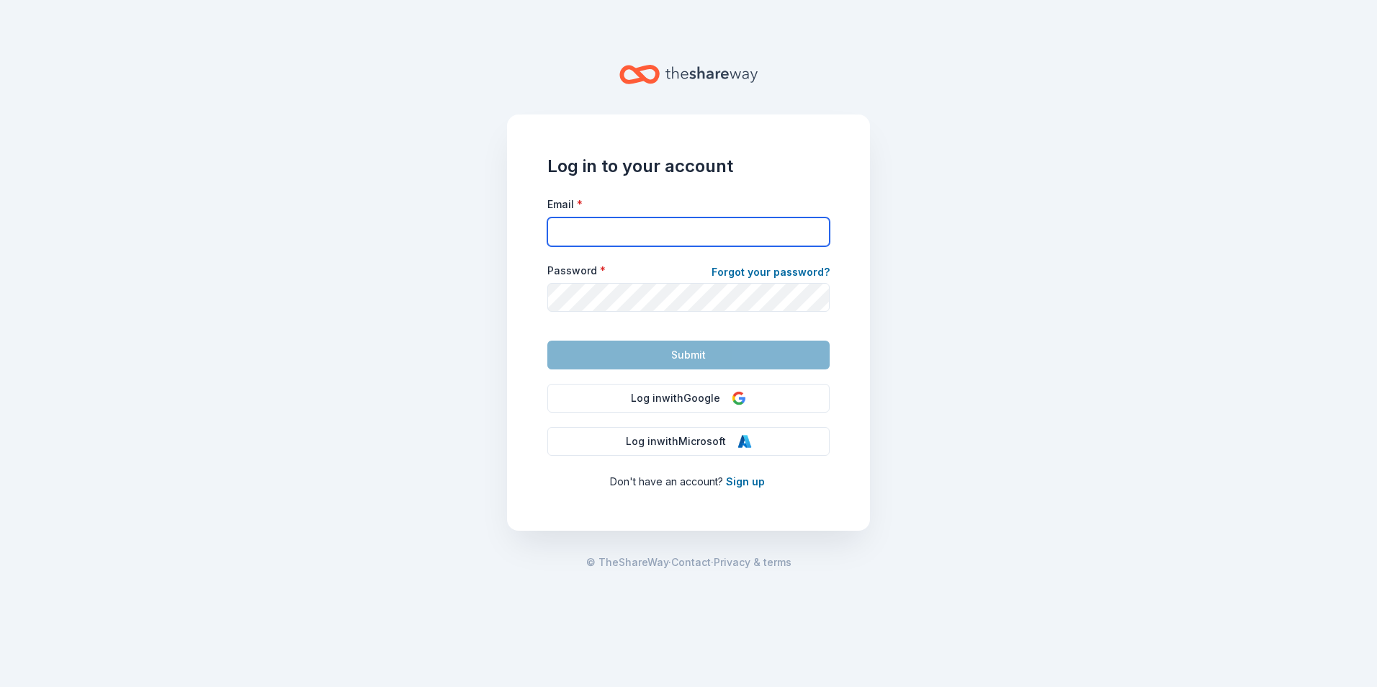
type input "ldc@provisiongrants.com"
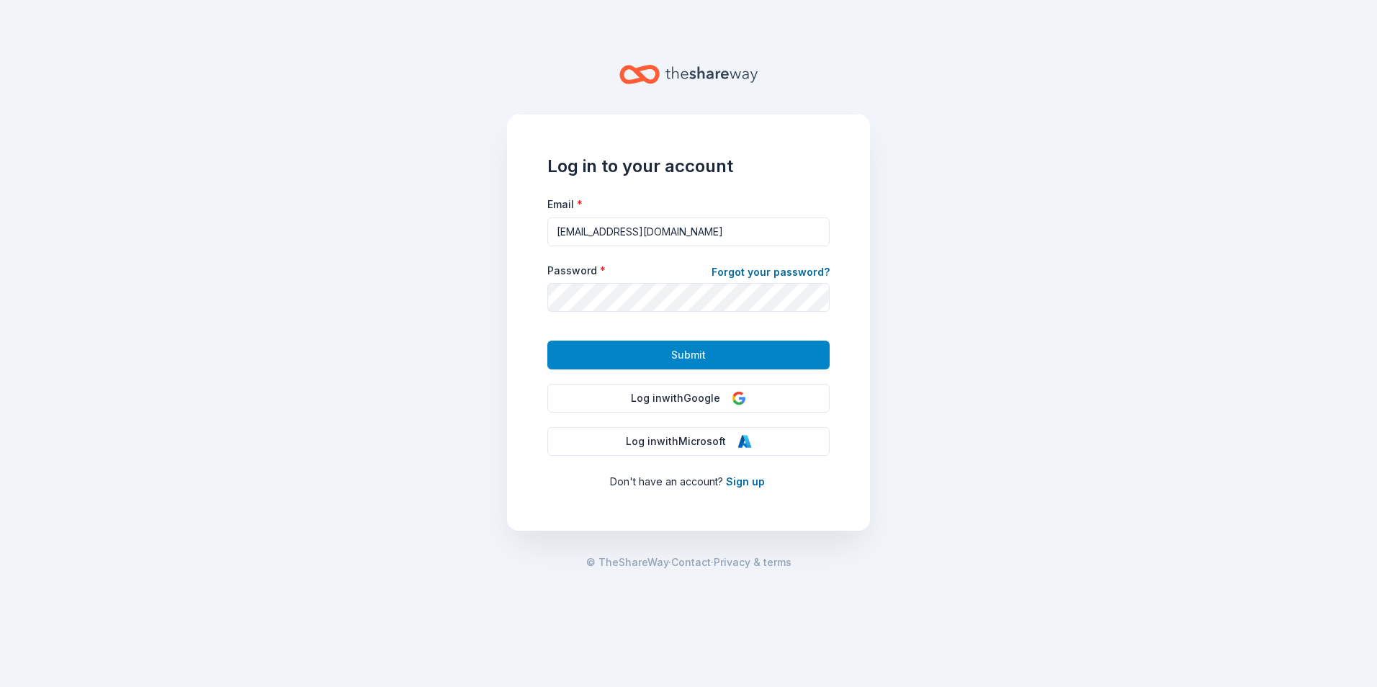
click at [672, 351] on span "Submit" at bounding box center [688, 354] width 35 height 17
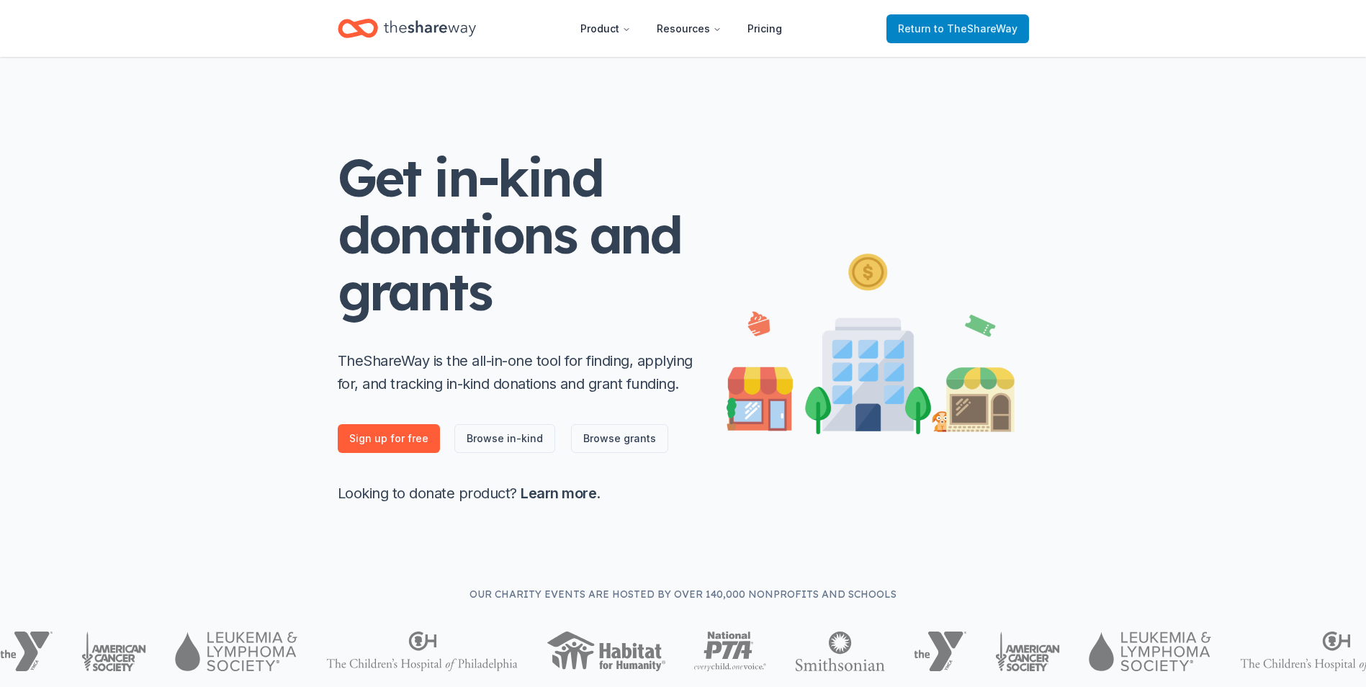
click at [984, 28] on span "to TheShareWay" at bounding box center [976, 28] width 84 height 12
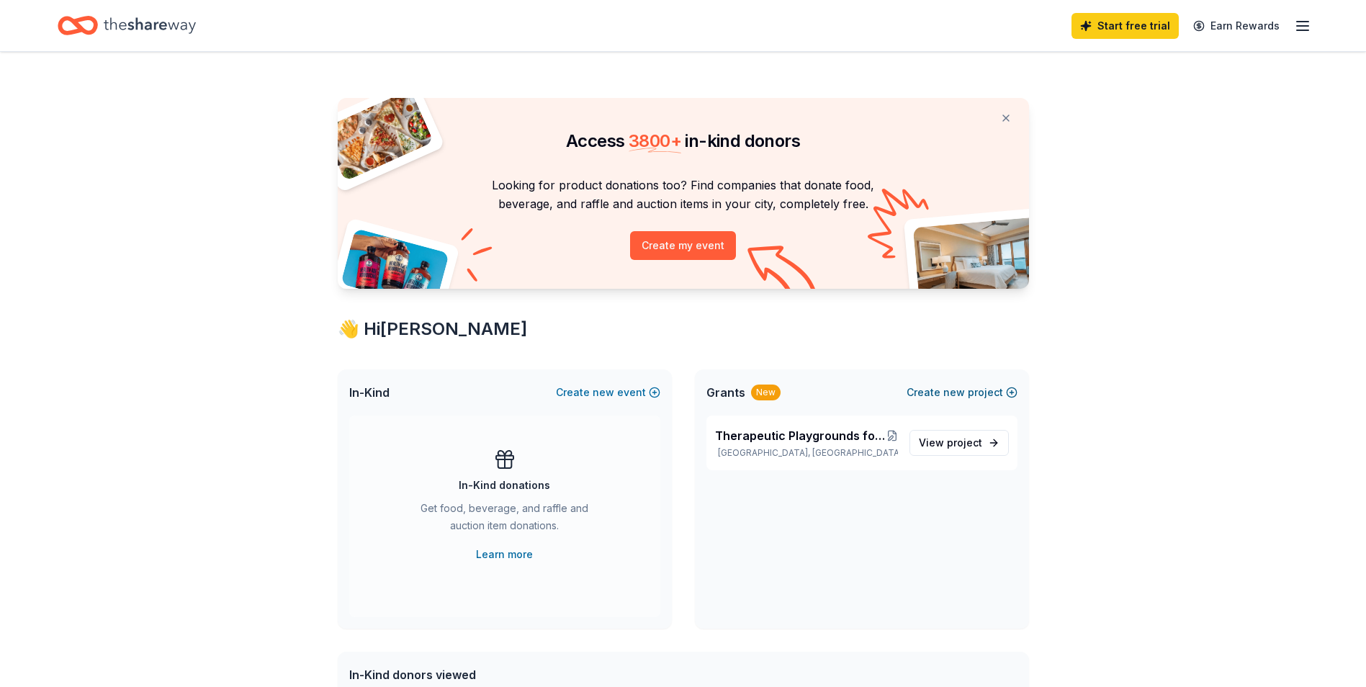
click at [1009, 392] on button "Create new project" at bounding box center [961, 392] width 111 height 17
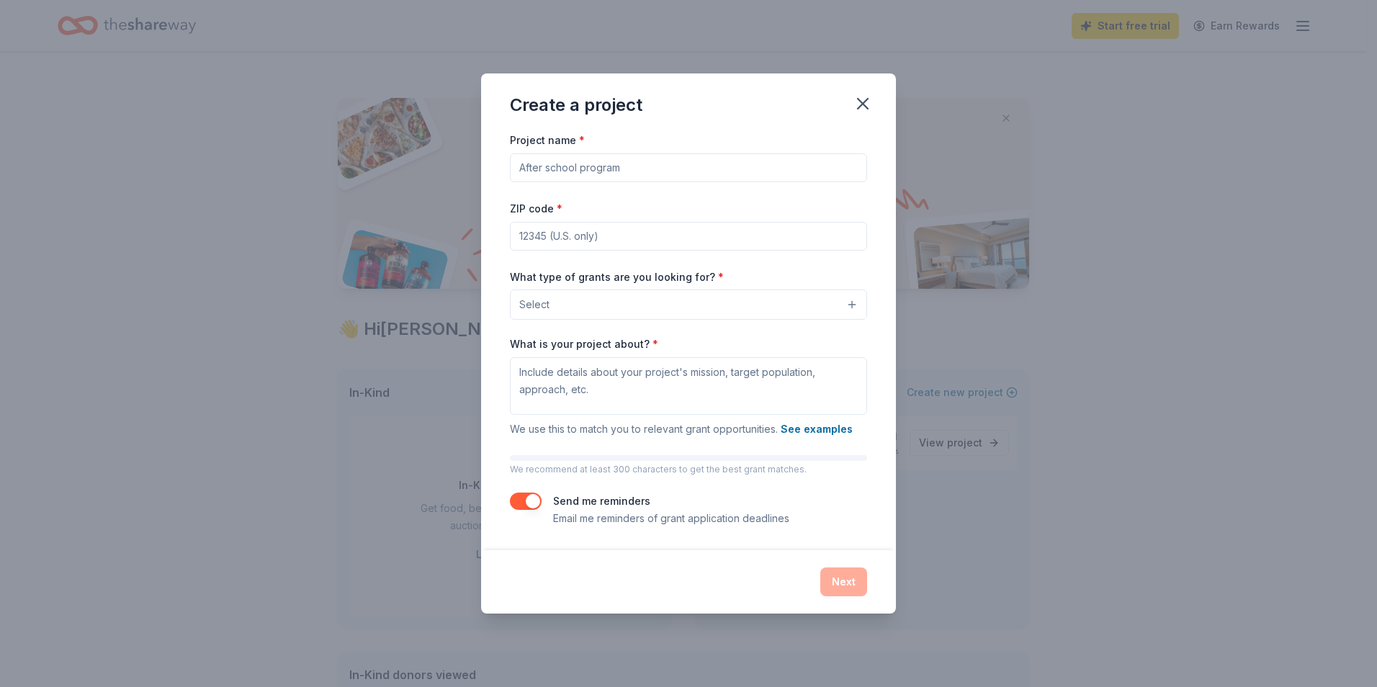
click at [634, 169] on input "Project name *" at bounding box center [688, 167] width 357 height 29
type input "Nashville Symphony"
click at [677, 236] on input "ZIP code *" at bounding box center [688, 236] width 357 height 29
click at [723, 238] on input "ZIP code *" at bounding box center [688, 236] width 357 height 29
type input "37201"
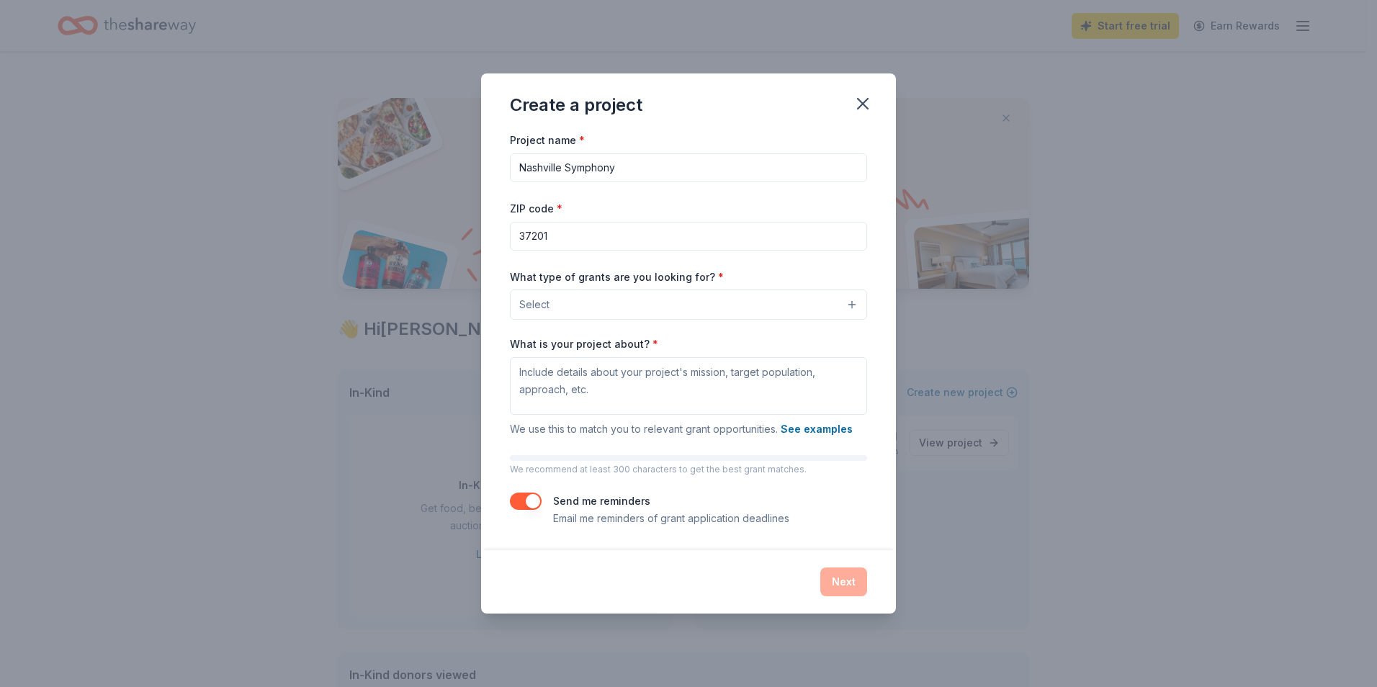
click at [850, 306] on button "Select" at bounding box center [688, 304] width 357 height 30
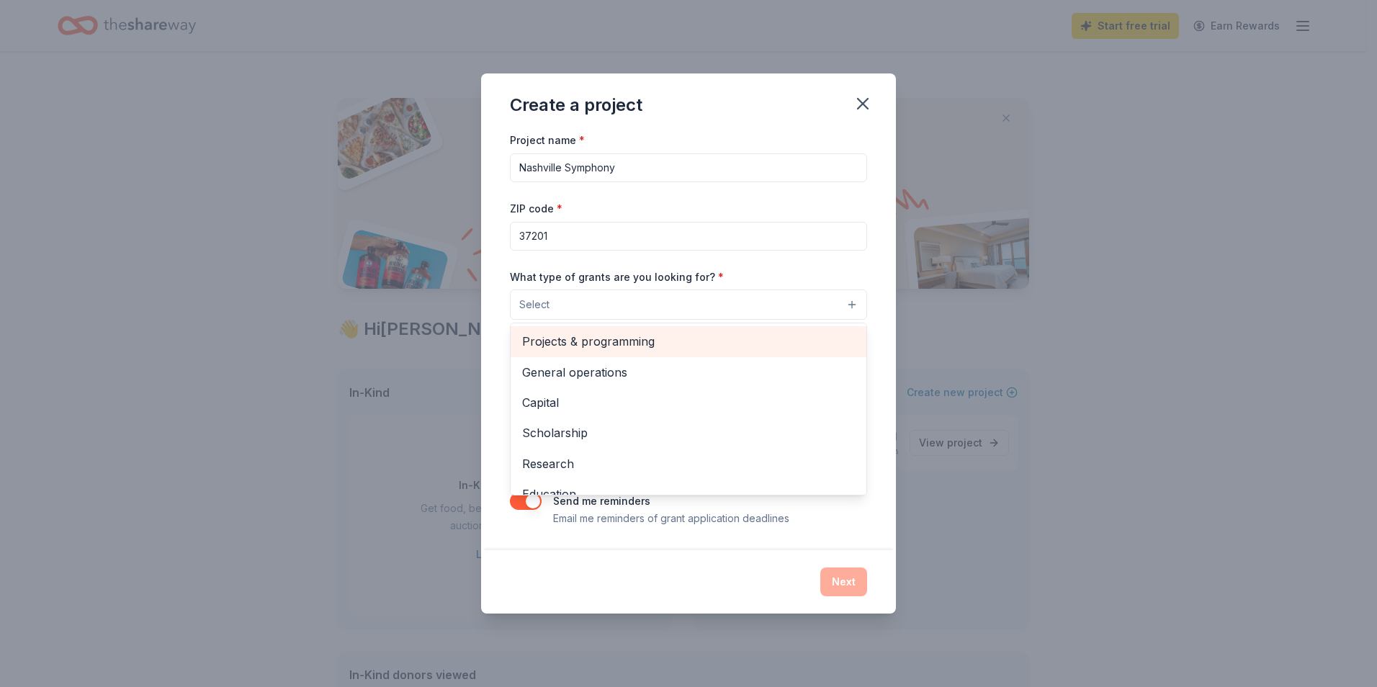
click at [654, 341] on span "Projects & programming" at bounding box center [688, 341] width 333 height 19
click at [581, 346] on span "General operations" at bounding box center [688, 342] width 333 height 19
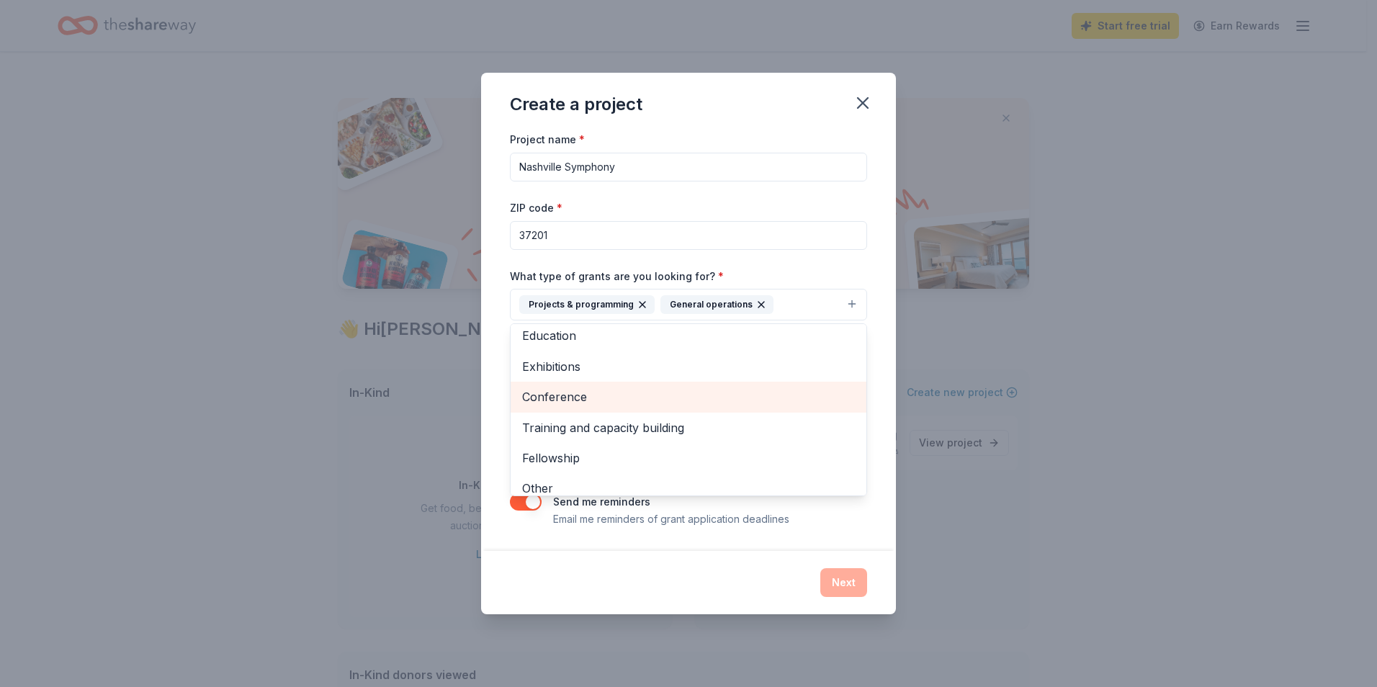
scroll to position [109, 0]
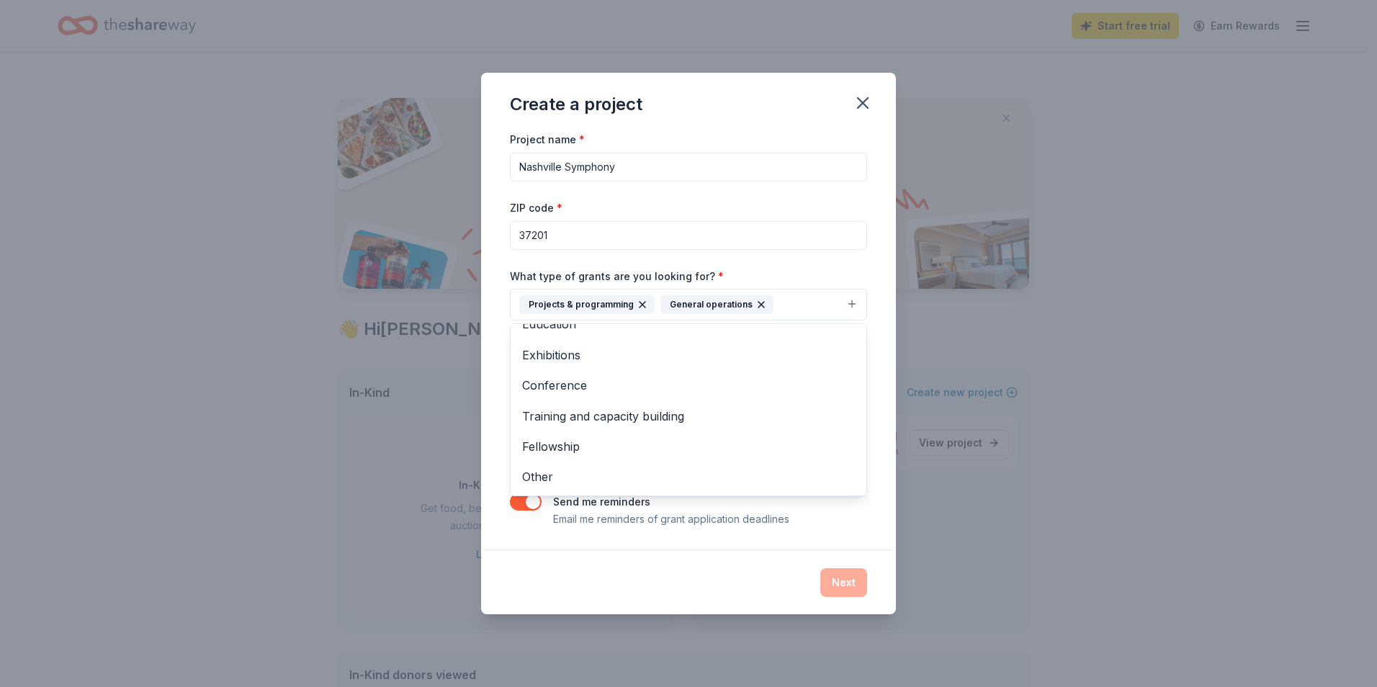
click at [802, 267] on div "What type of grants are you looking for? * Projects & programming General opera…" at bounding box center [688, 294] width 357 height 54
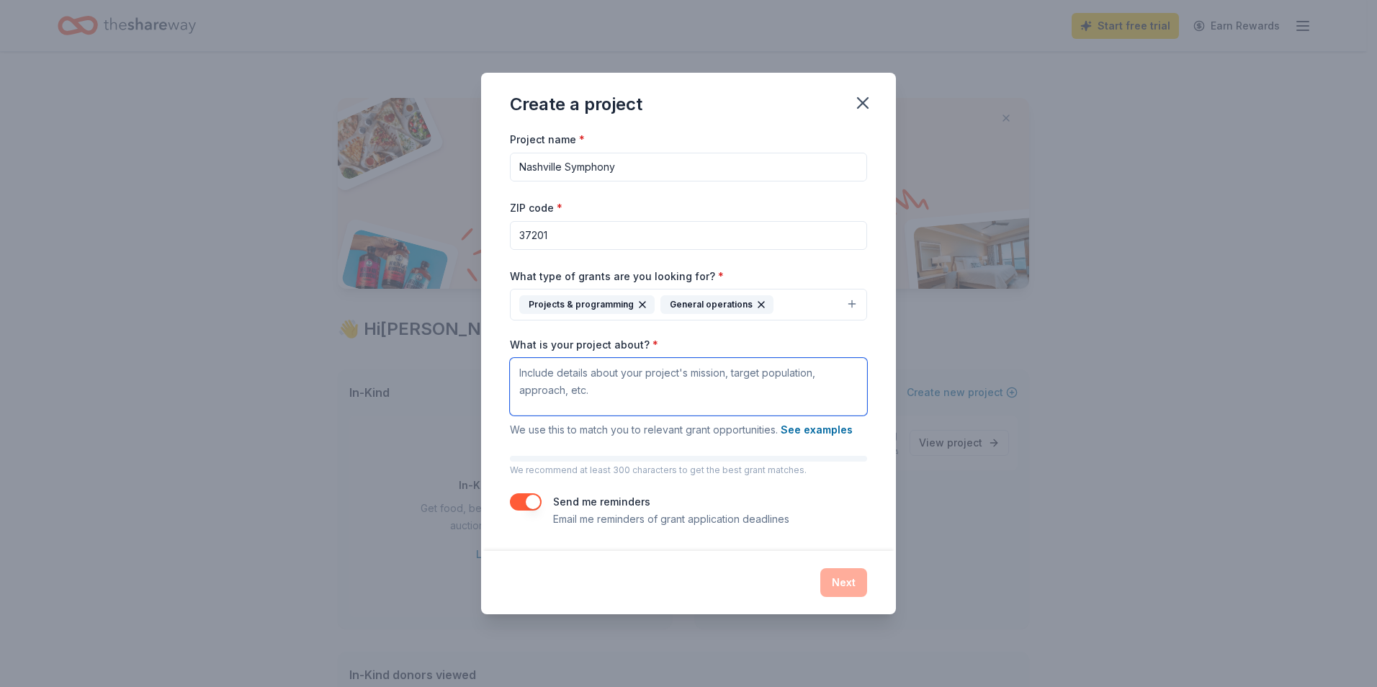
click at [651, 392] on textarea "What is your project about? *" at bounding box center [688, 387] width 357 height 58
click at [674, 382] on textarea "What is your project about? *" at bounding box center [688, 387] width 357 height 58
paste textarea "The Nashville Symphony inspires and engages a diverse and growing community thr…"
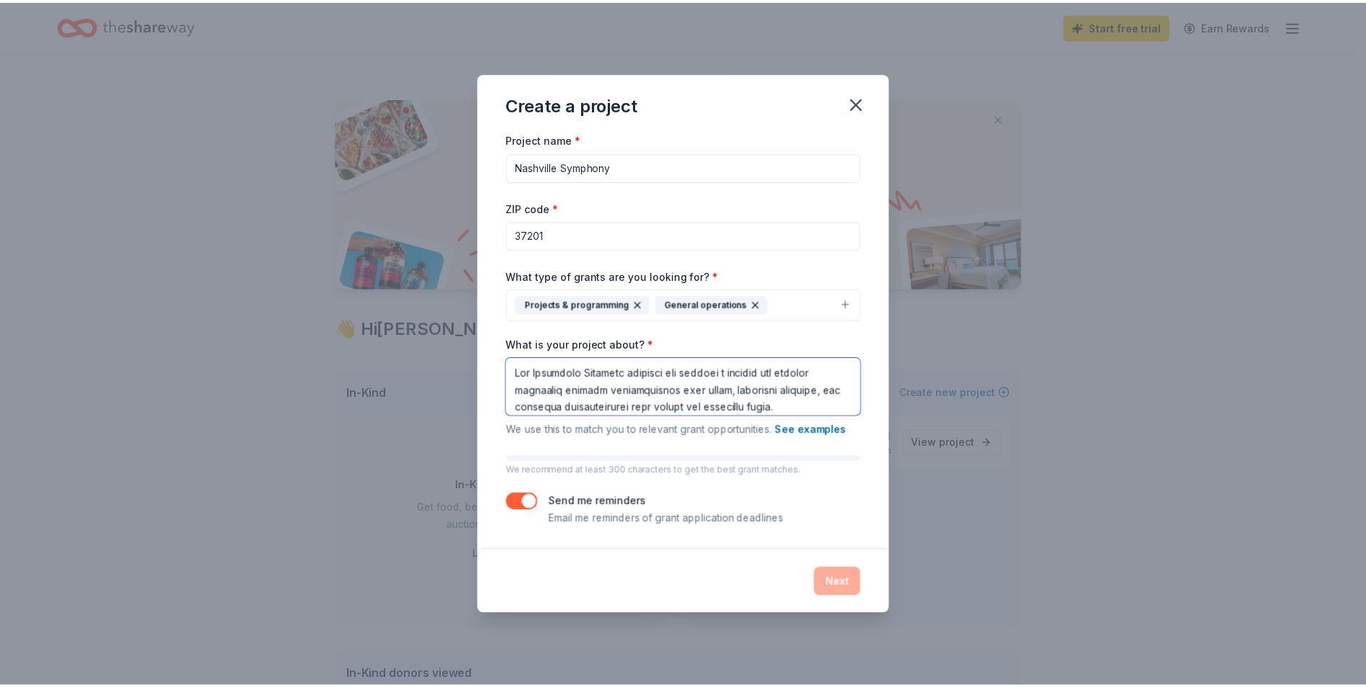
scroll to position [359, 0]
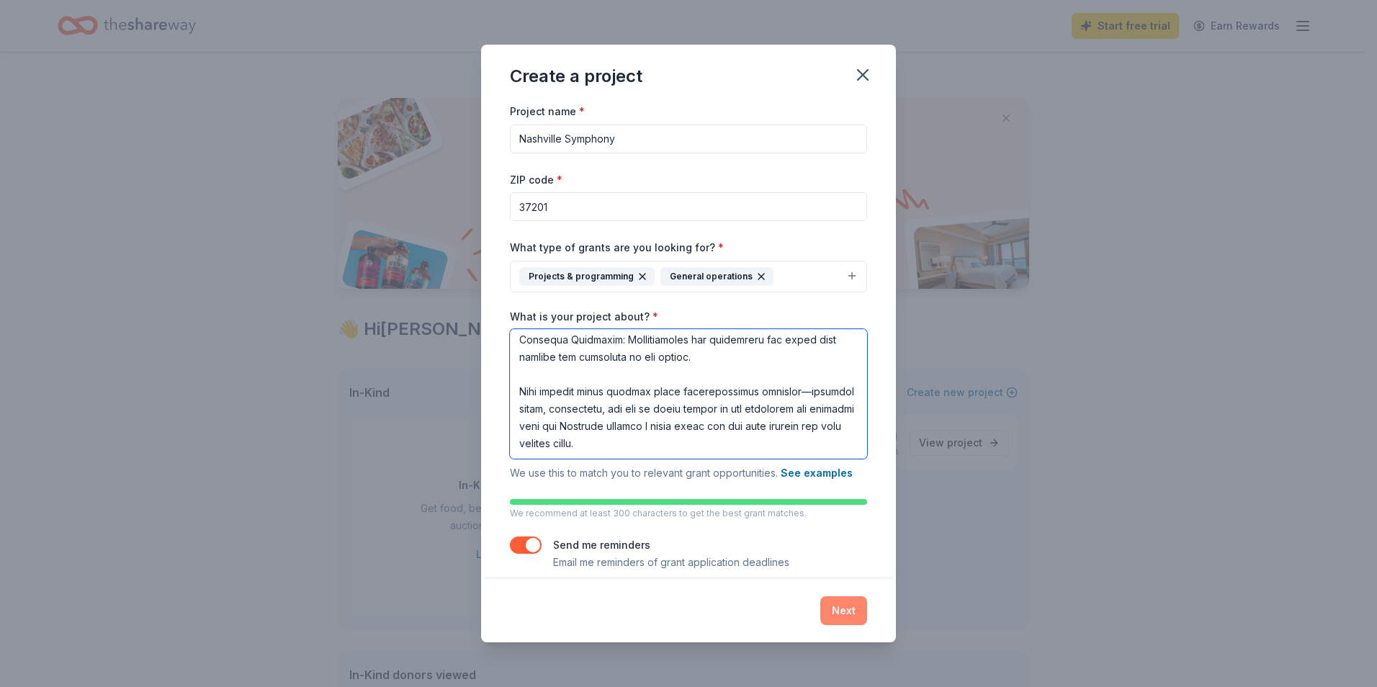
type textarea "The Nashville Symphony inspires and engages a diverse and growing community thr…"
click at [835, 608] on button "Next" at bounding box center [843, 610] width 47 height 29
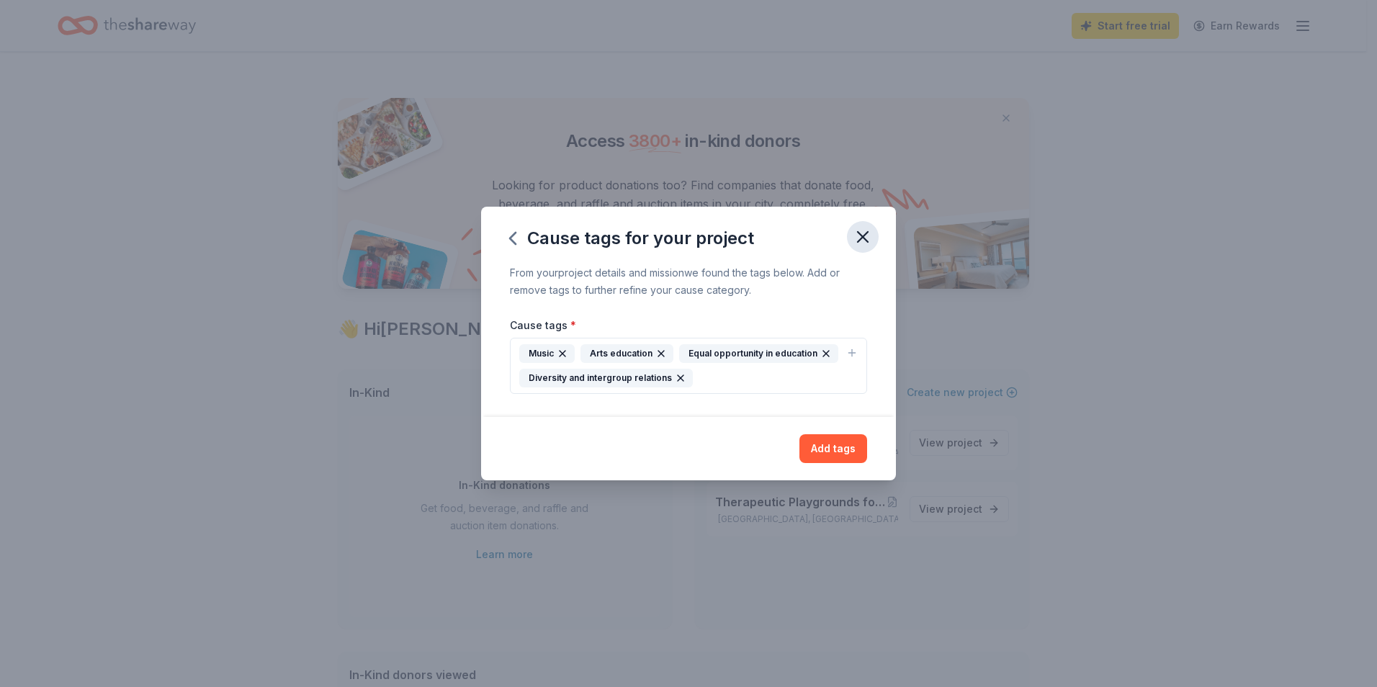
click at [861, 234] on icon "button" at bounding box center [862, 237] width 20 height 20
drag, startPoint x: 509, startPoint y: 241, endPoint x: 464, endPoint y: 304, distance: 77.3
click at [509, 243] on icon "button" at bounding box center [512, 238] width 23 height 23
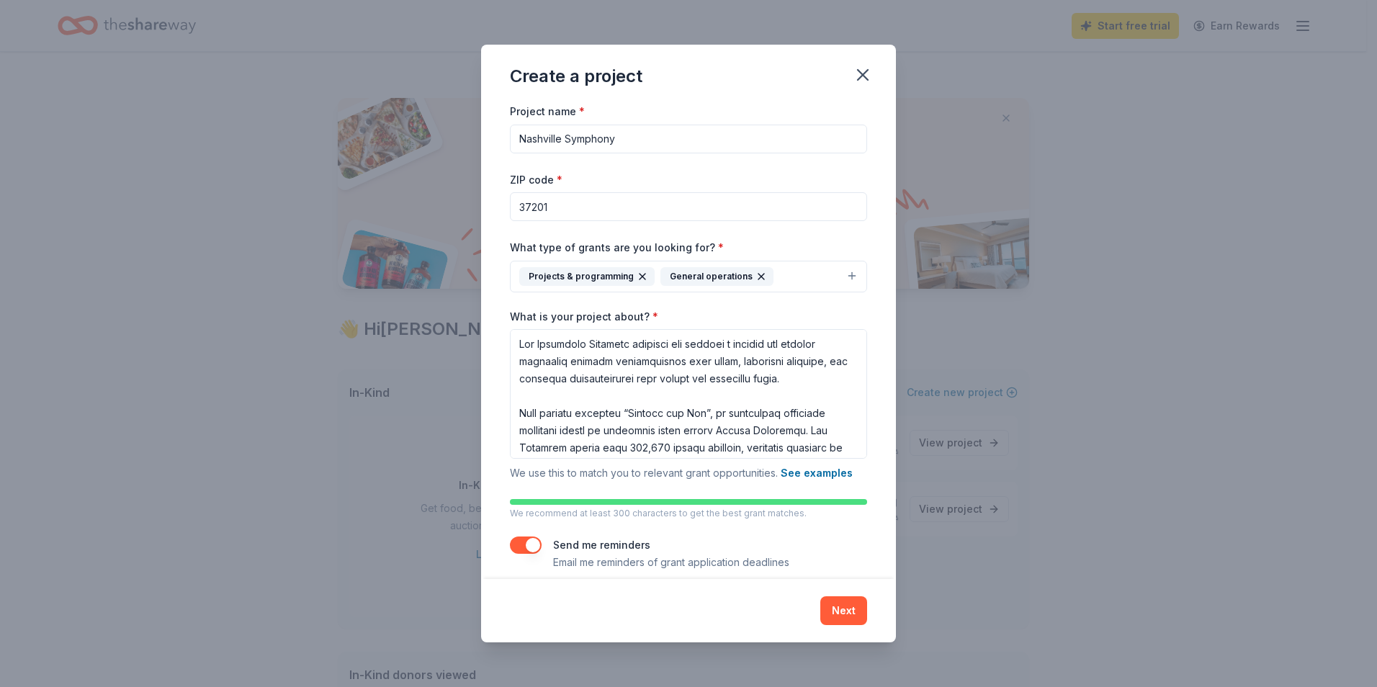
drag, startPoint x: 846, startPoint y: 609, endPoint x: 871, endPoint y: 611, distance: 25.3
click at [847, 611] on button "Next" at bounding box center [843, 610] width 47 height 29
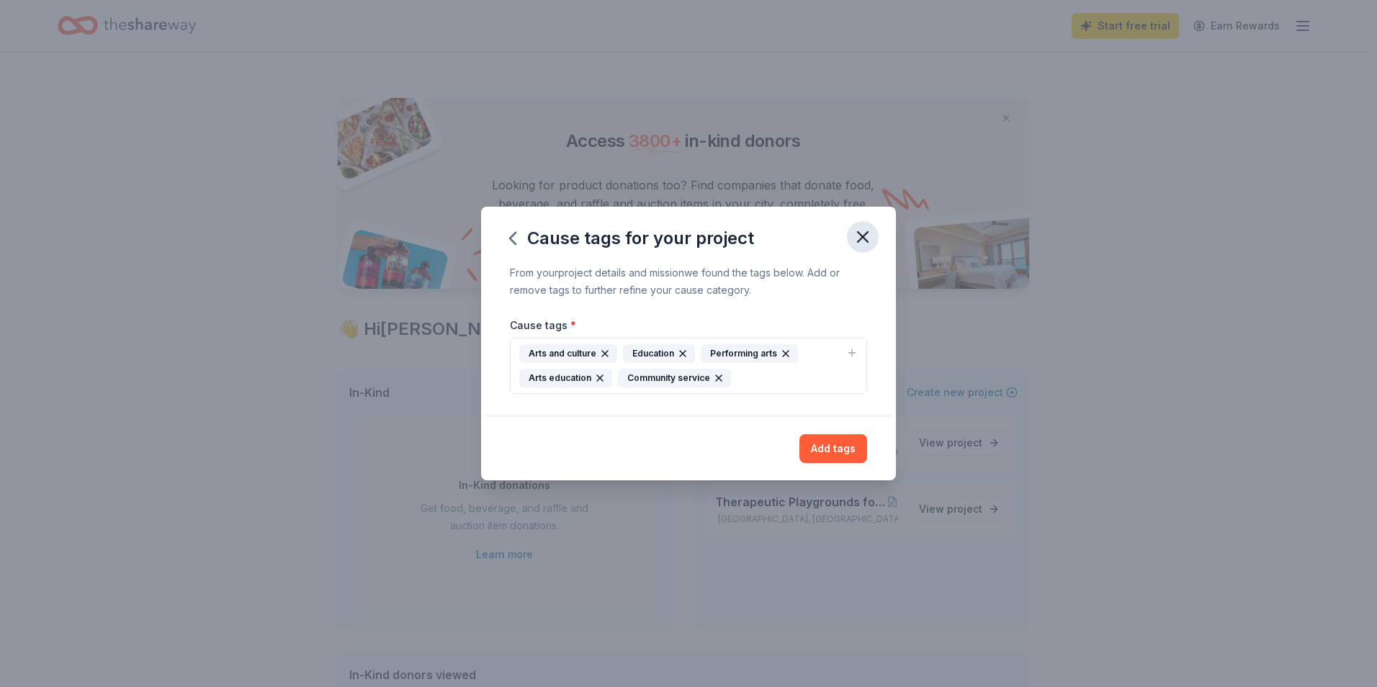
click at [868, 232] on icon "button" at bounding box center [863, 237] width 10 height 10
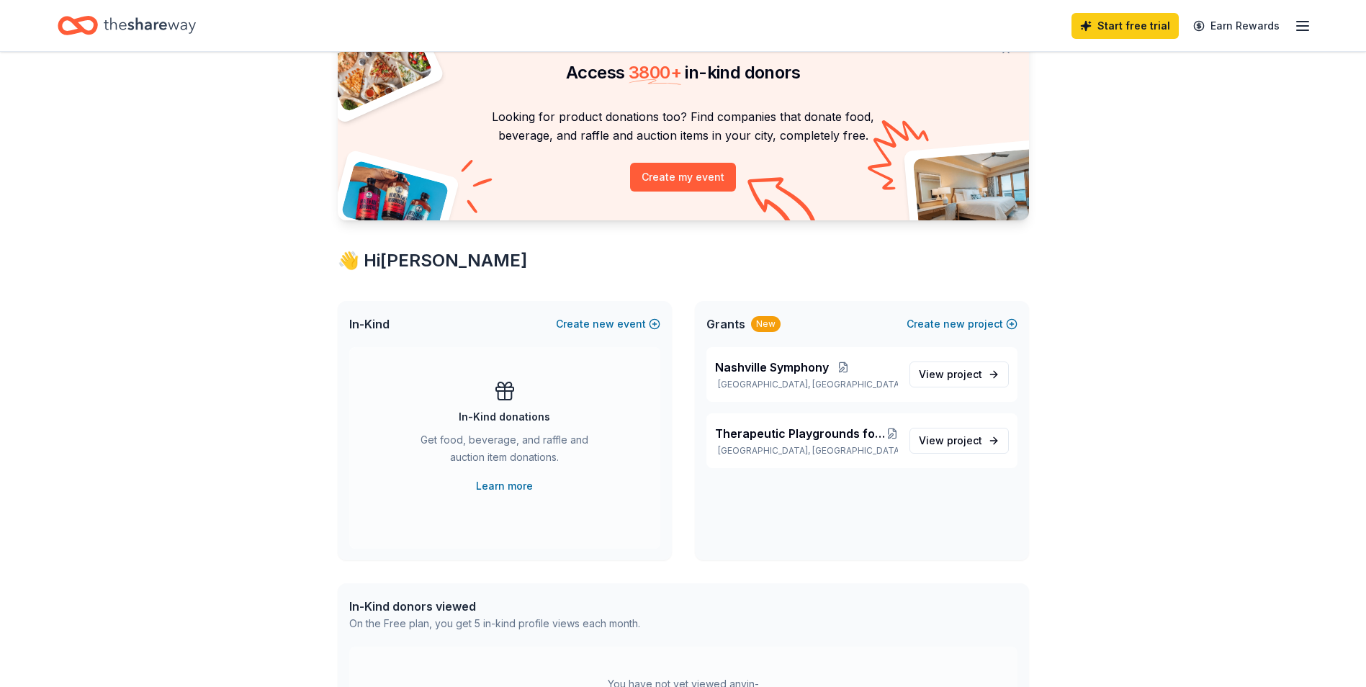
scroll to position [0, 0]
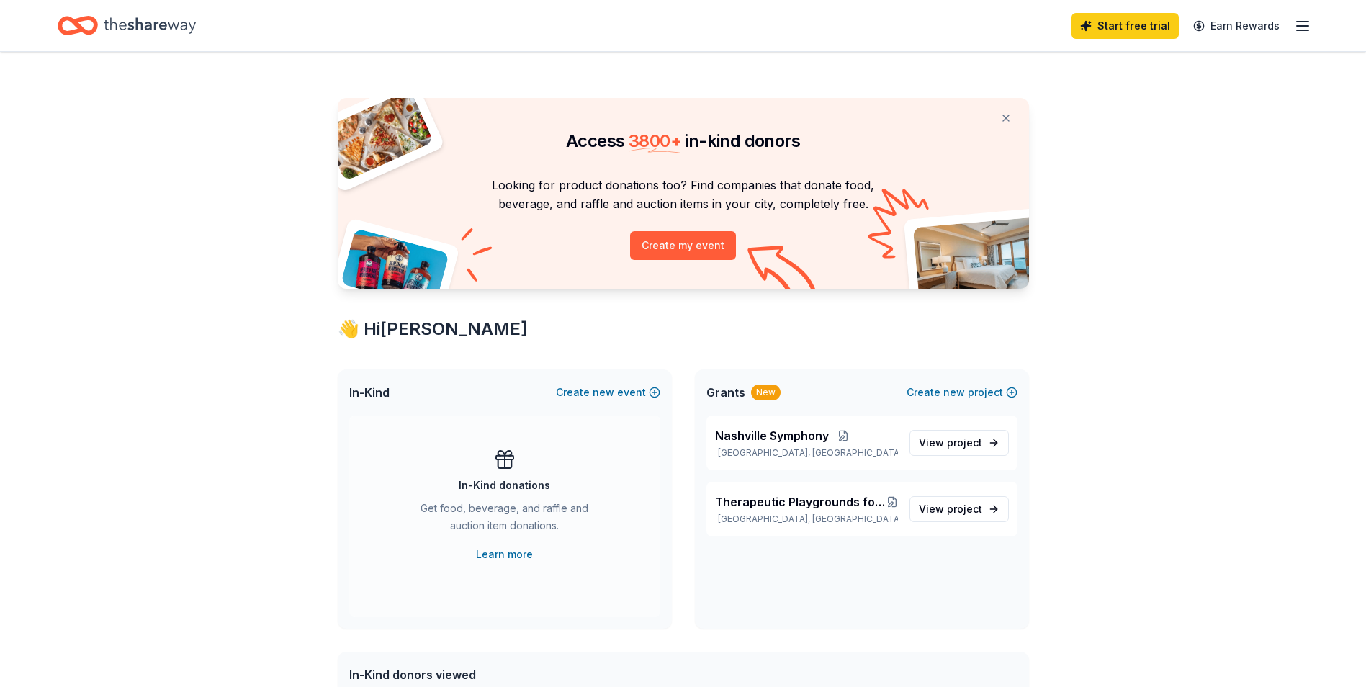
click at [1302, 17] on icon "button" at bounding box center [1302, 25] width 17 height 17
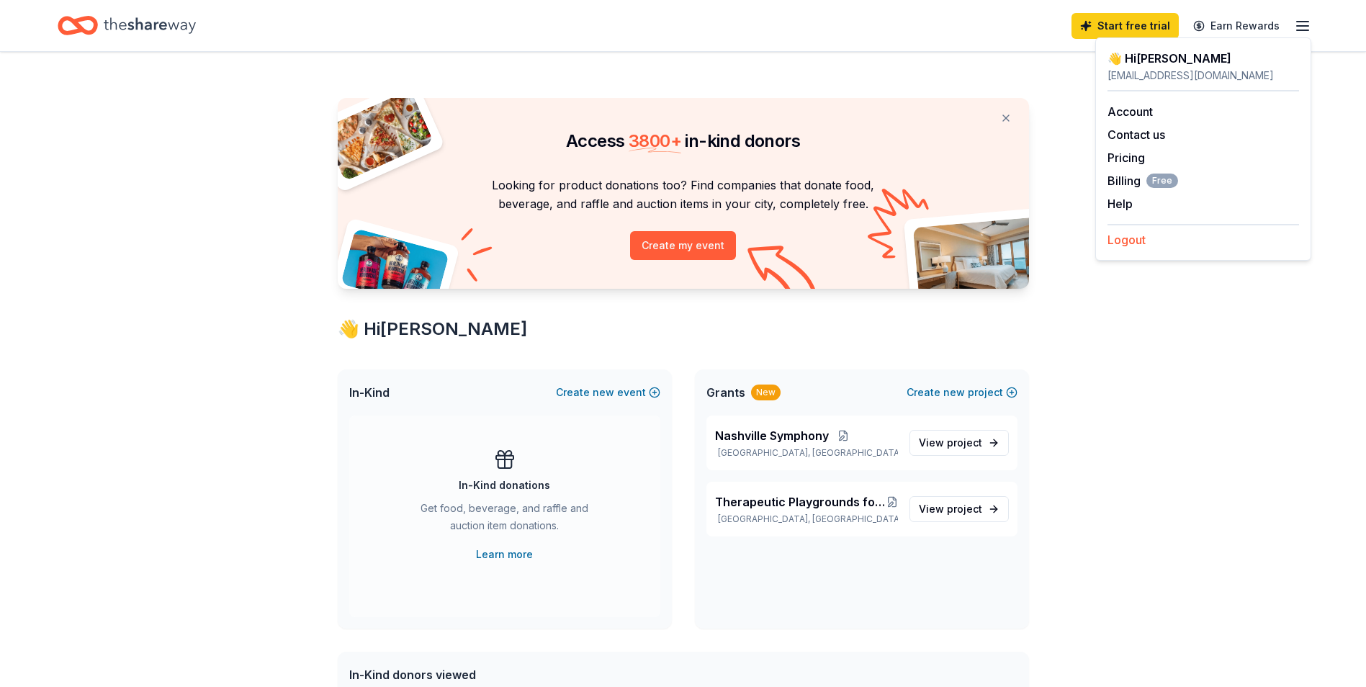
click at [1138, 244] on button "Logout" at bounding box center [1126, 239] width 38 height 17
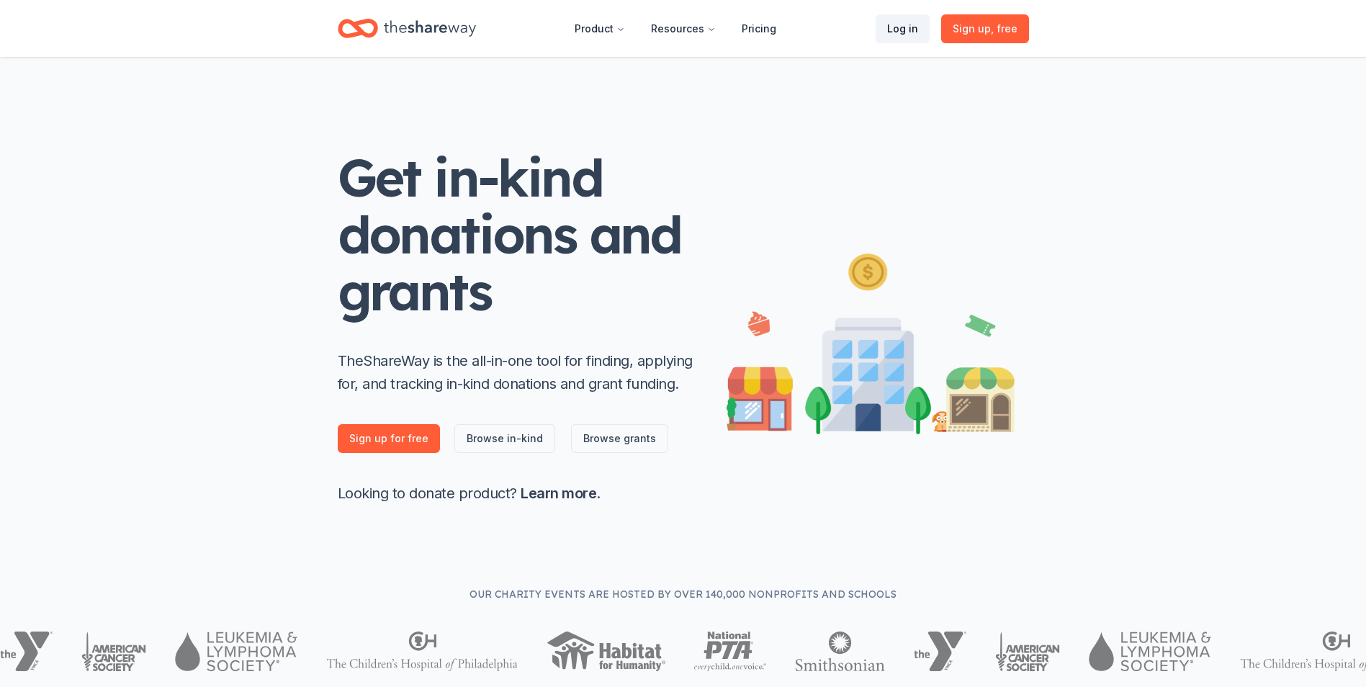
click at [897, 34] on link "Log in" at bounding box center [903, 28] width 54 height 29
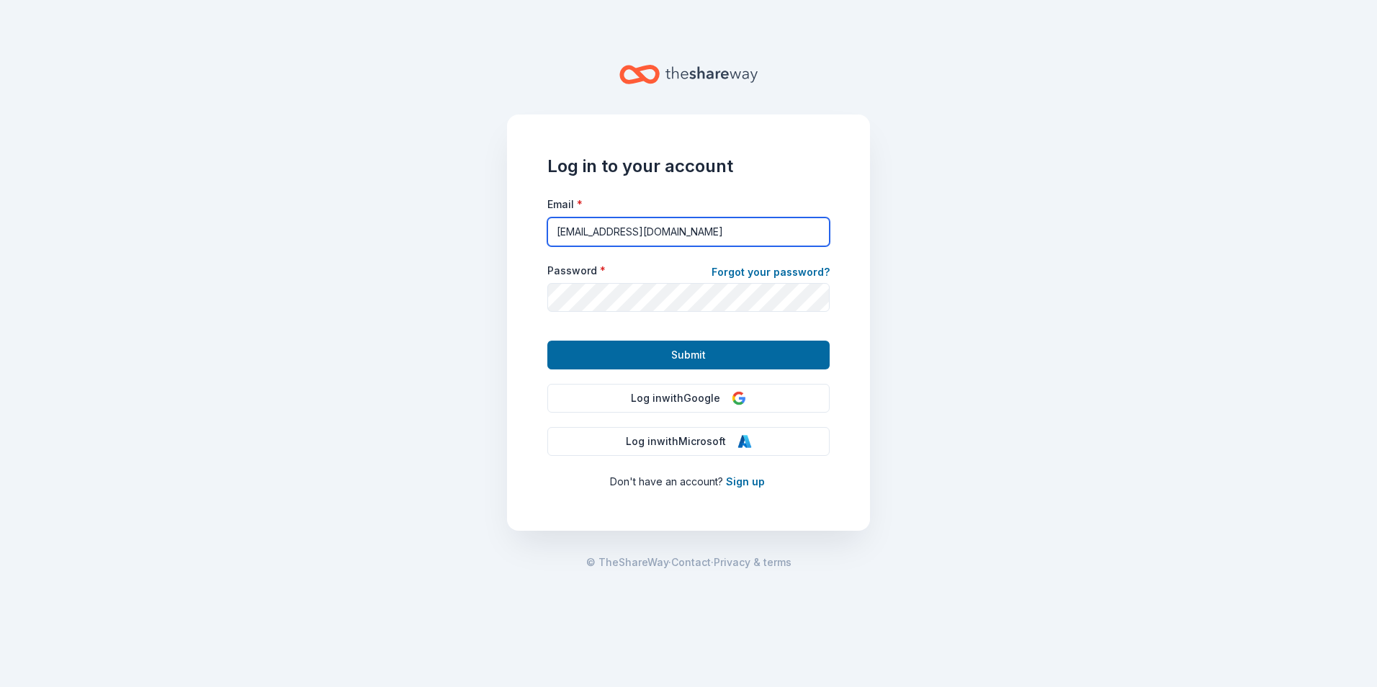
drag, startPoint x: 690, startPoint y: 228, endPoint x: 534, endPoint y: 231, distance: 156.3
click at [534, 231] on div "Log in to your account Email * ldc@provisiongrants.com Password * Forgot your p…" at bounding box center [688, 322] width 363 height 416
type input "l"
type input "l.n.decandia@gmail.com"
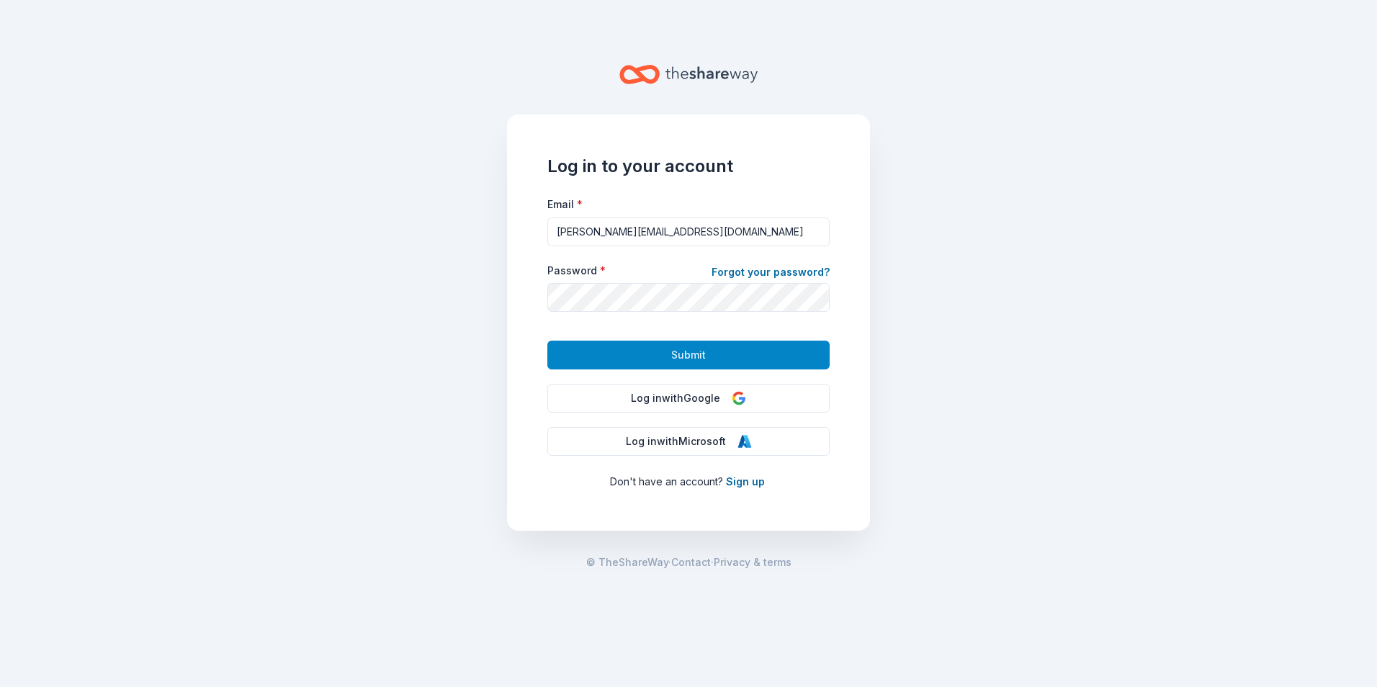
click at [699, 356] on span "Submit" at bounding box center [688, 354] width 35 height 17
